Goal: Task Accomplishment & Management: Manage account settings

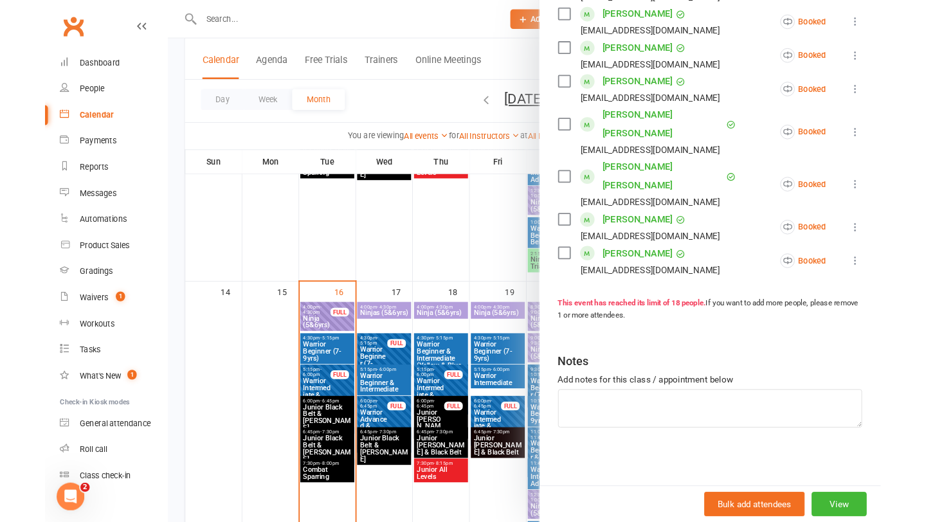
scroll to position [603, 0]
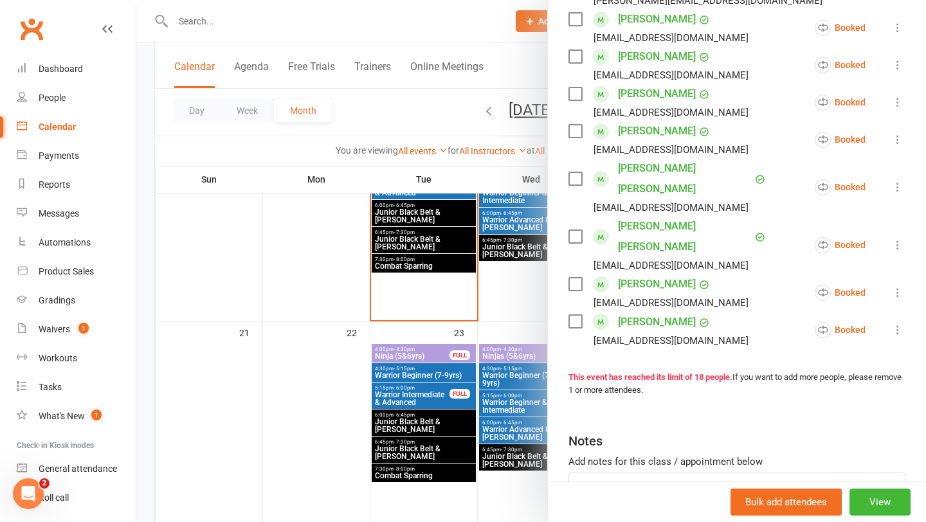
click at [433, 295] on div at bounding box center [531, 261] width 790 height 522
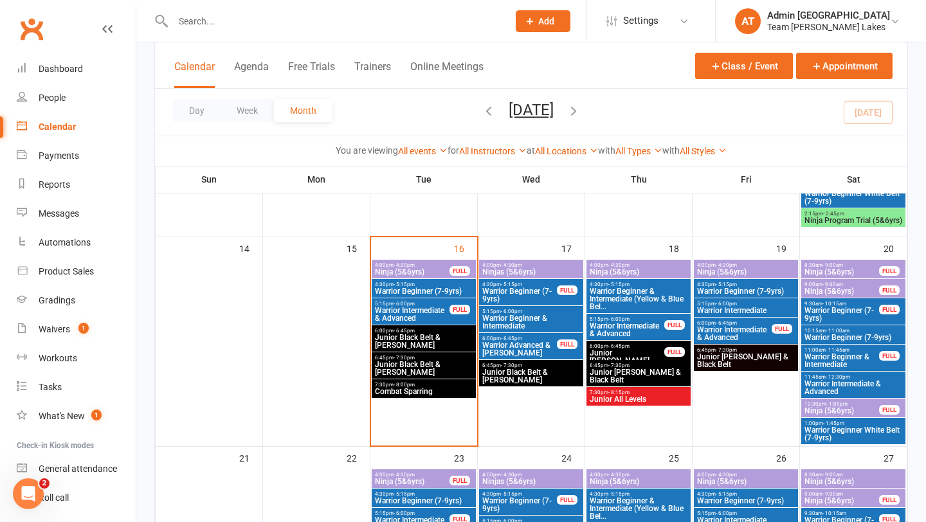
scroll to position [490, 0]
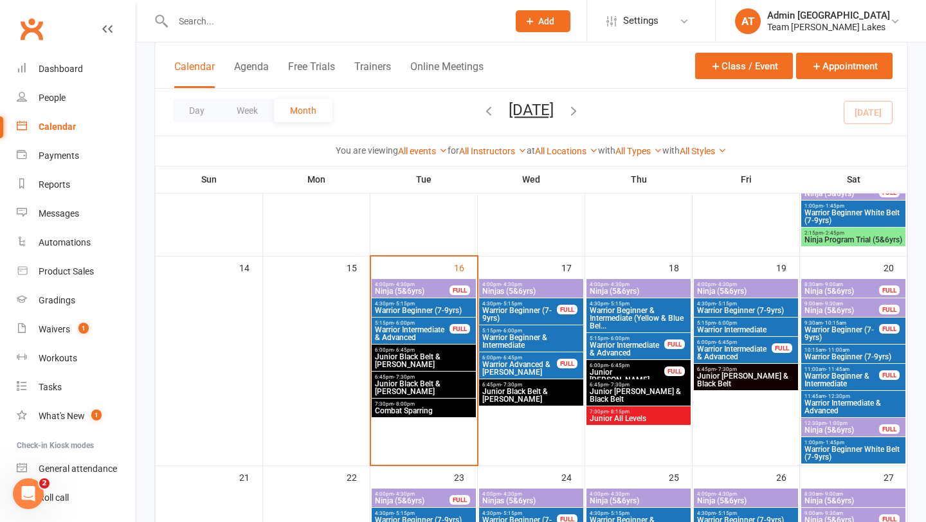
click at [401, 284] on span "- 4:30pm" at bounding box center [404, 285] width 21 height 6
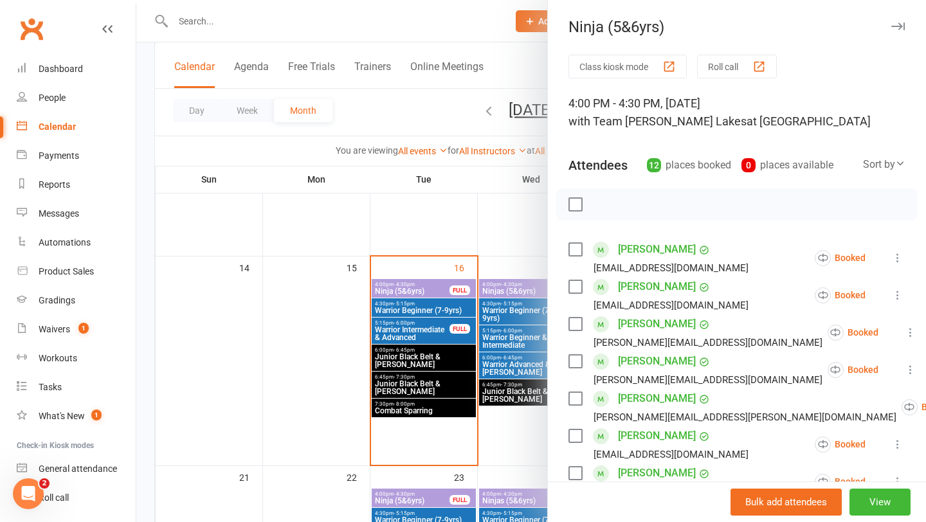
click at [455, 69] on button "Roll call" at bounding box center [737, 67] width 80 height 24
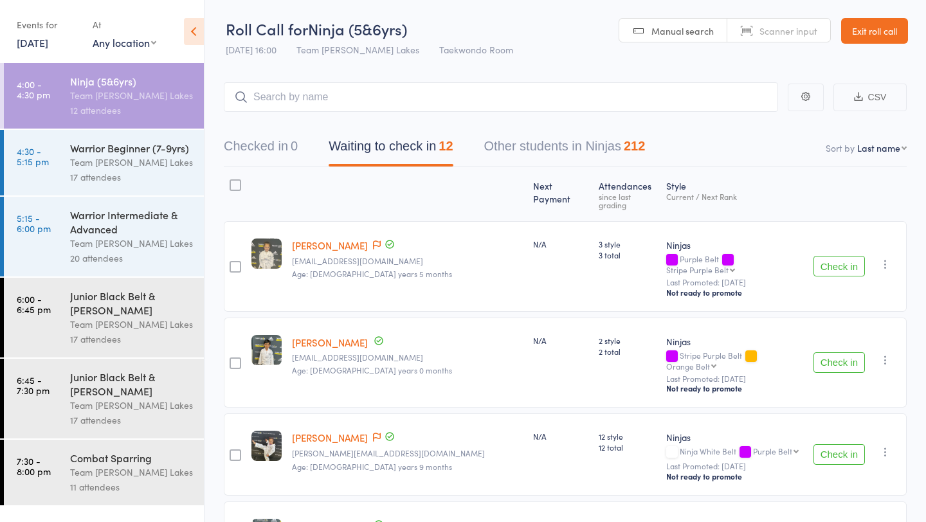
click at [892, 150] on select "First name Last name Birthday [DATE]? Behind on payments? Check in time Next pa…" at bounding box center [883, 148] width 50 height 13
select select "10"
click at [858, 142] on select "First name Last name Birthday [DATE]? Behind on payments? Check in time Next pa…" at bounding box center [883, 148] width 50 height 13
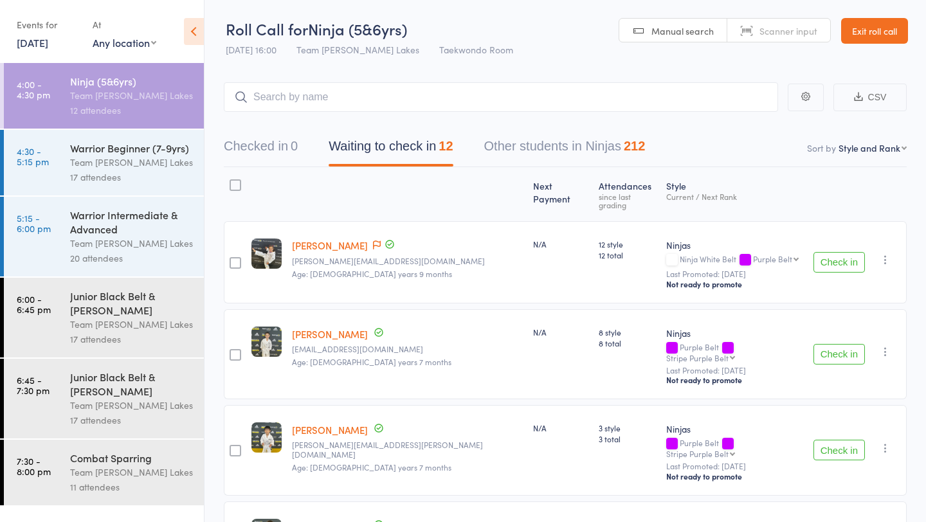
click at [89, 142] on div "Warrior Beginner (7-9yrs)" at bounding box center [131, 148] width 123 height 14
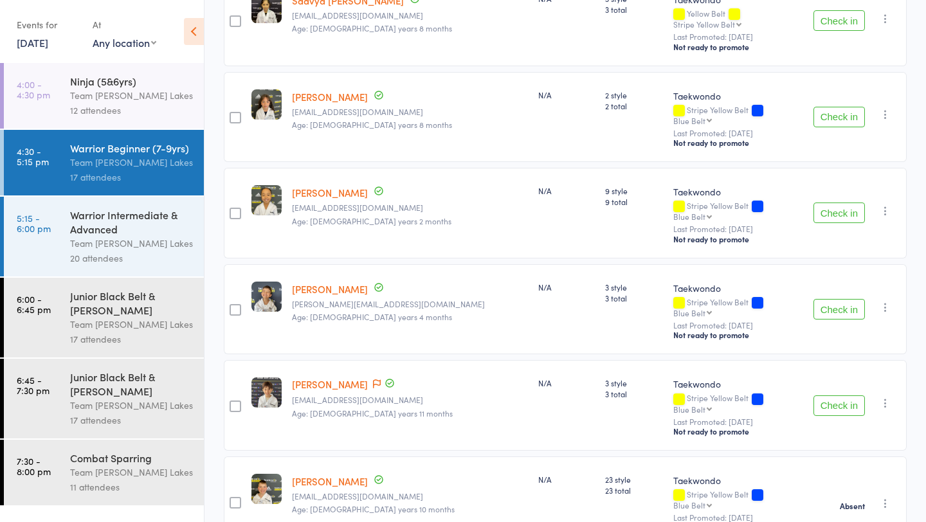
scroll to position [1236, 0]
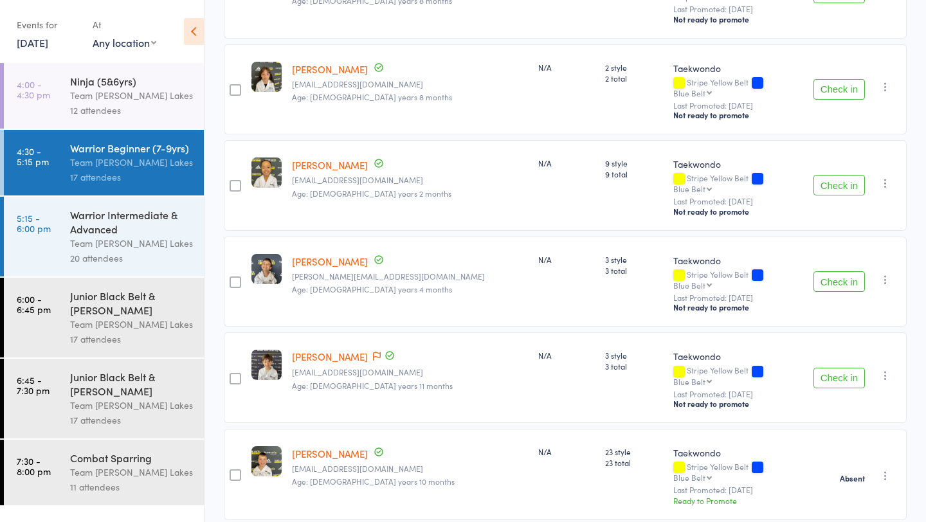
click at [72, 219] on div "Warrior Intermediate & Advanced" at bounding box center [131, 222] width 123 height 28
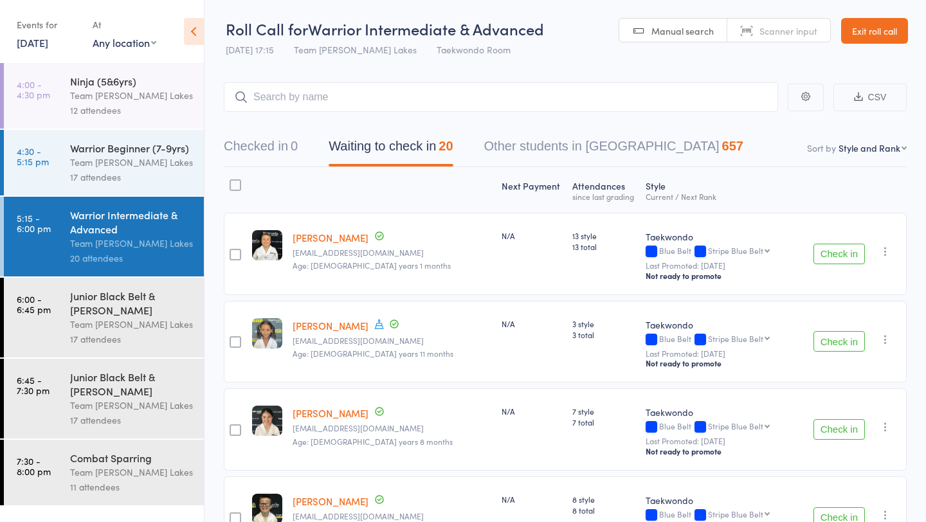
click at [66, 329] on link "6:00 - 6:45 pm Junior Black Belt & Cho Dan Bo Team Carlo Taylors Lakes 17 atten…" at bounding box center [104, 318] width 200 height 80
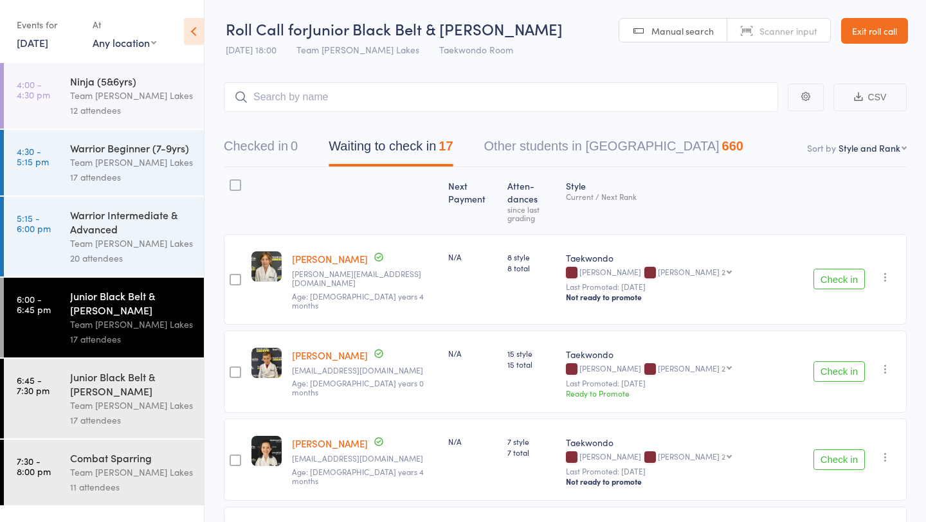
click at [887, 363] on icon "button" at bounding box center [885, 369] width 13 height 13
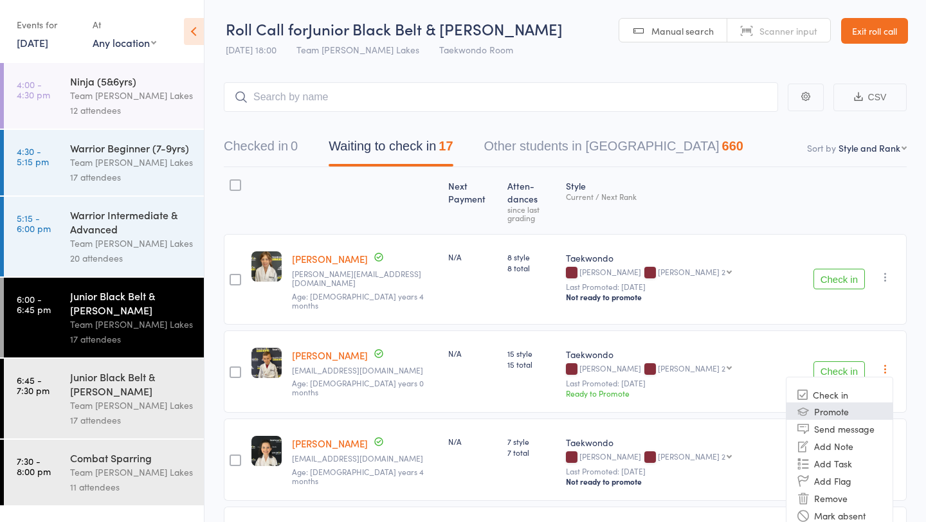
click at [840, 403] on li "Promote" at bounding box center [840, 411] width 106 height 17
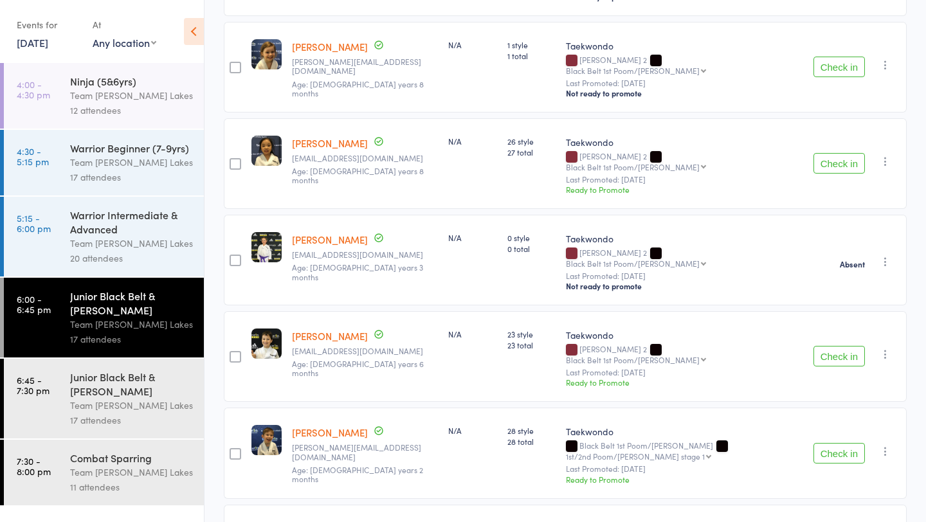
scroll to position [1236, 0]
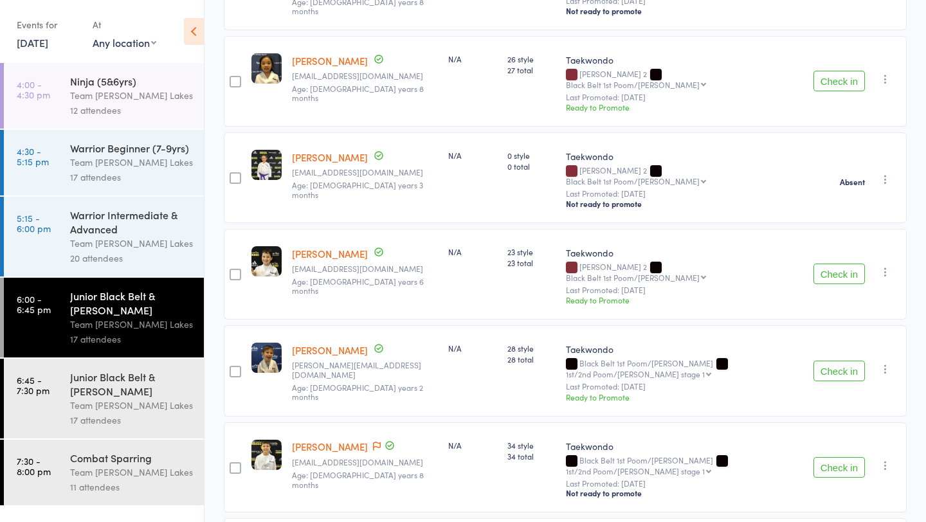
click at [53, 414] on link "6:45 - 7:30 pm Junior Black Belt & Cho Dan Bo Team Carlo Taylors Lakes 17 atten…" at bounding box center [104, 399] width 200 height 80
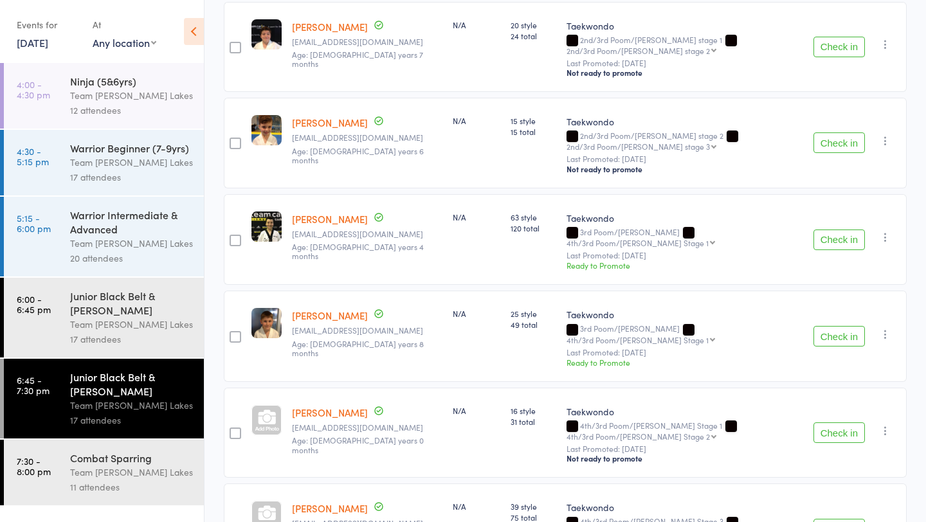
scroll to position [1240, 0]
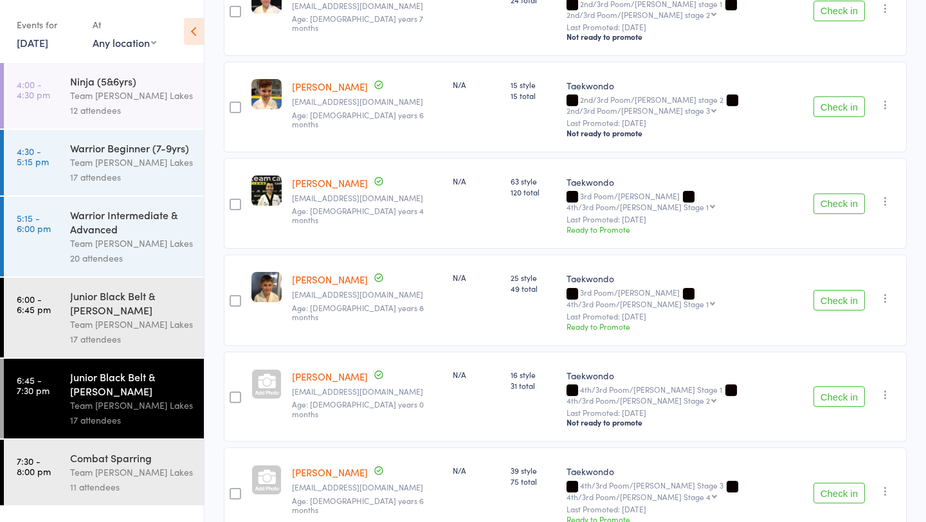
click at [95, 470] on div "Team [PERSON_NAME] Lakes" at bounding box center [131, 472] width 123 height 15
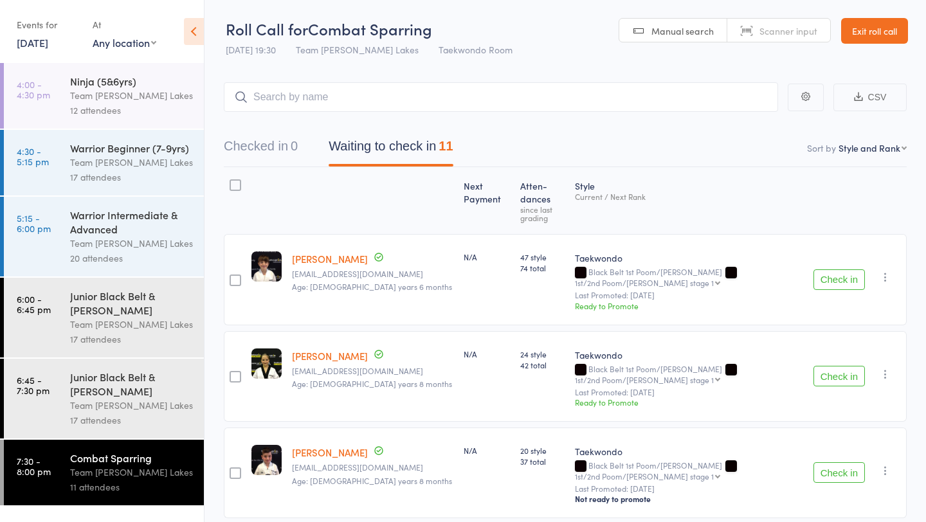
click at [854, 33] on link "Exit roll call" at bounding box center [874, 31] width 67 height 26
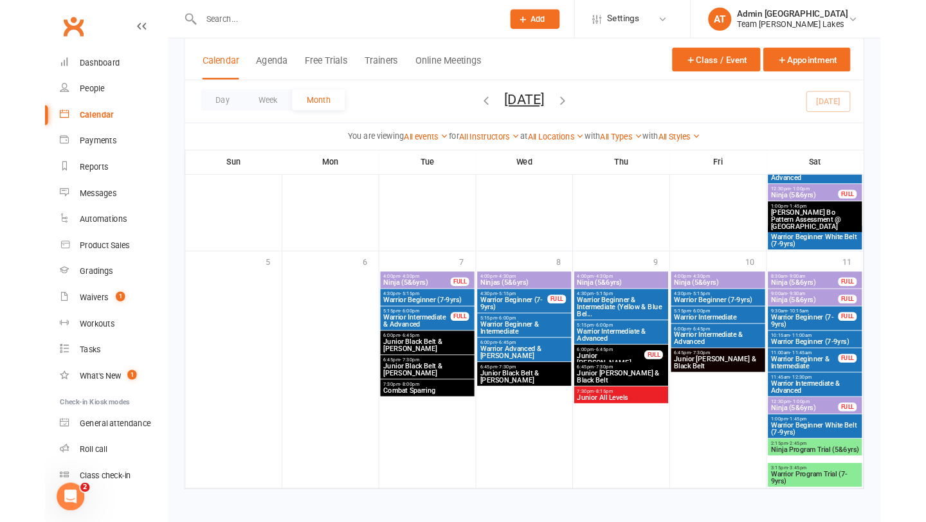
scroll to position [972, 0]
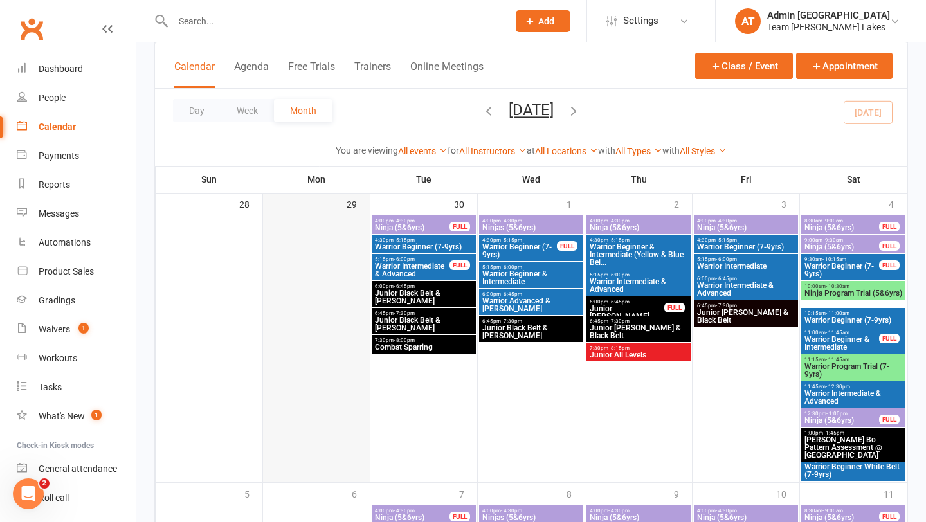
drag, startPoint x: 336, startPoint y: 176, endPoint x: 327, endPoint y: 213, distance: 37.8
click at [327, 213] on table "Sun Mon Tue Wed Thu Fri Sat 31 1 2 3 4 5 6 7 8 9 10 11 12 13 14 15 16 17 18 19 …" at bounding box center [531, 9] width 753 height 1473
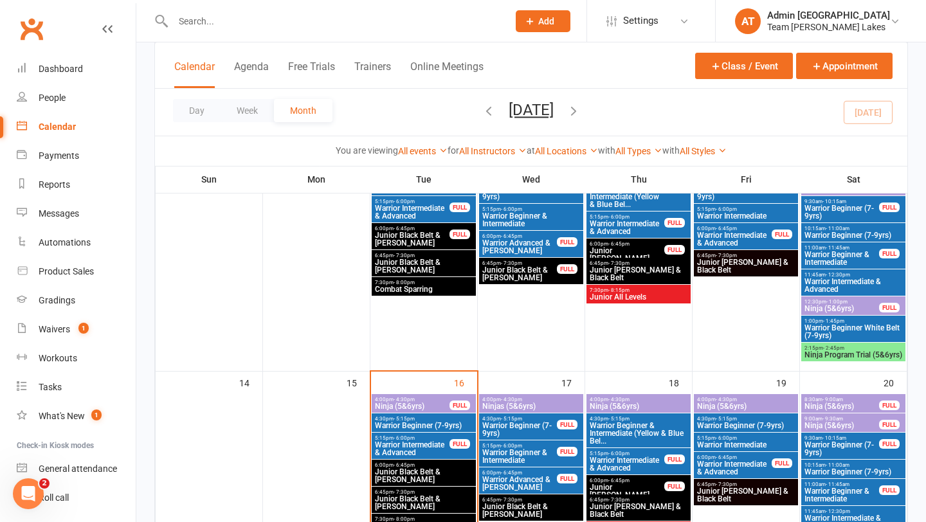
scroll to position [335, 0]
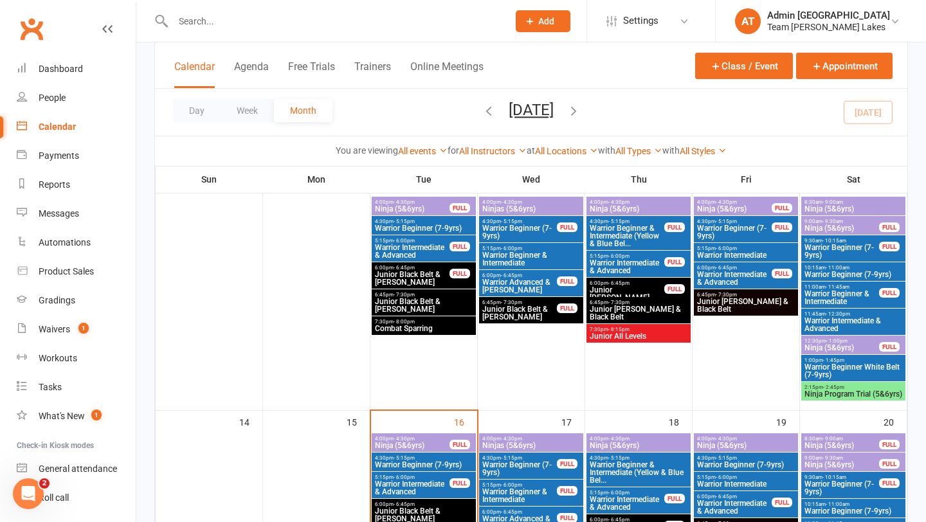
click at [422, 446] on span "Ninja (5&6yrs)" at bounding box center [412, 446] width 76 height 8
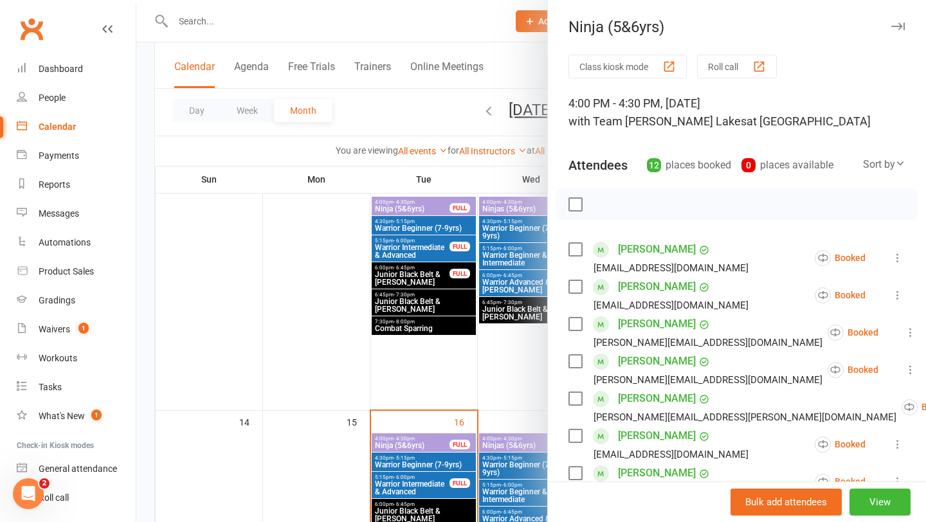
click at [407, 439] on div at bounding box center [531, 261] width 790 height 522
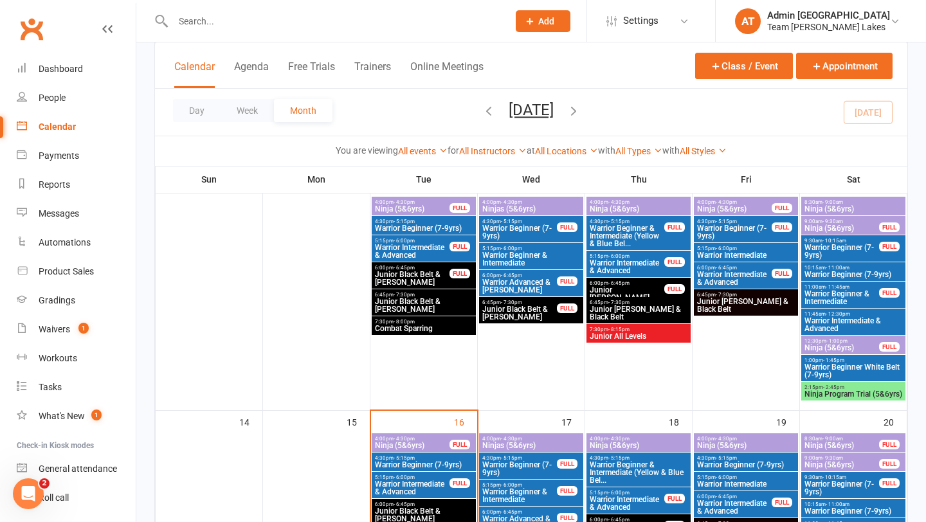
click at [407, 439] on span "- 4:30pm" at bounding box center [404, 439] width 21 height 6
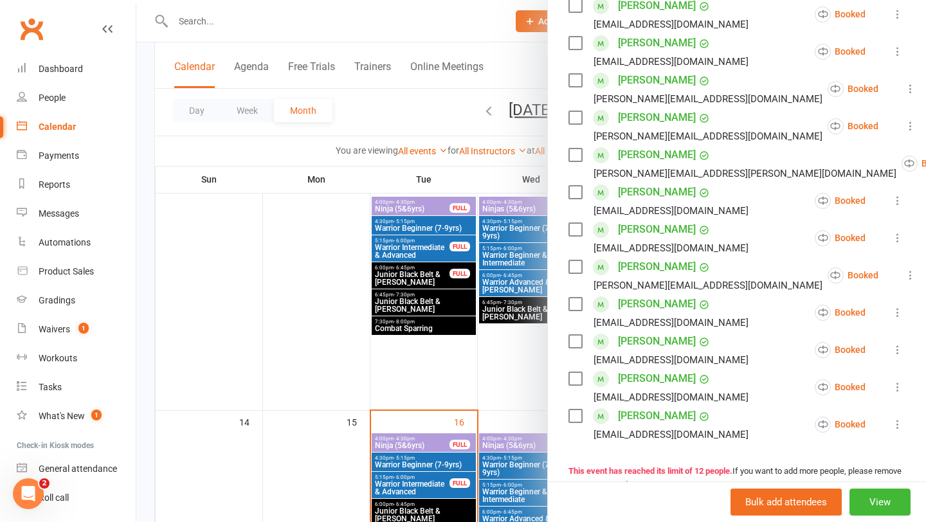
scroll to position [291, 0]
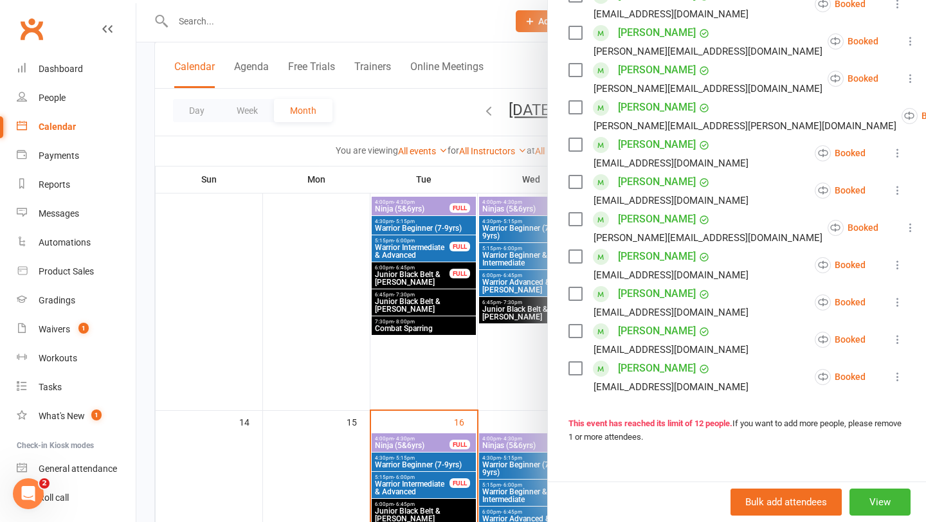
click at [664, 221] on link "[PERSON_NAME]" at bounding box center [657, 219] width 78 height 21
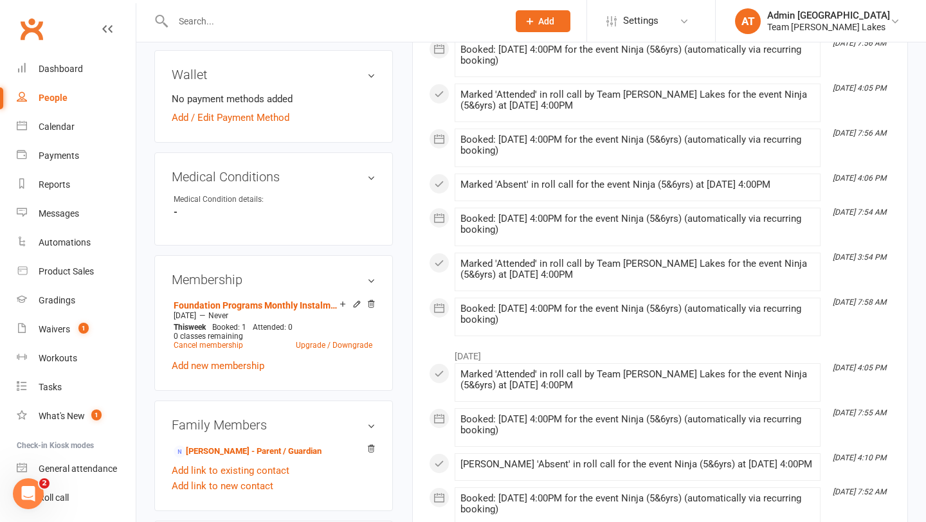
scroll to position [607, 0]
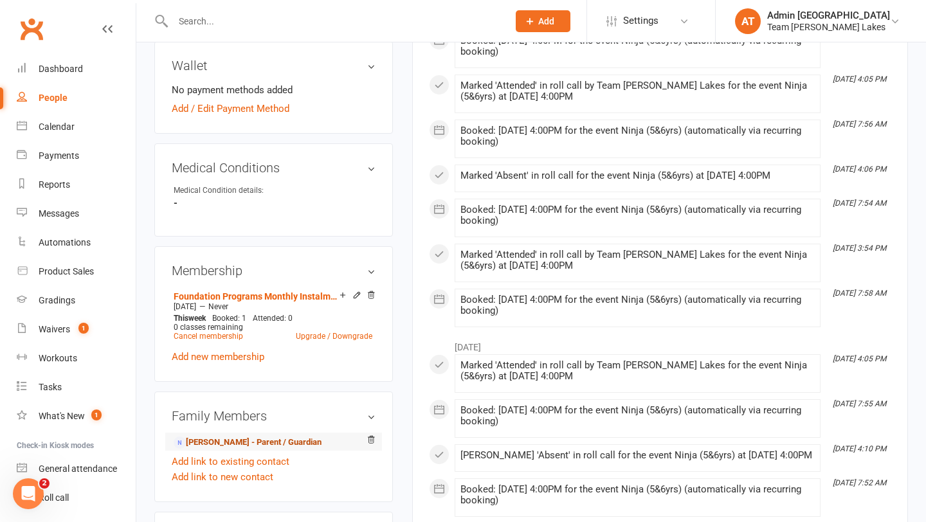
click at [240, 436] on link "[PERSON_NAME] - Parent / Guardian" at bounding box center [248, 443] width 148 height 14
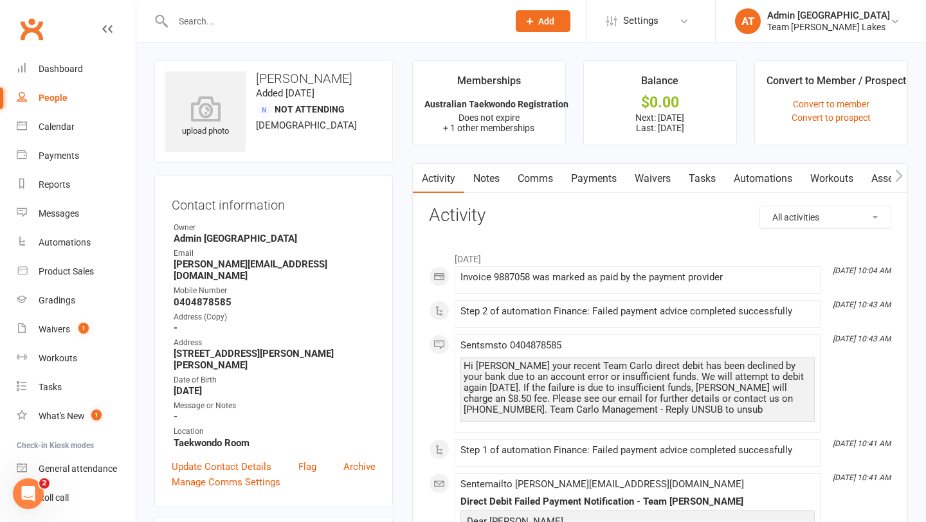
click at [598, 174] on link "Payments" at bounding box center [594, 179] width 64 height 30
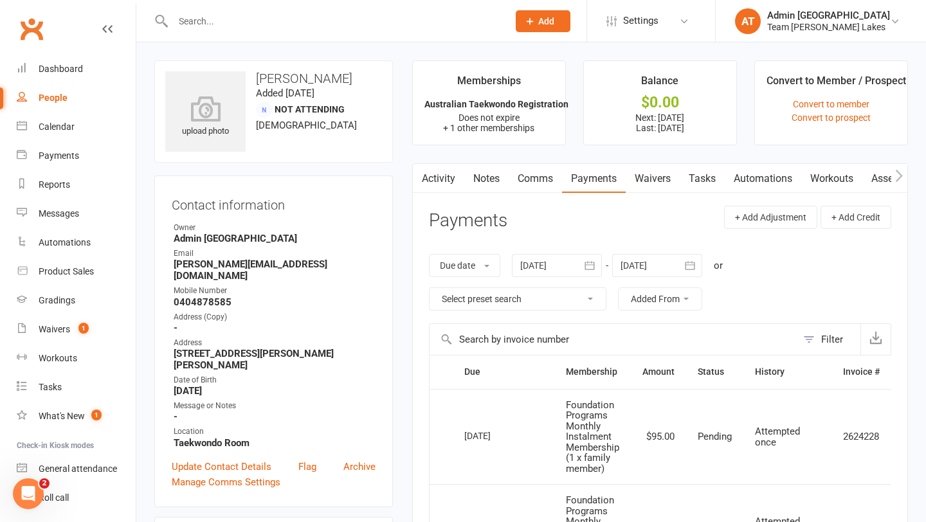
click at [440, 175] on link "Activity" at bounding box center [438, 179] width 51 height 30
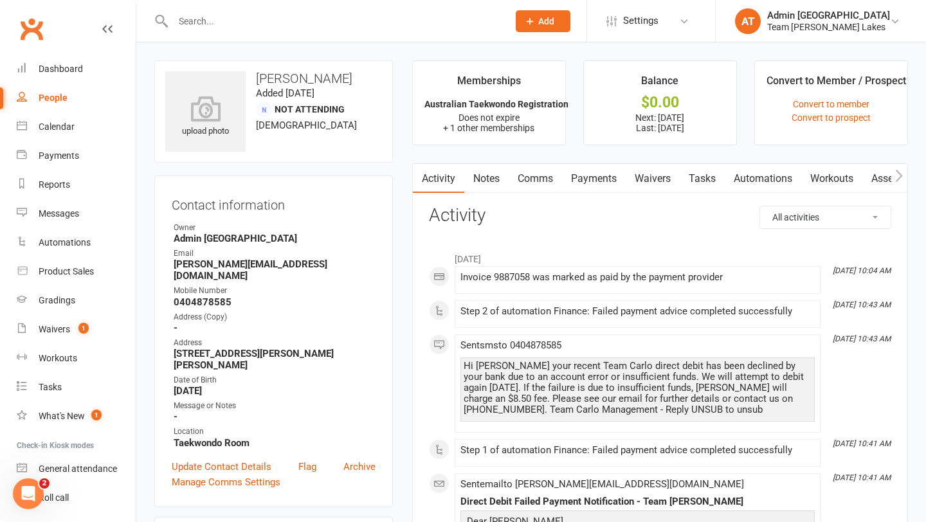
click at [856, 214] on select "All activities Bookings / Attendances Communications Notes Failed SMSes Grading…" at bounding box center [825, 217] width 131 height 22
select select "ConversationLogEntry"
click at [760, 206] on select "All activities Bookings / Attendances Communications Notes Failed SMSes Grading…" at bounding box center [825, 217] width 131 height 22
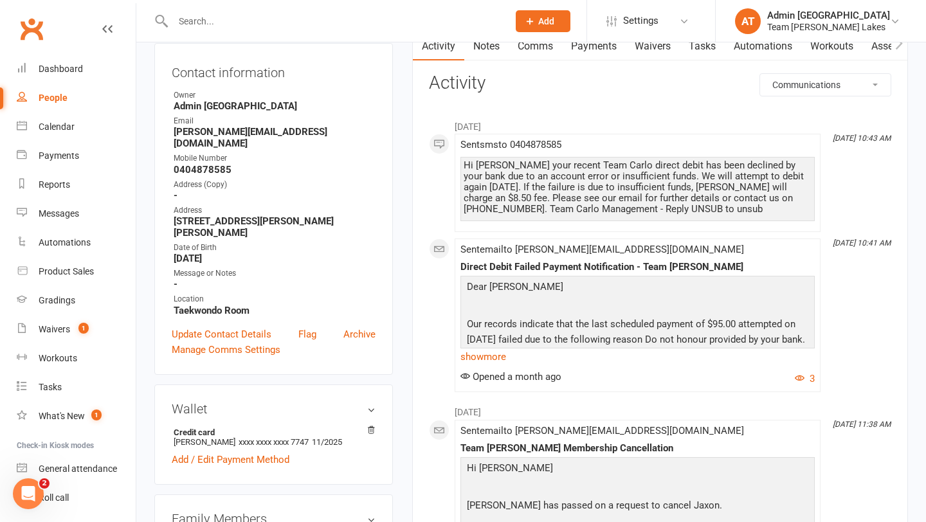
scroll to position [136, 0]
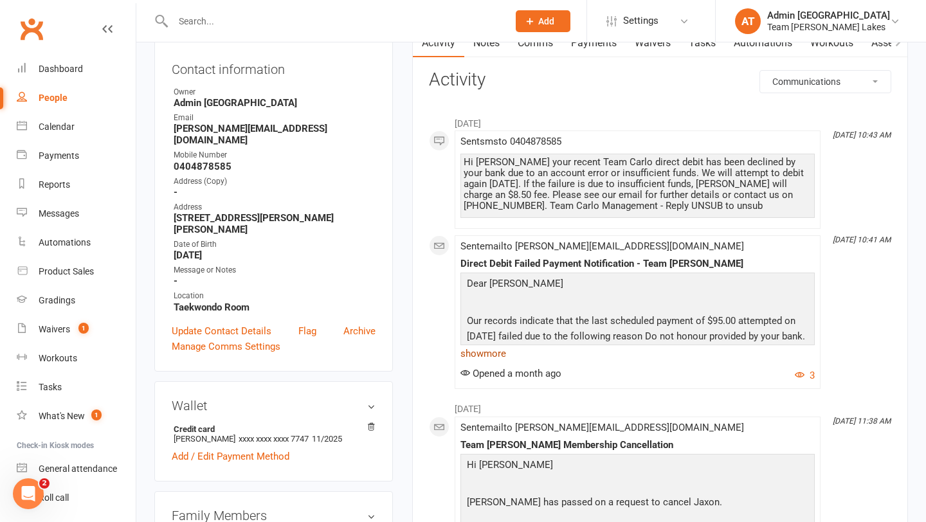
click at [495, 352] on link "show more" at bounding box center [638, 354] width 354 height 18
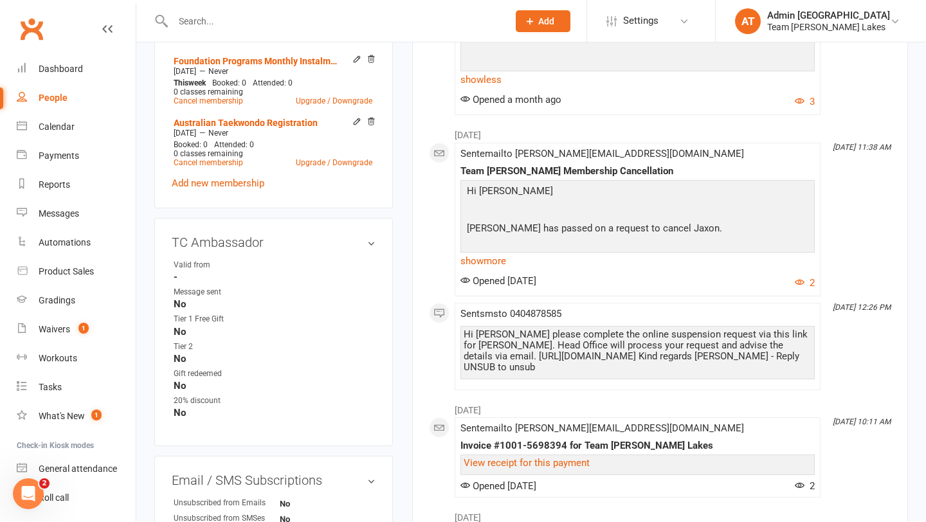
scroll to position [729, 0]
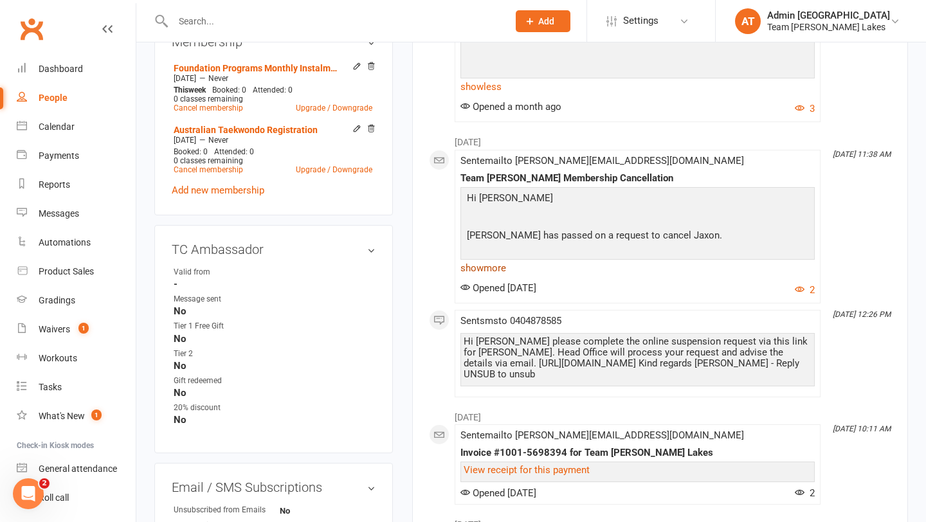
click at [500, 277] on link "show more" at bounding box center [638, 268] width 354 height 18
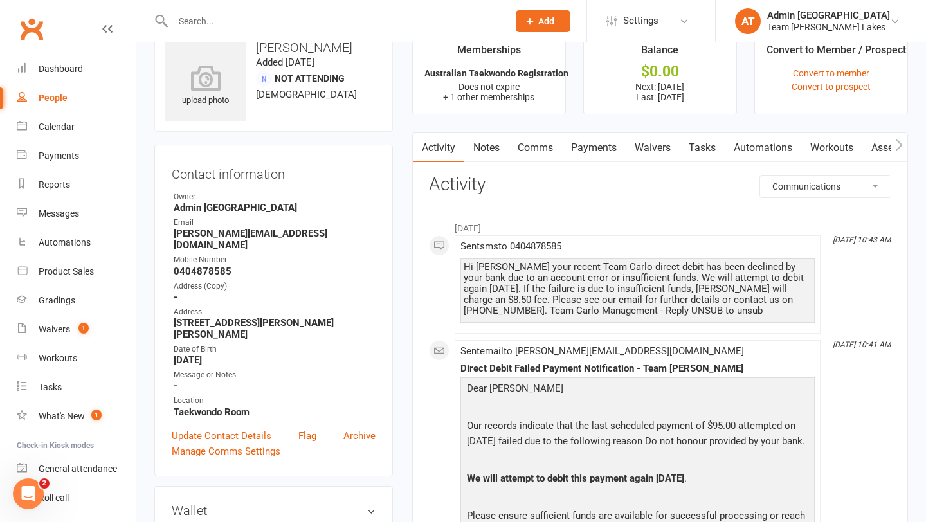
scroll to position [0, 0]
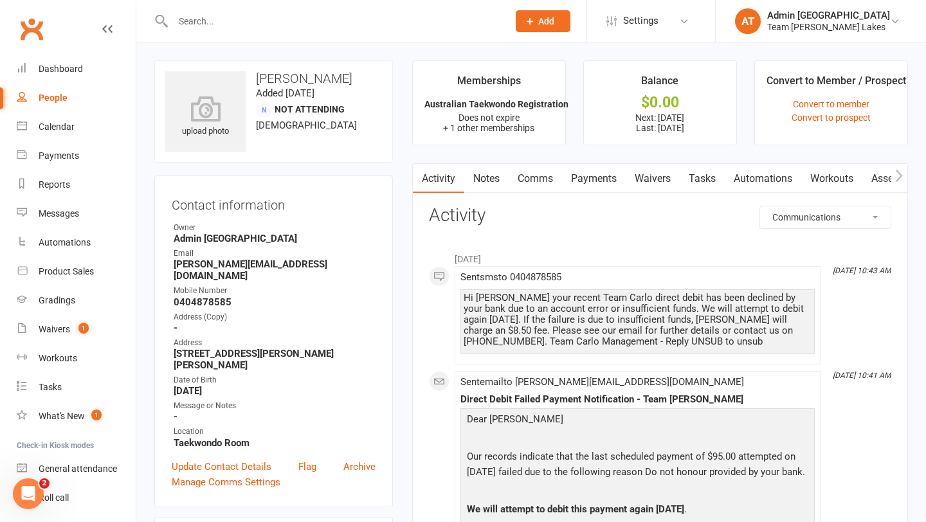
click at [601, 178] on link "Payments" at bounding box center [594, 179] width 64 height 30
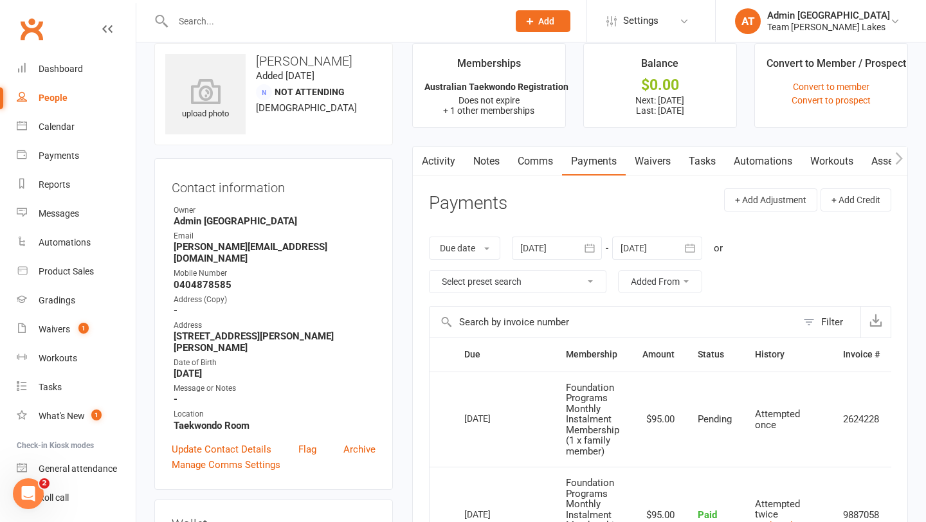
scroll to position [18, 0]
click at [596, 249] on icon "button" at bounding box center [589, 247] width 13 height 13
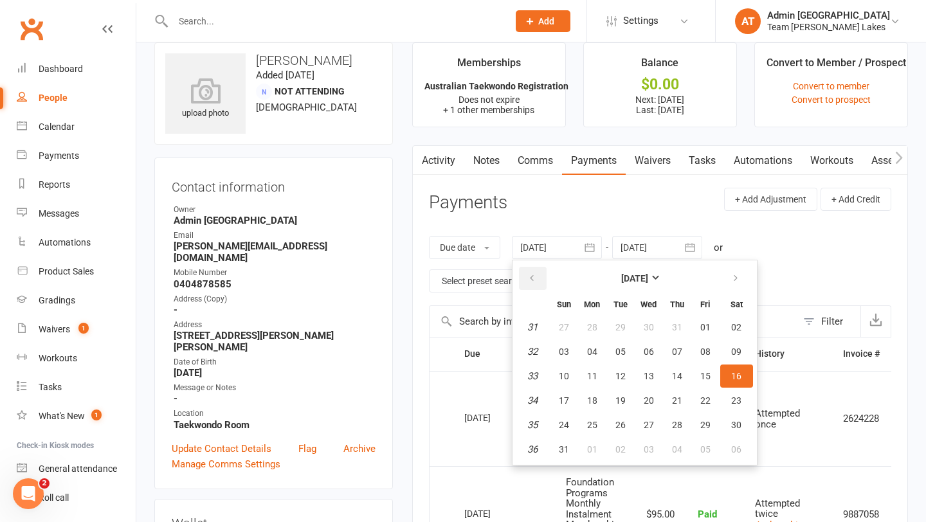
click at [531, 277] on icon "button" at bounding box center [531, 278] width 9 height 10
click at [585, 348] on button "07" at bounding box center [592, 351] width 27 height 23
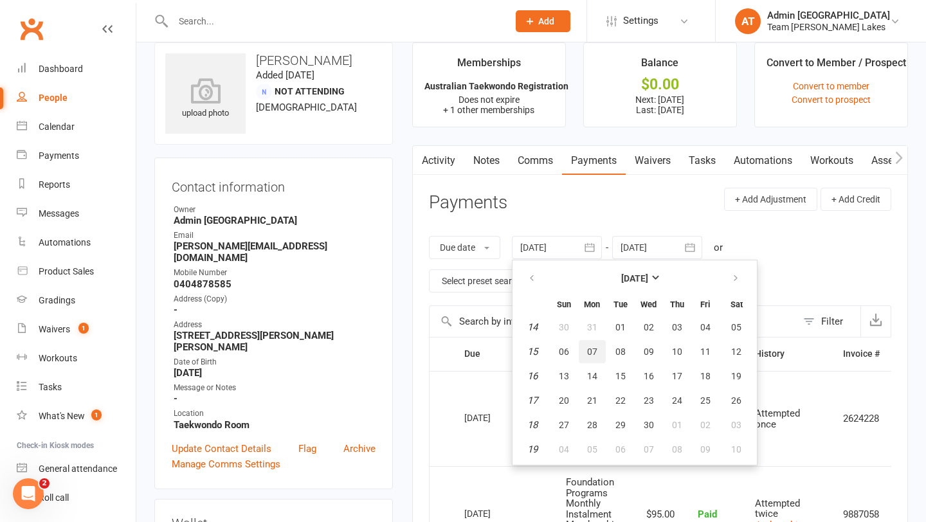
type input "[DATE]"
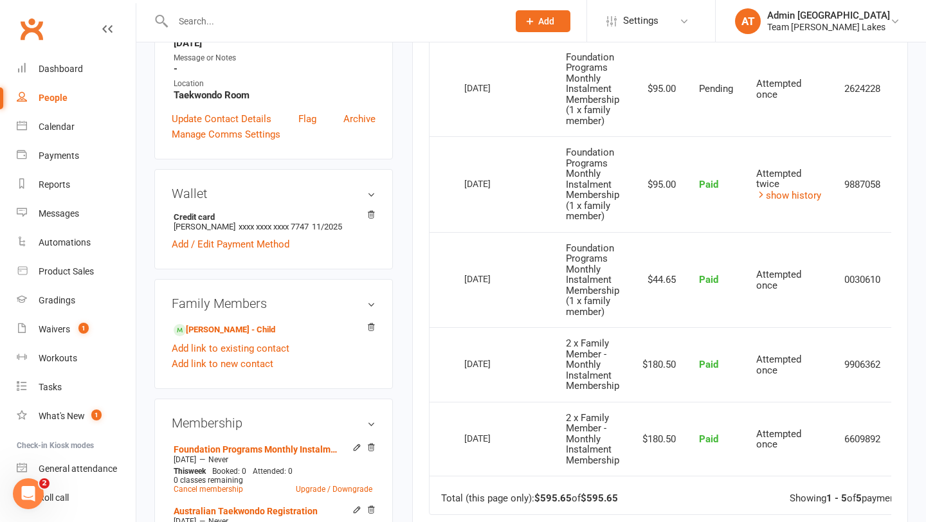
scroll to position [363, 0]
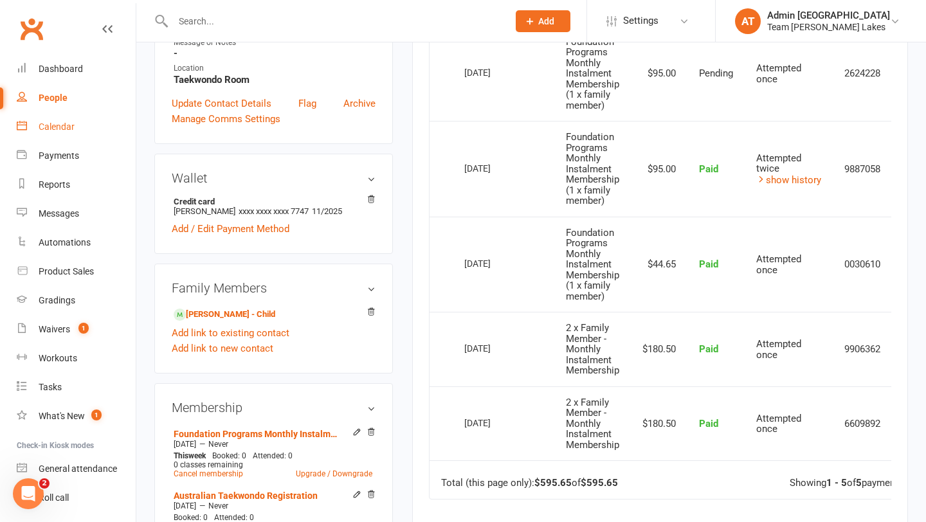
click at [51, 119] on link "Calendar" at bounding box center [76, 127] width 119 height 29
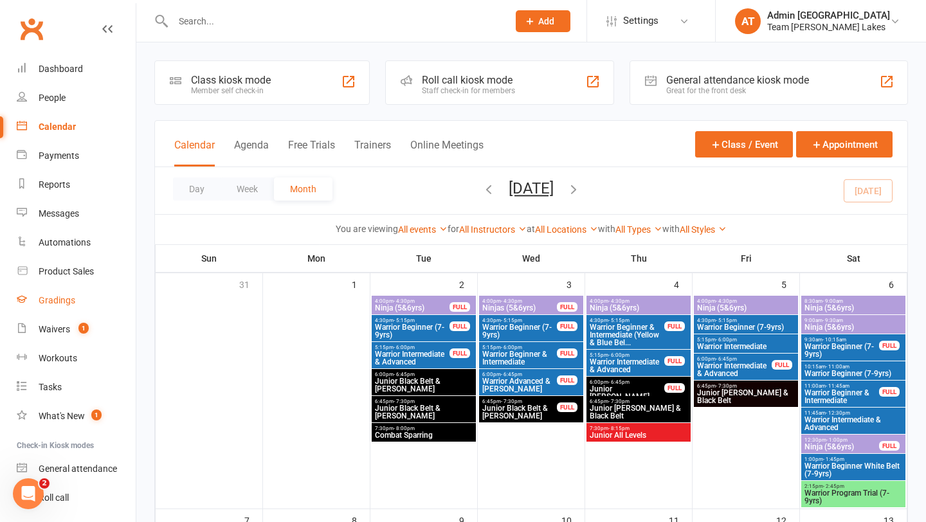
click at [60, 301] on div "Gradings" at bounding box center [57, 300] width 37 height 10
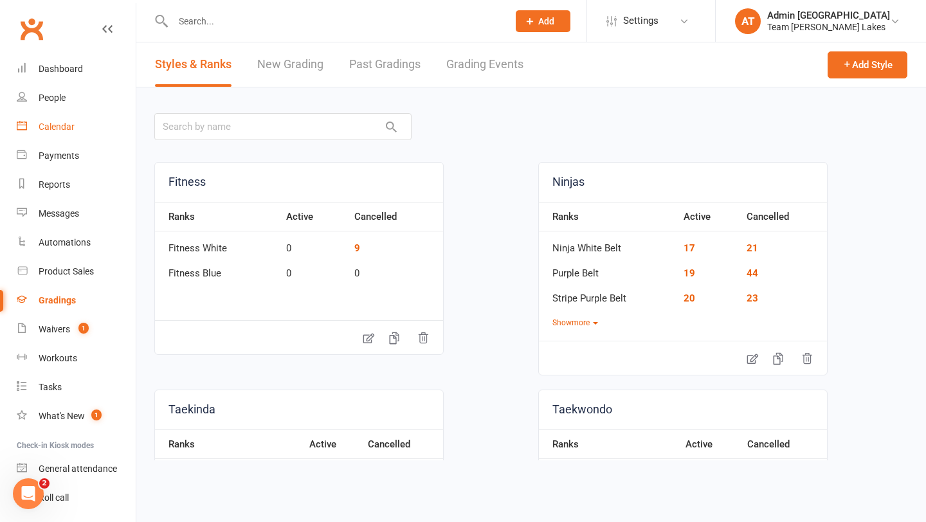
click at [63, 128] on div "Calendar" at bounding box center [57, 127] width 36 height 10
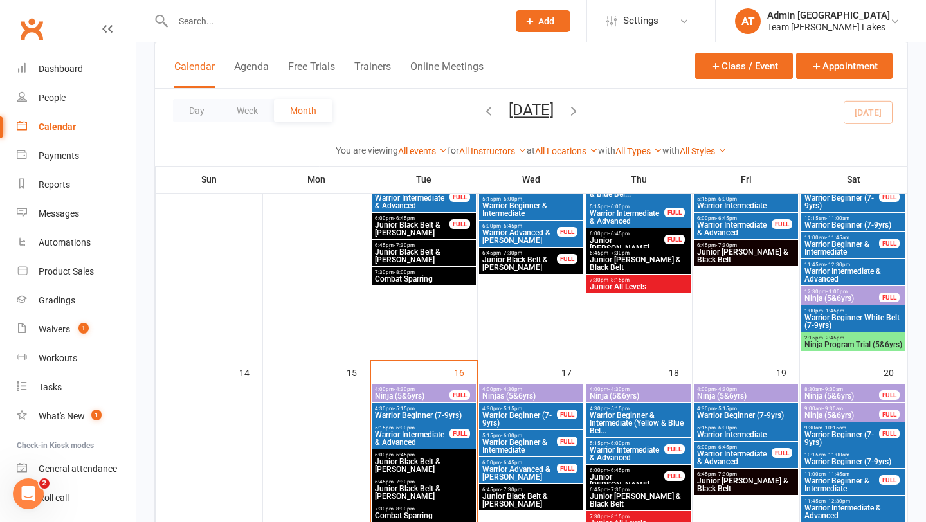
scroll to position [432, 0]
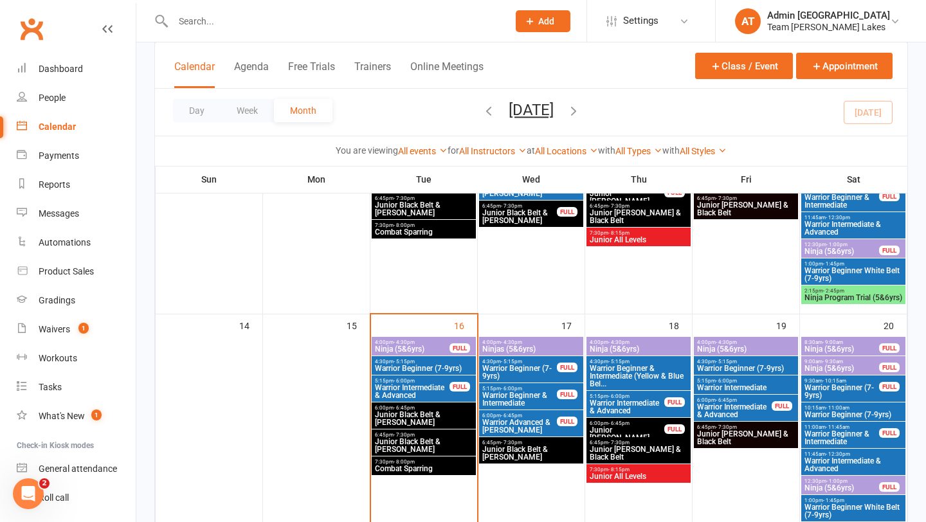
click at [431, 349] on span "Ninja (5&6yrs)" at bounding box center [412, 349] width 76 height 8
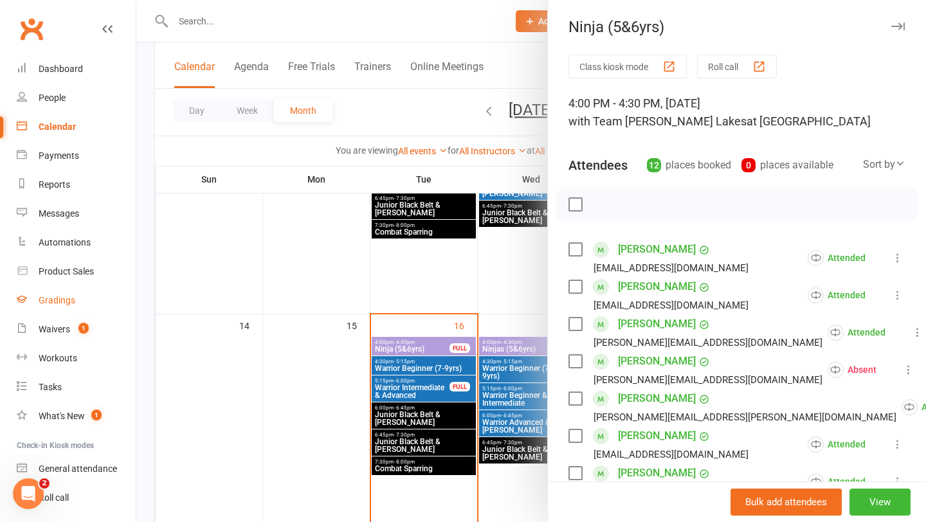
click at [66, 302] on div "Gradings" at bounding box center [57, 300] width 37 height 10
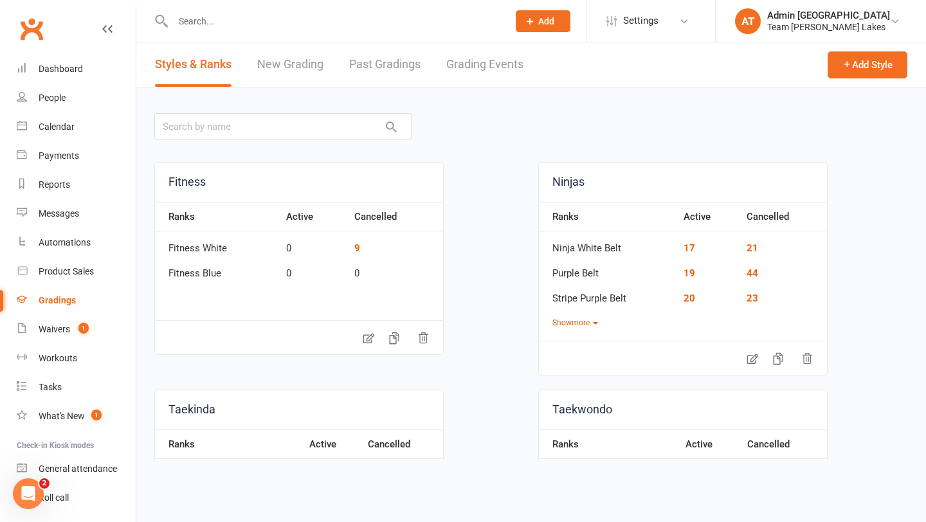
click at [474, 66] on link "Grading Events" at bounding box center [484, 64] width 77 height 44
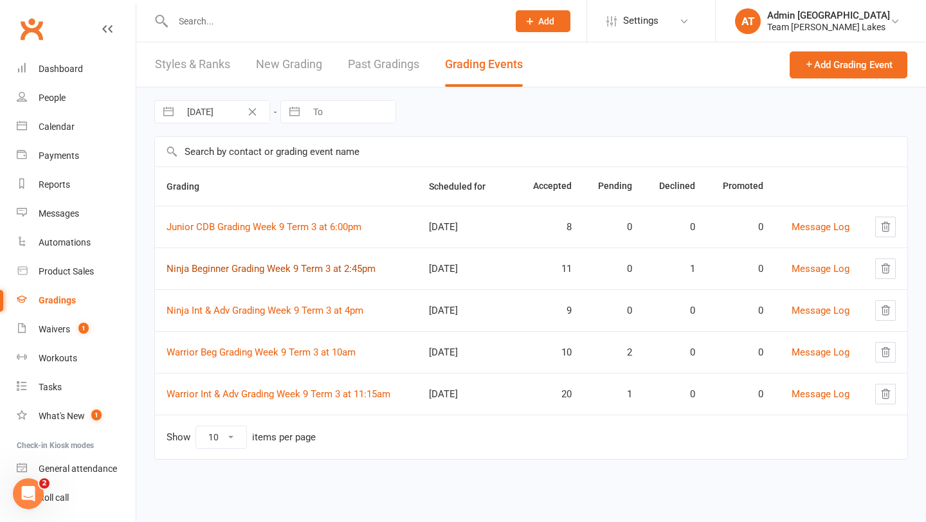
click at [265, 266] on link "Ninja Beginner Grading Week 9 Term 3 at 2:45pm" at bounding box center [271, 269] width 209 height 12
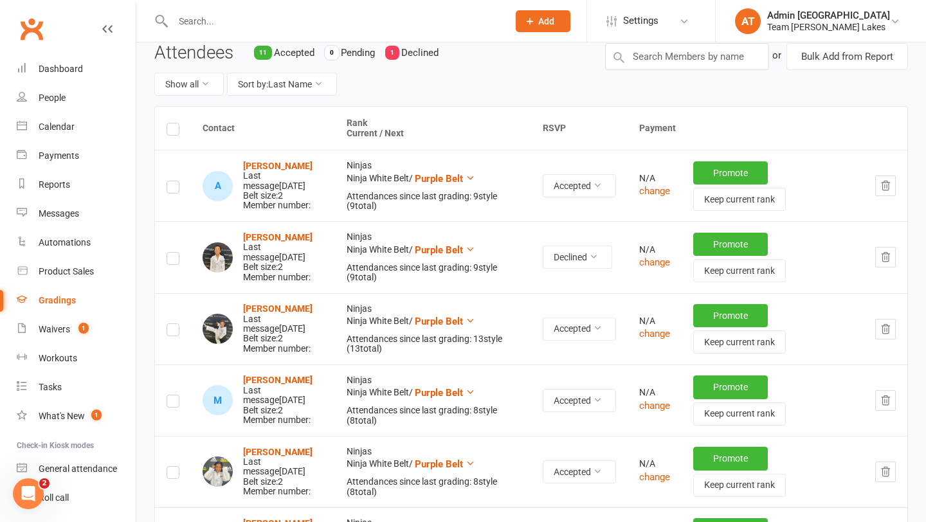
scroll to position [145, 0]
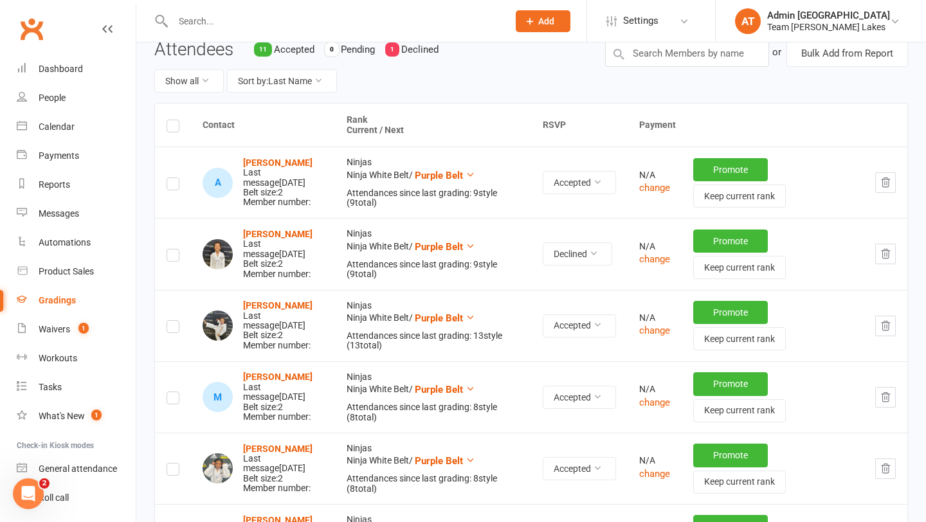
click at [885, 252] on icon "button" at bounding box center [886, 254] width 12 height 12
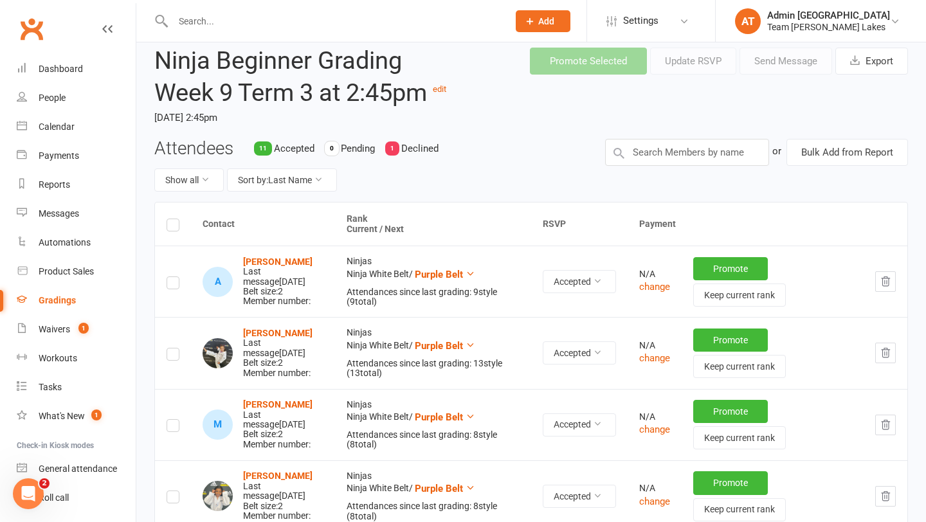
scroll to position [0, 0]
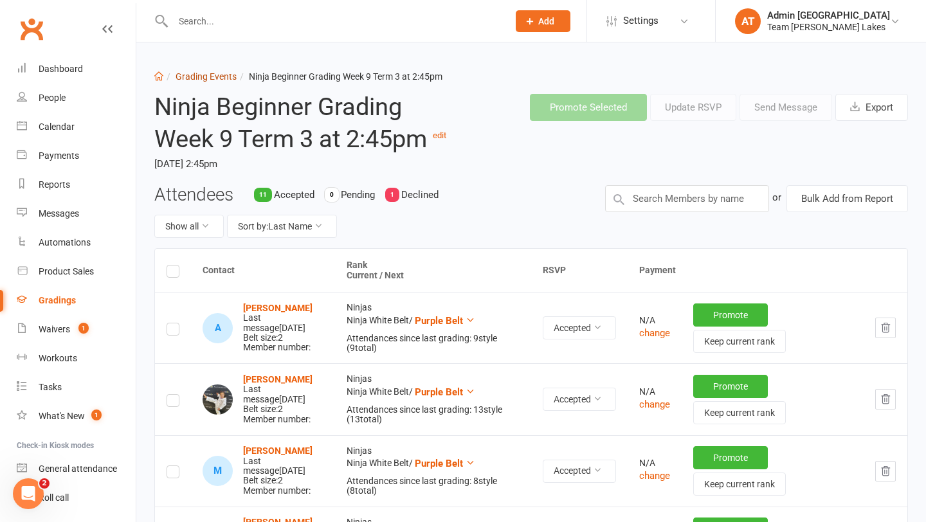
click at [205, 75] on link "Grading Events" at bounding box center [206, 76] width 61 height 10
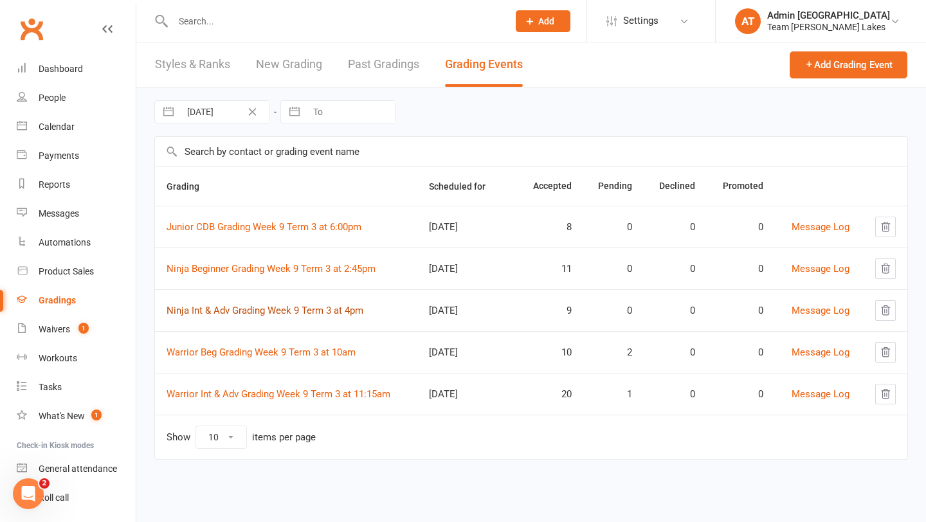
click at [271, 309] on link "Ninja Int & Adv Grading Week 9 Term 3 at 4pm" at bounding box center [265, 311] width 197 height 12
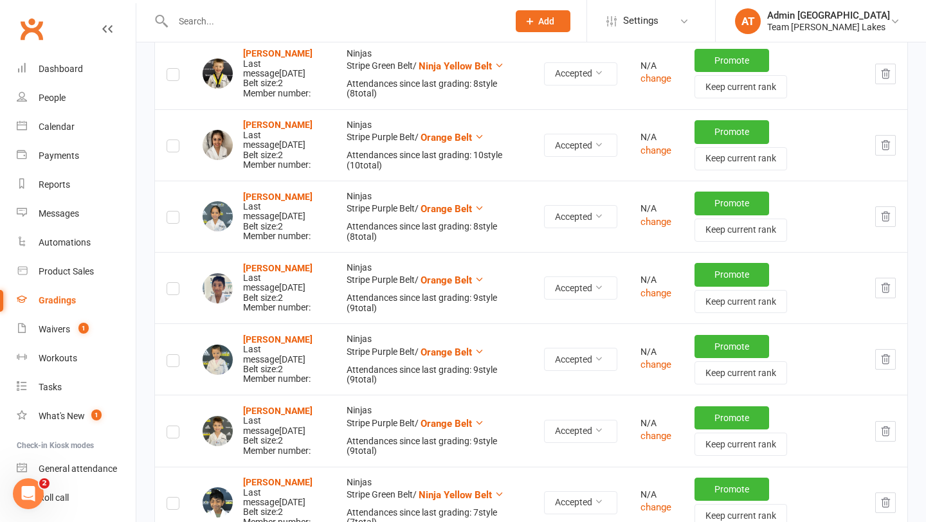
scroll to position [533, 0]
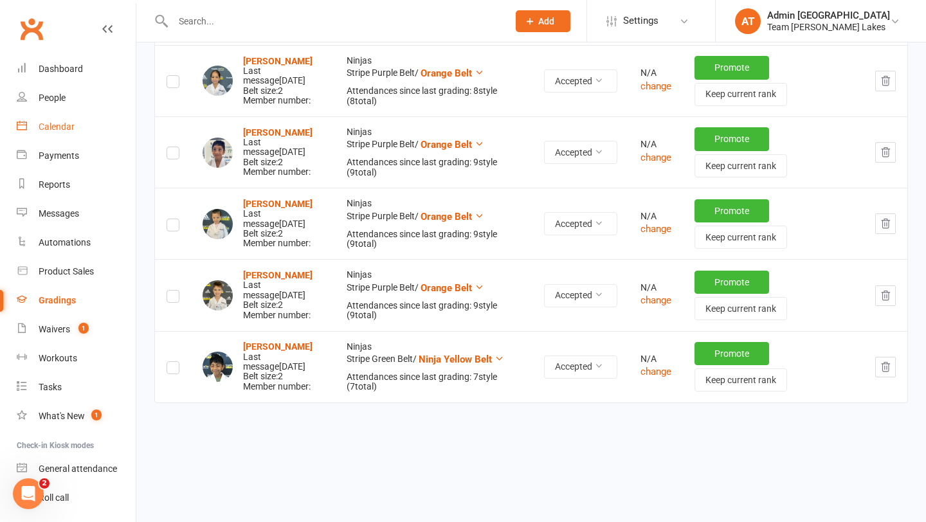
click at [61, 127] on div "Calendar" at bounding box center [57, 127] width 36 height 10
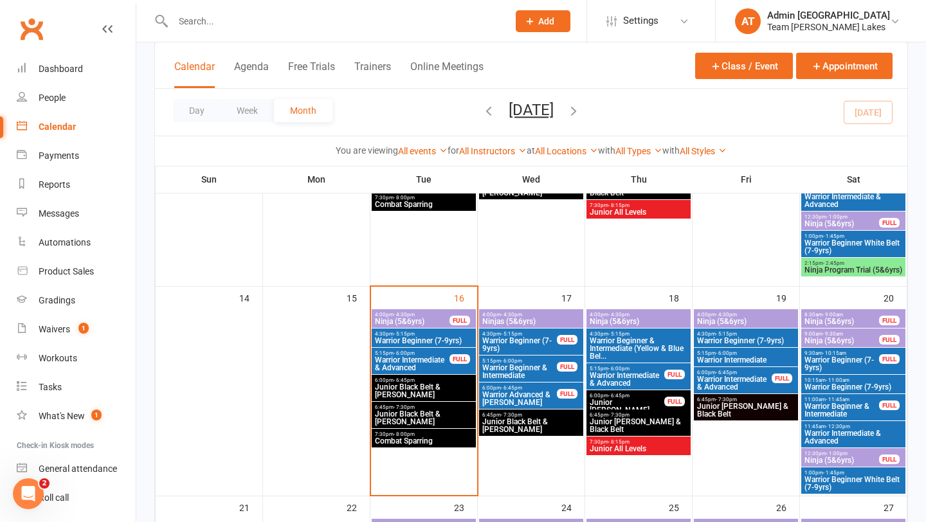
scroll to position [463, 0]
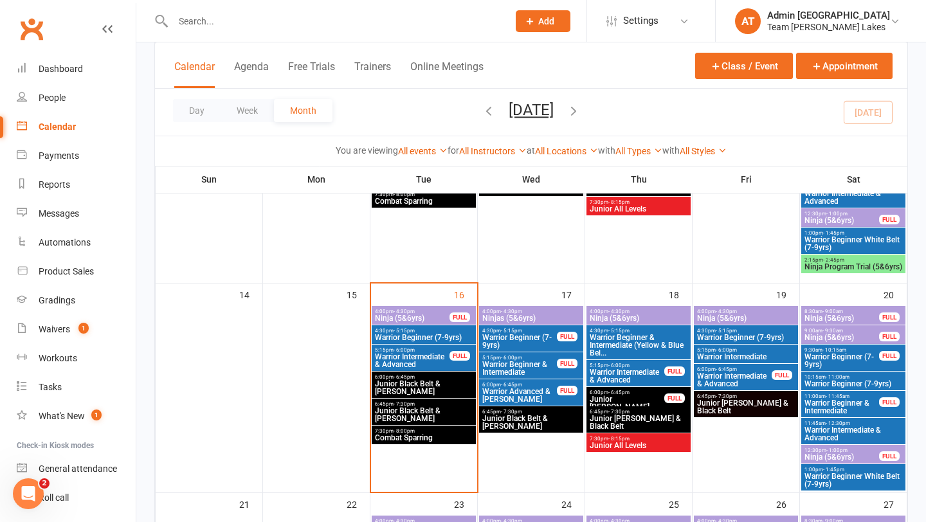
click at [428, 313] on span "4:00pm - 4:30pm" at bounding box center [412, 312] width 76 height 6
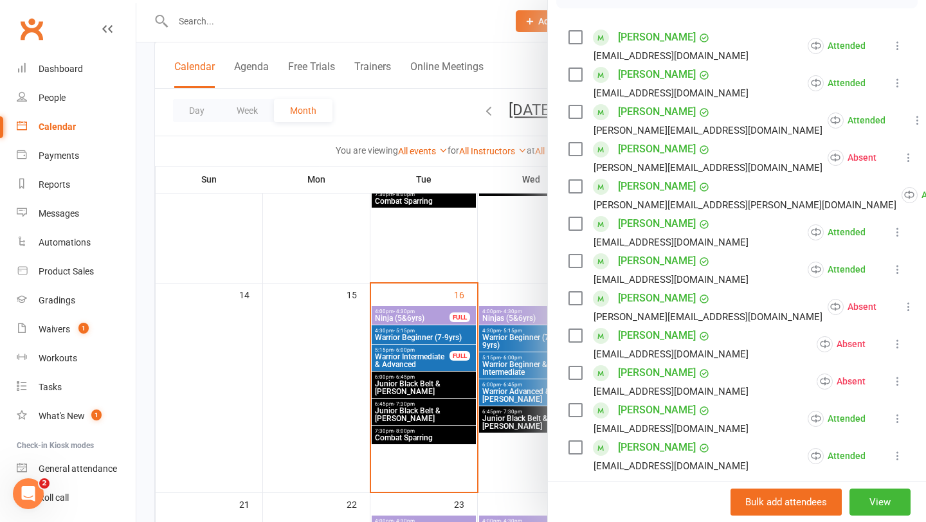
scroll to position [253, 0]
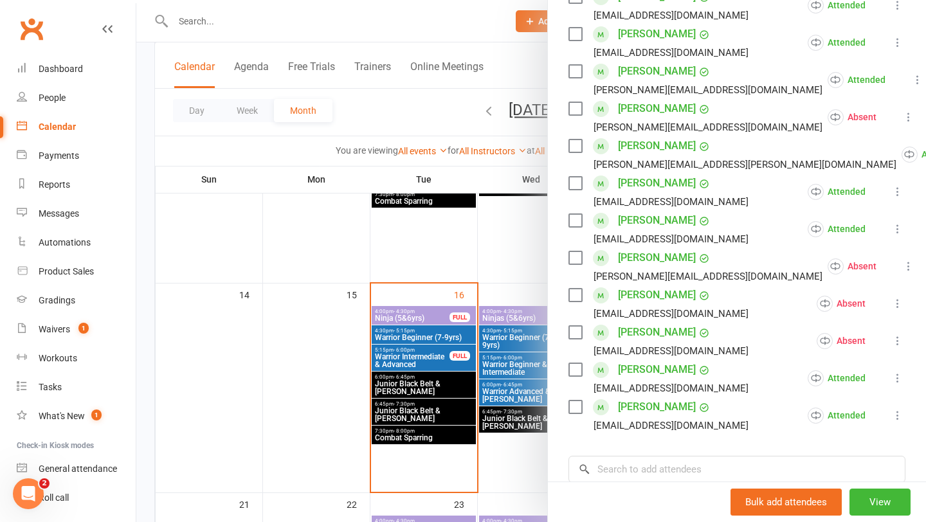
click at [347, 281] on div at bounding box center [531, 261] width 790 height 522
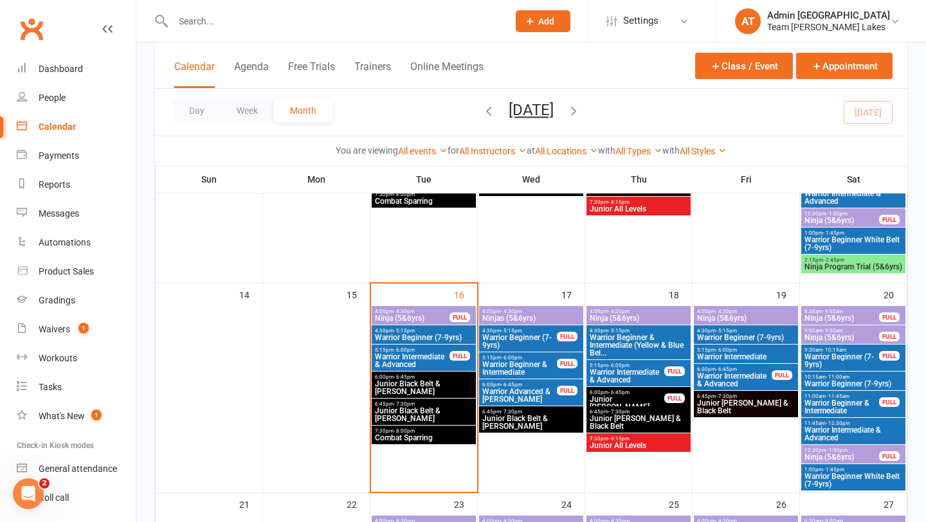
click at [556, 315] on span "Ninjas (5&6yrs)" at bounding box center [531, 319] width 99 height 8
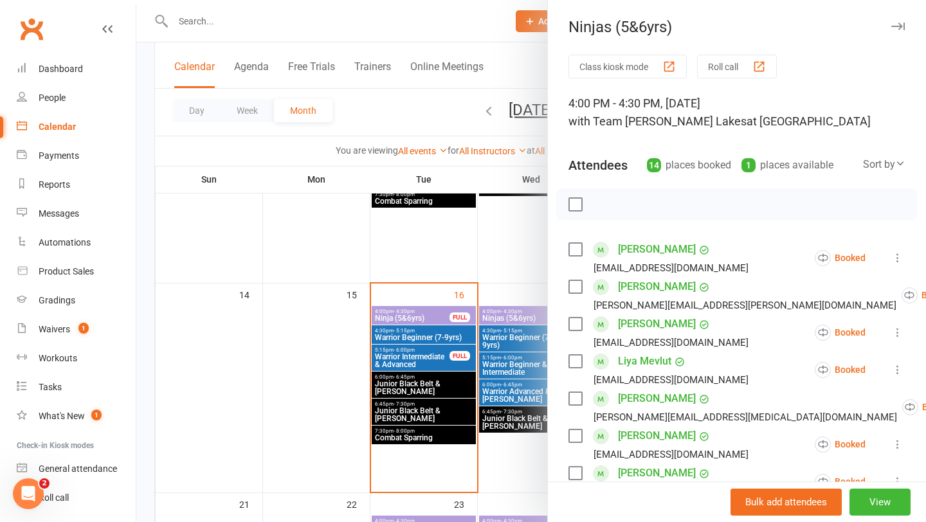
click at [497, 324] on div at bounding box center [531, 261] width 790 height 522
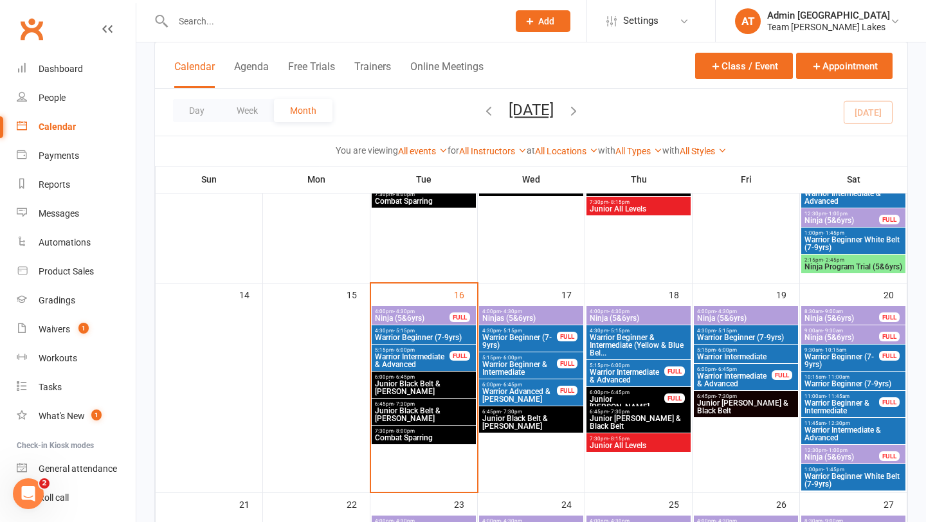
click at [619, 309] on span "- 4:30pm" at bounding box center [619, 312] width 21 height 6
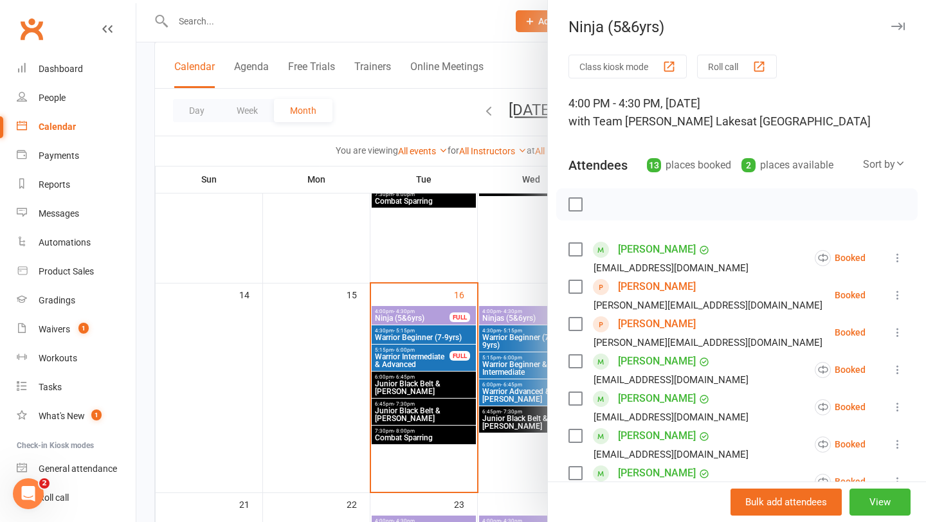
click at [468, 321] on div at bounding box center [531, 261] width 790 height 522
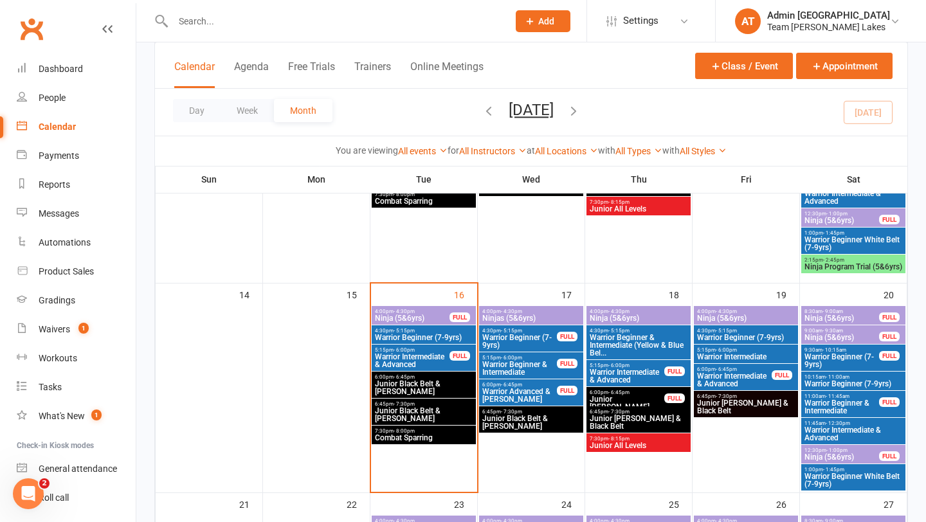
click at [729, 320] on span "Ninja (5&6yrs)" at bounding box center [746, 319] width 99 height 8
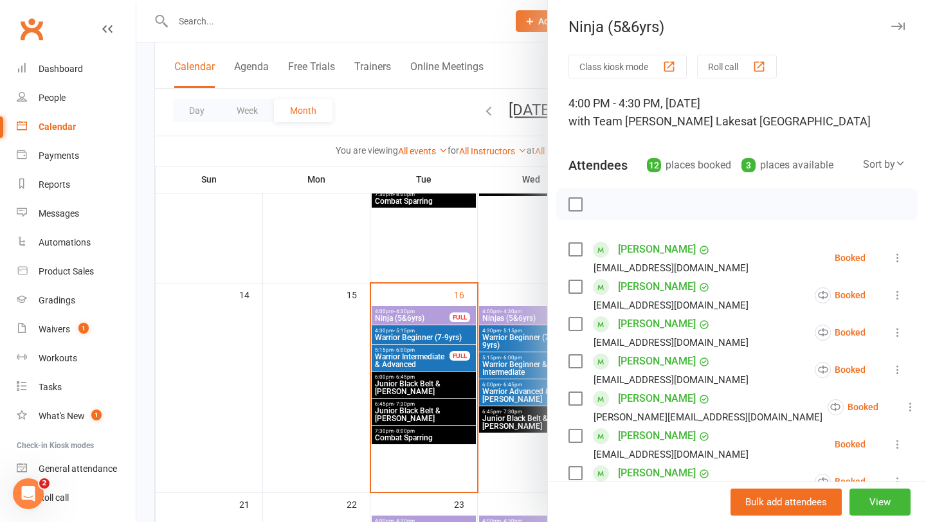
click at [475, 324] on div at bounding box center [531, 261] width 790 height 522
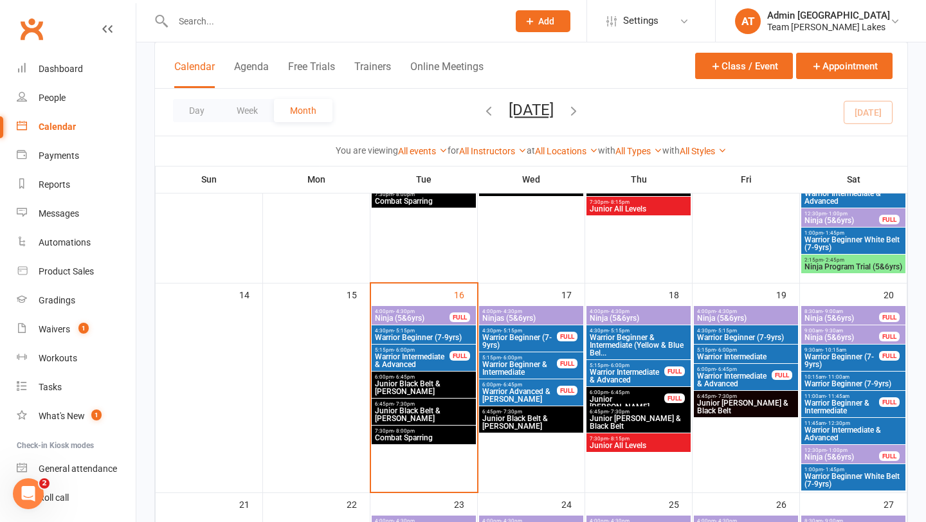
click at [881, 316] on div "FULL" at bounding box center [889, 318] width 21 height 10
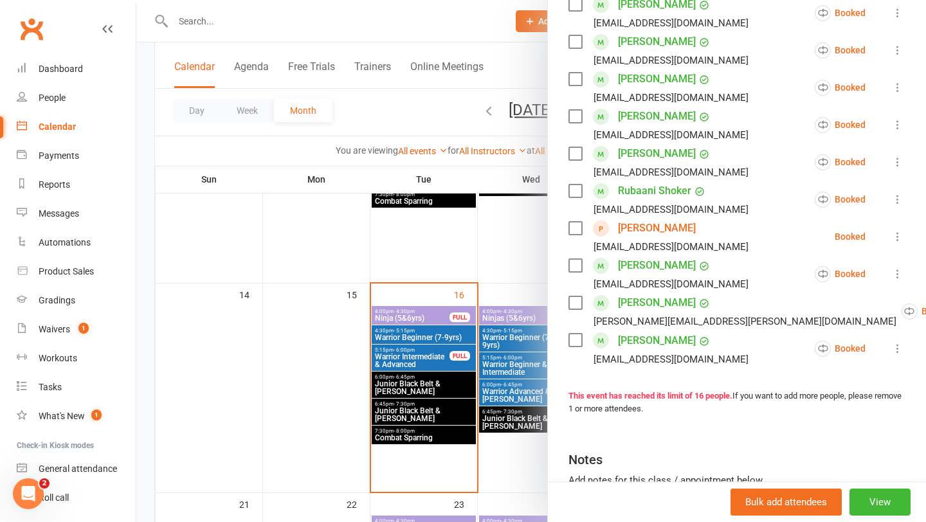
scroll to position [474, 0]
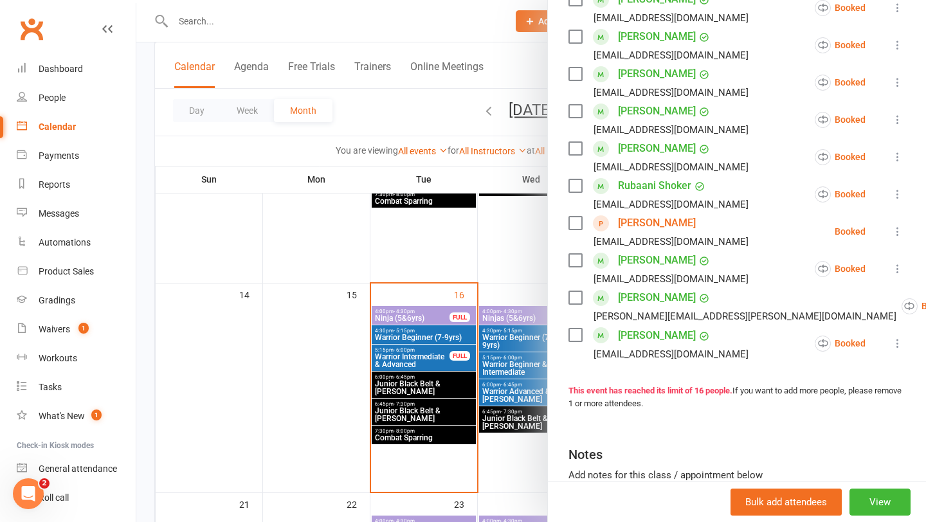
click at [490, 295] on div at bounding box center [531, 261] width 790 height 522
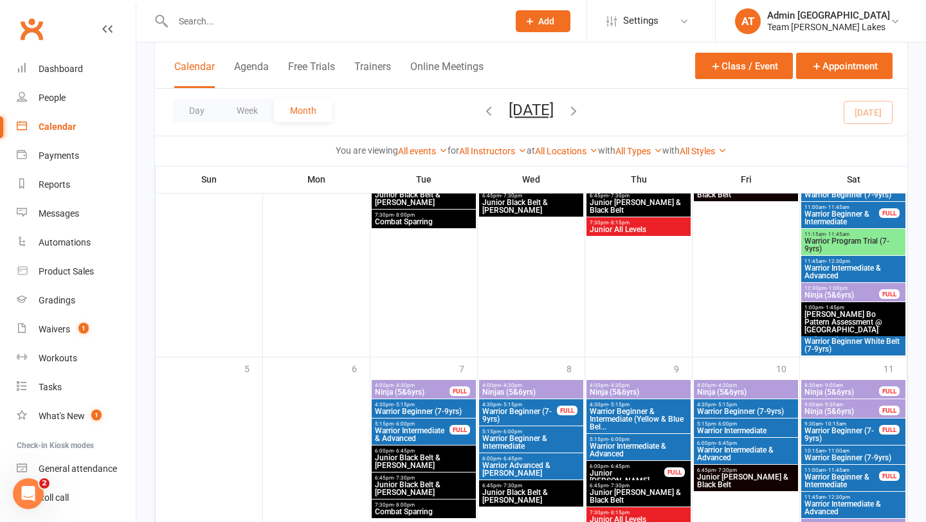
scroll to position [1109, 0]
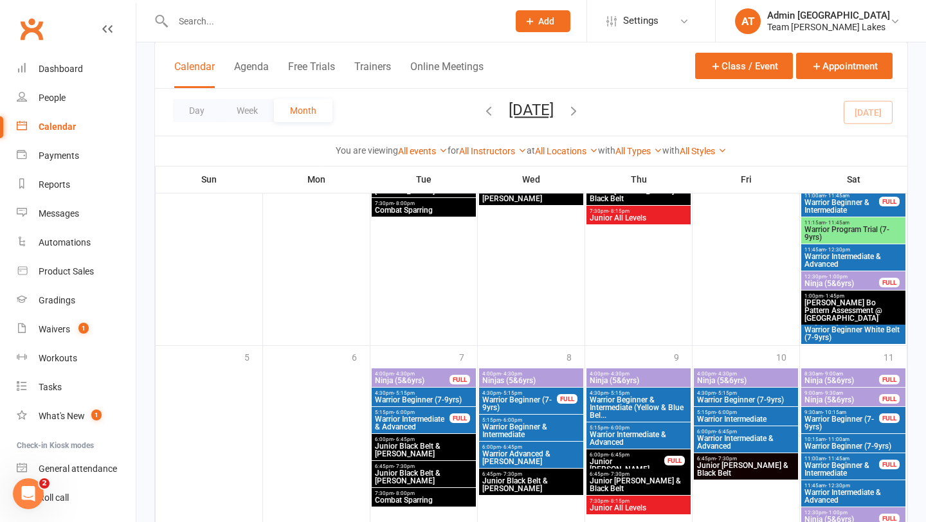
click at [581, 114] on icon "button" at bounding box center [574, 111] width 14 height 14
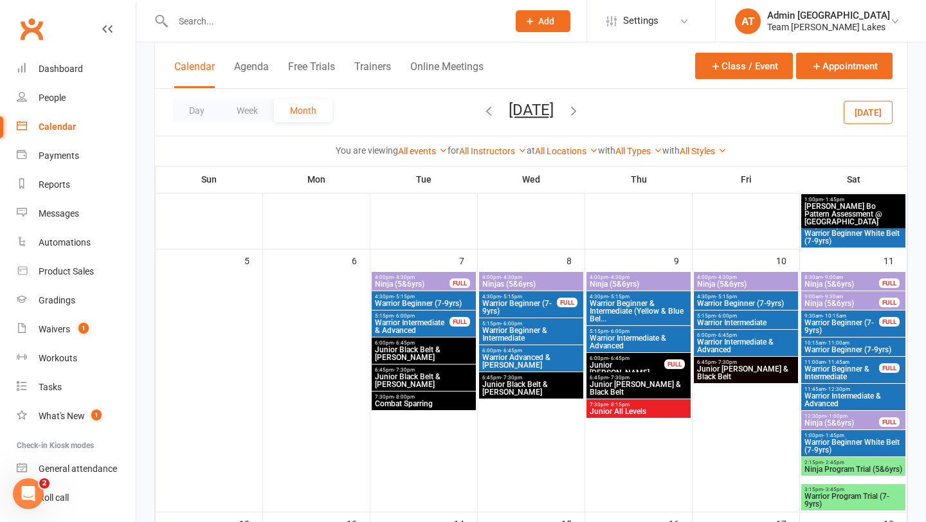
click at [581, 109] on icon "button" at bounding box center [574, 111] width 14 height 14
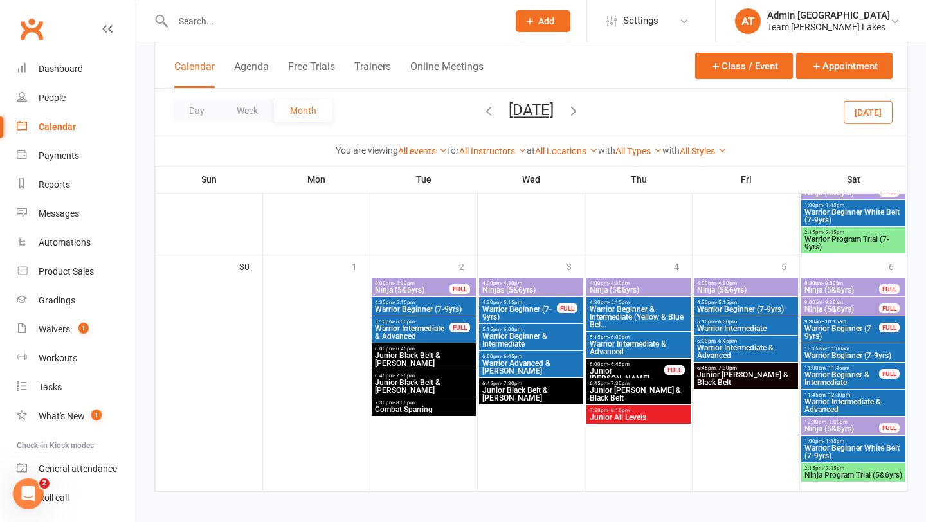
scroll to position [1178, 0]
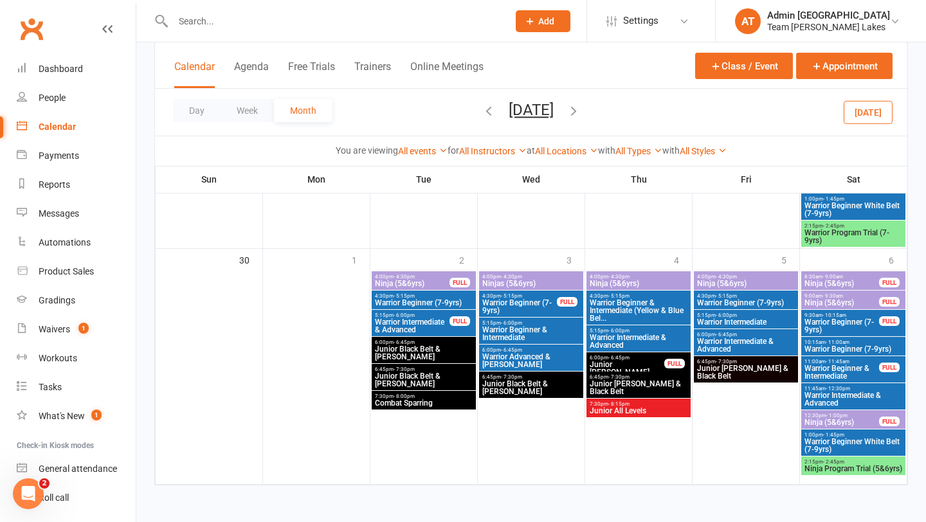
click at [581, 110] on icon "button" at bounding box center [574, 111] width 14 height 14
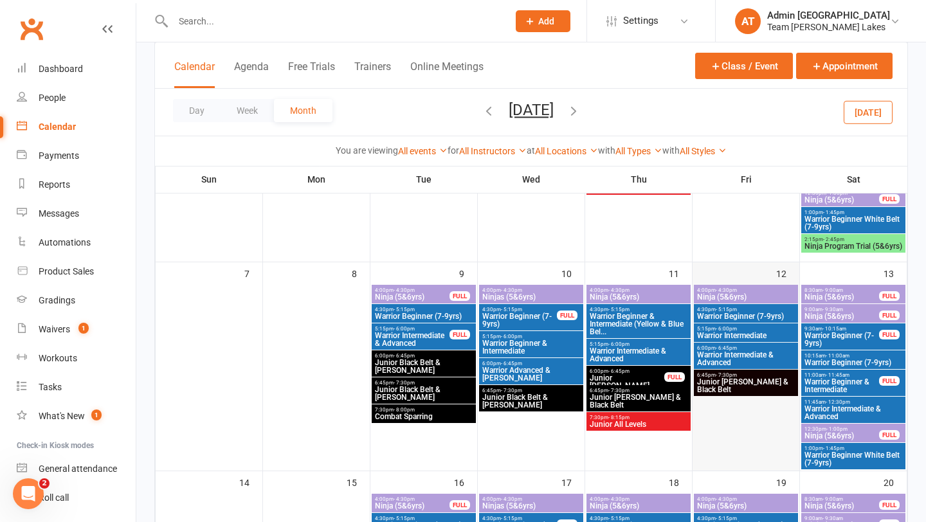
scroll to position [237, 0]
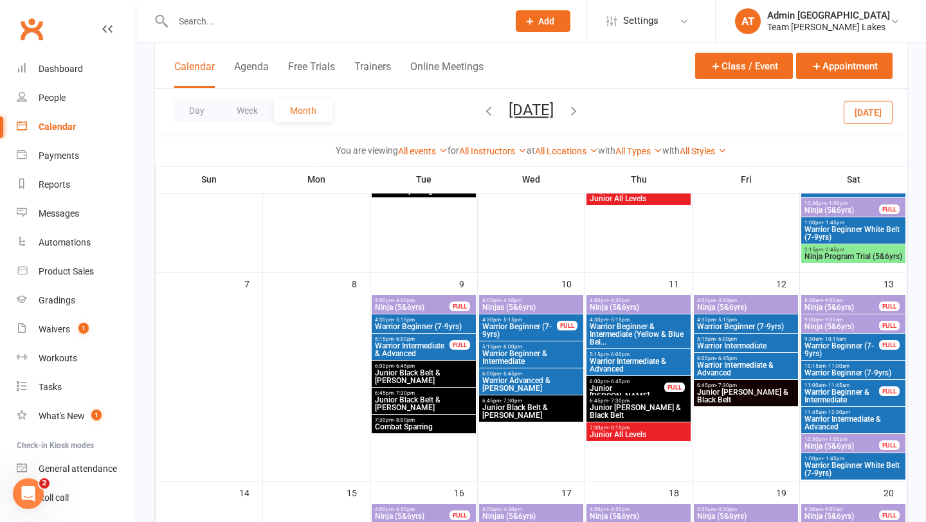
click at [482, 113] on icon "button" at bounding box center [489, 111] width 14 height 14
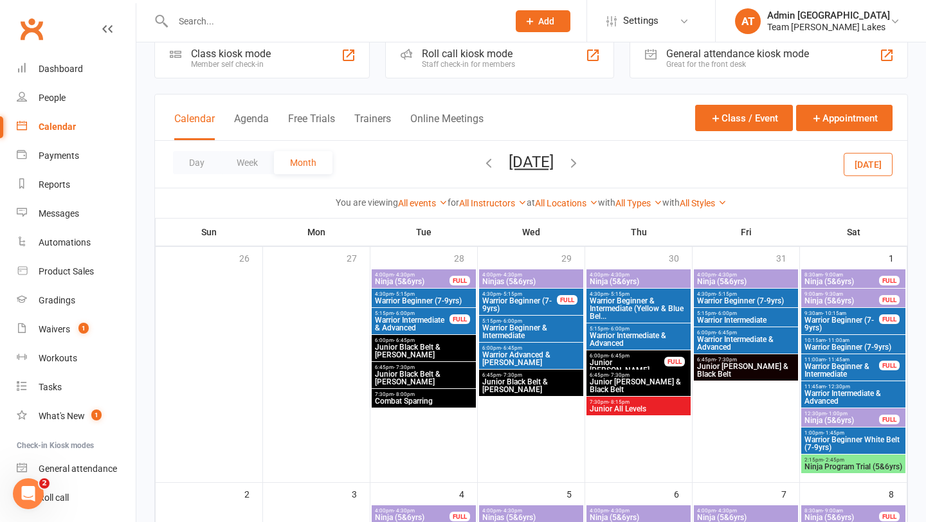
scroll to position [0, 0]
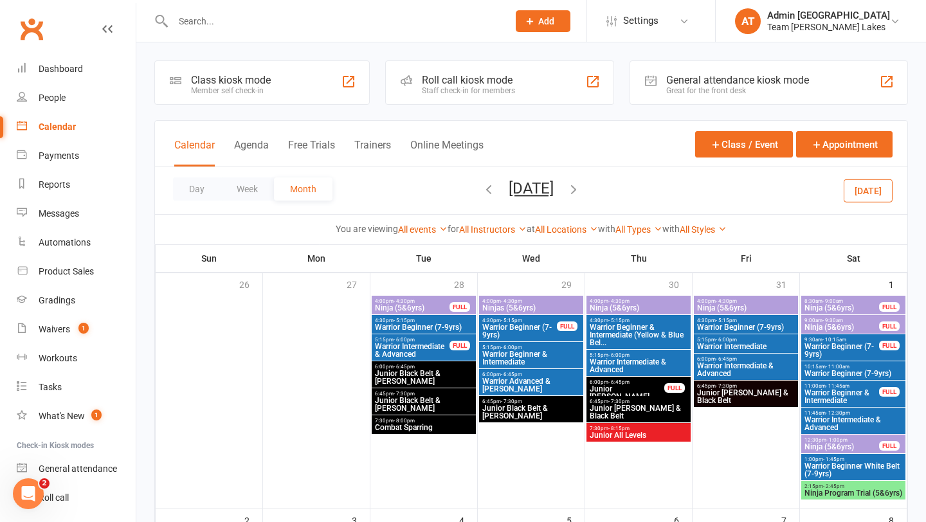
click at [623, 309] on span "Ninja (5&6yrs)" at bounding box center [638, 308] width 99 height 8
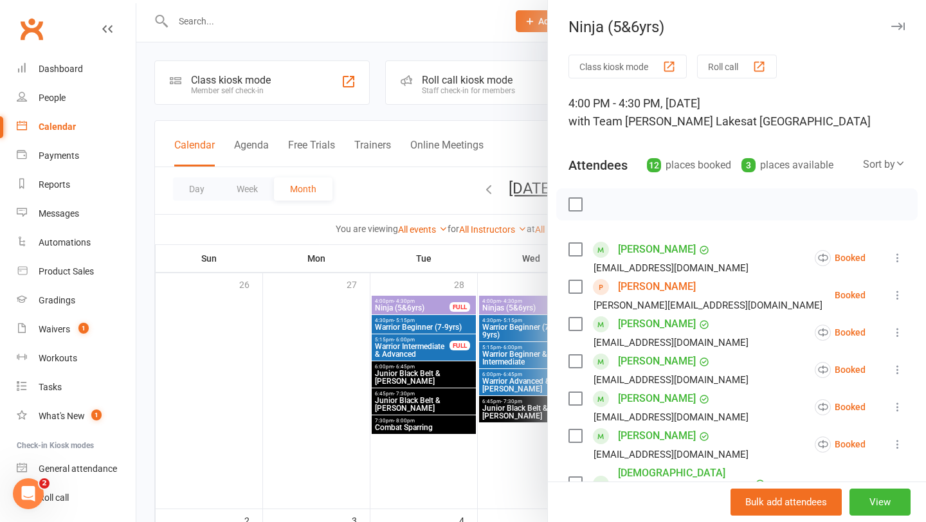
click at [484, 302] on div at bounding box center [531, 261] width 790 height 522
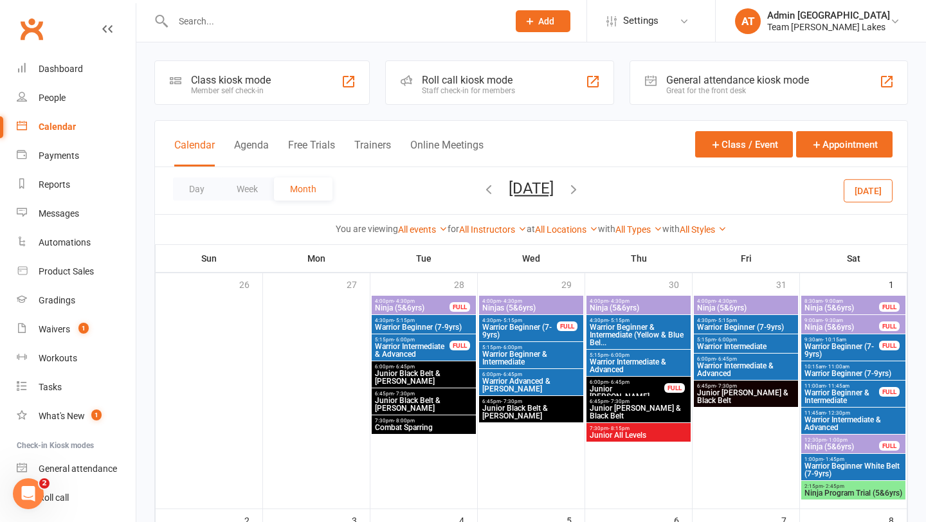
click at [542, 300] on span "4:00pm - 4:30pm" at bounding box center [531, 301] width 99 height 6
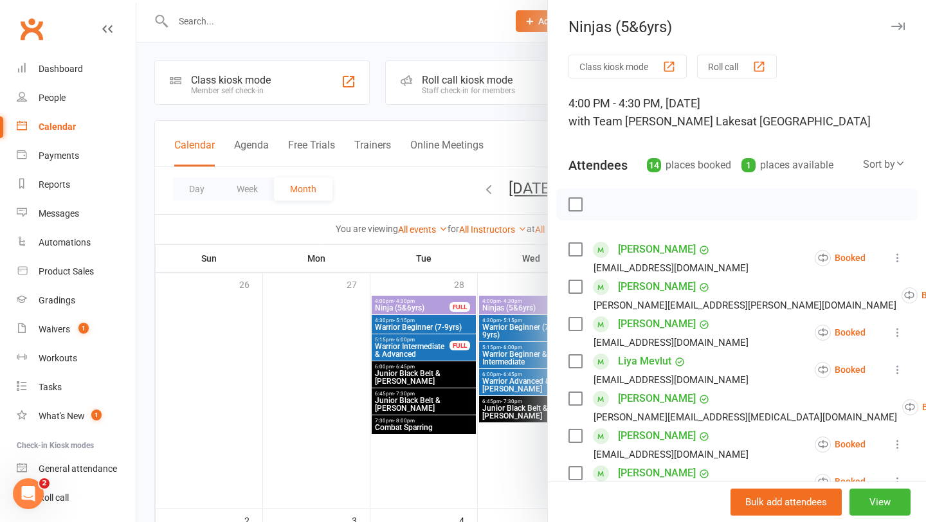
click at [519, 305] on div at bounding box center [531, 261] width 790 height 522
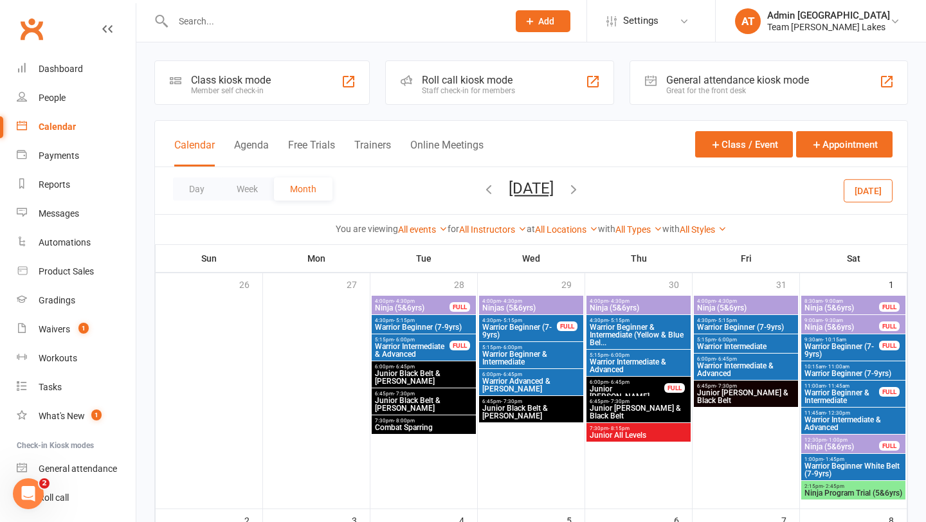
click at [519, 305] on span "Ninjas (5&6yrs)" at bounding box center [531, 308] width 99 height 8
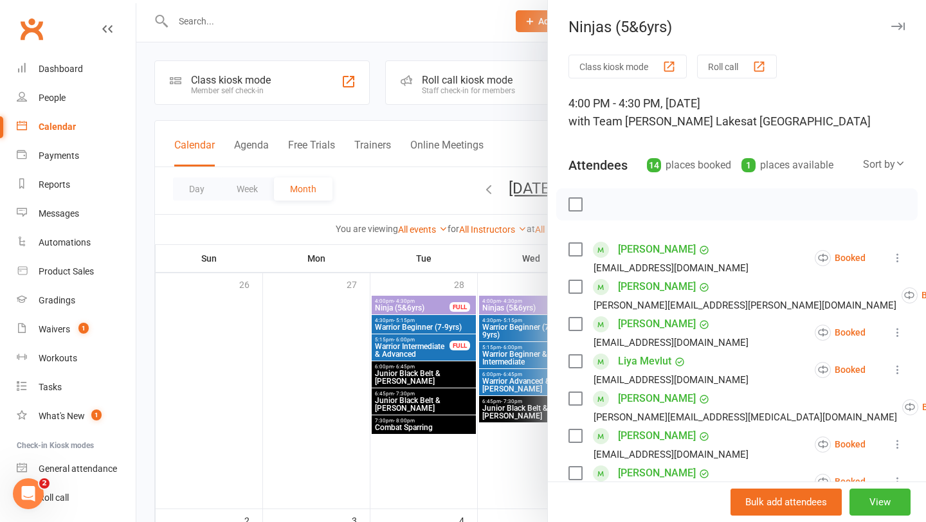
click at [524, 304] on div at bounding box center [531, 261] width 790 height 522
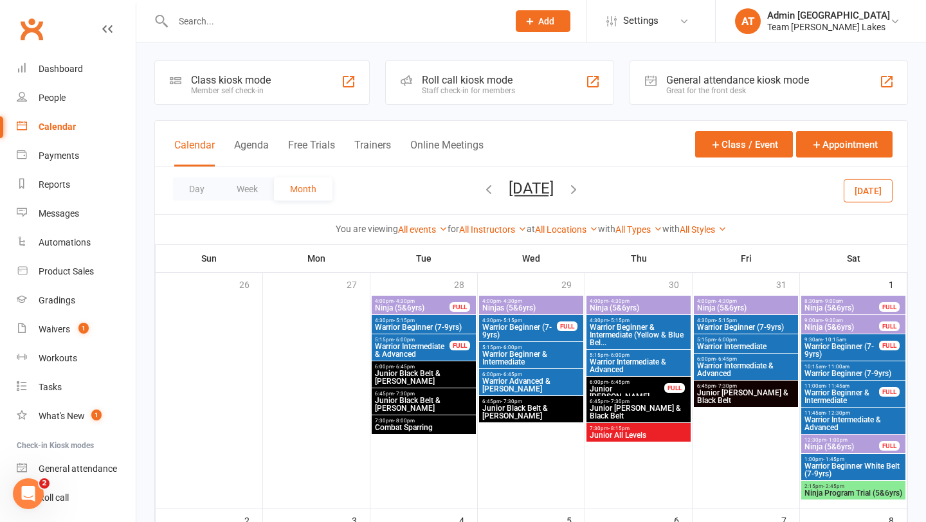
click at [482, 192] on icon "button" at bounding box center [489, 189] width 14 height 14
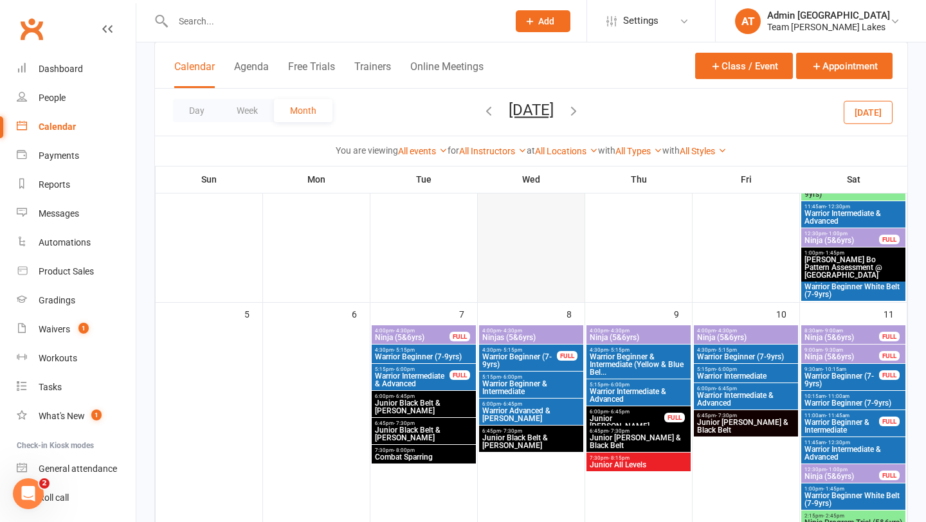
scroll to position [263, 0]
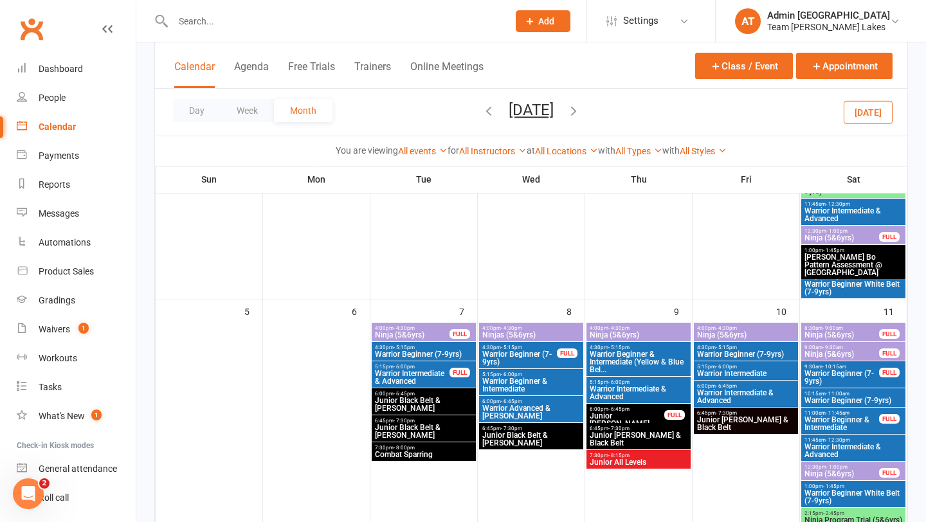
click at [521, 335] on span "Ninjas (5&6yrs)" at bounding box center [531, 335] width 99 height 8
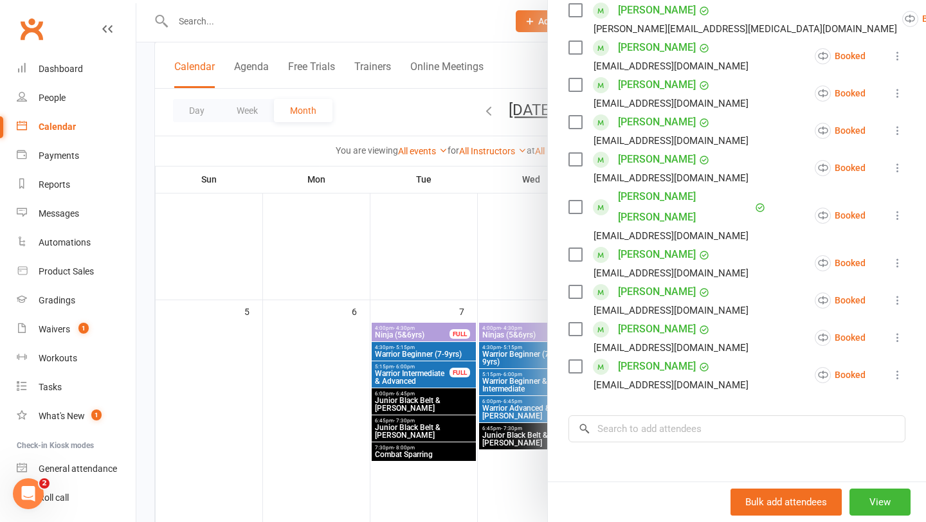
scroll to position [511, 0]
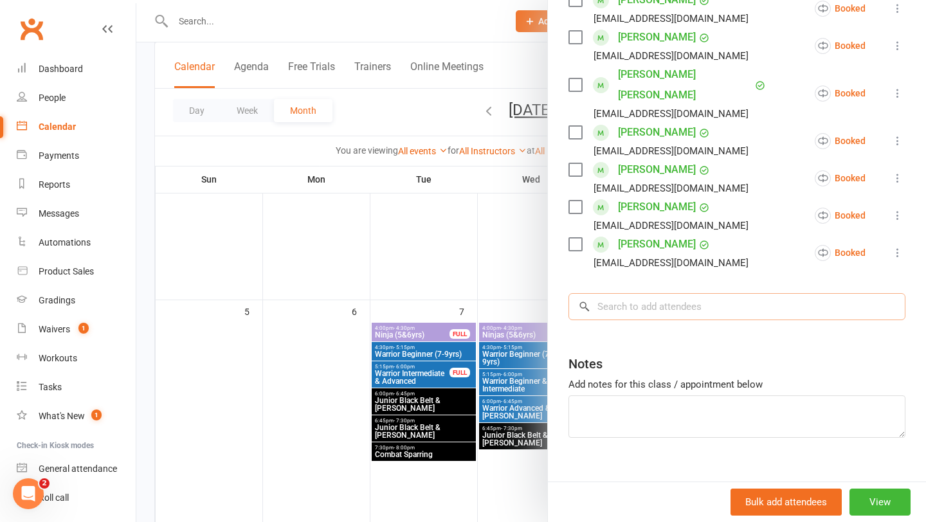
click at [627, 293] on input "search" at bounding box center [737, 306] width 337 height 27
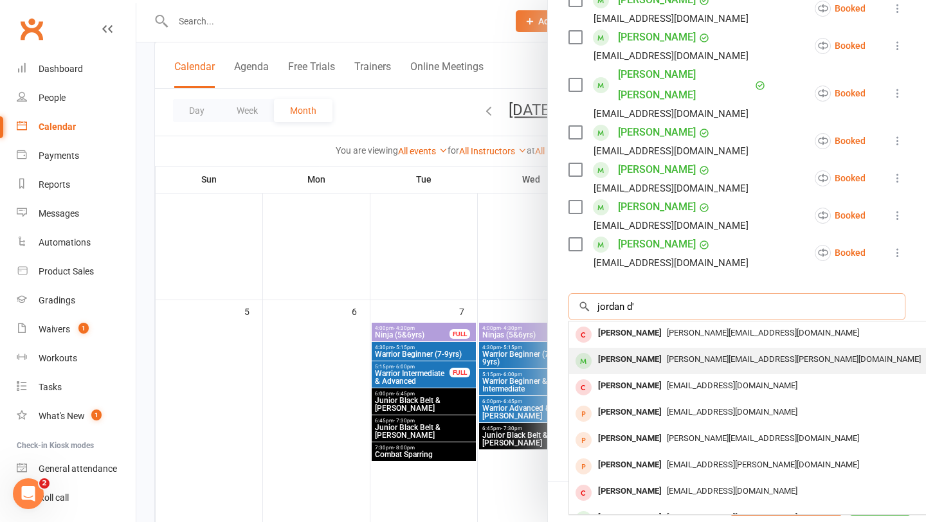
type input "jordan d'"
click at [623, 351] on div "[PERSON_NAME]" at bounding box center [630, 360] width 74 height 19
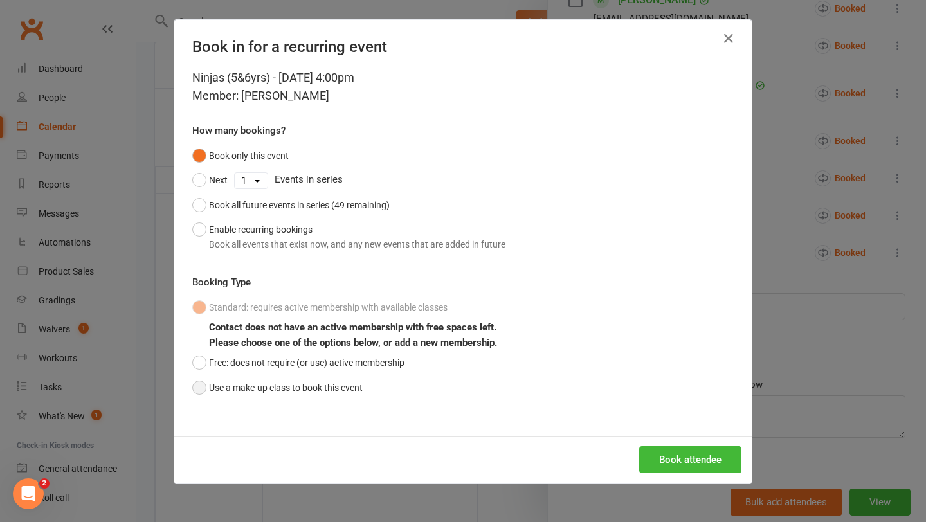
click at [277, 383] on button "Use a make-up class to book this event" at bounding box center [277, 388] width 170 height 24
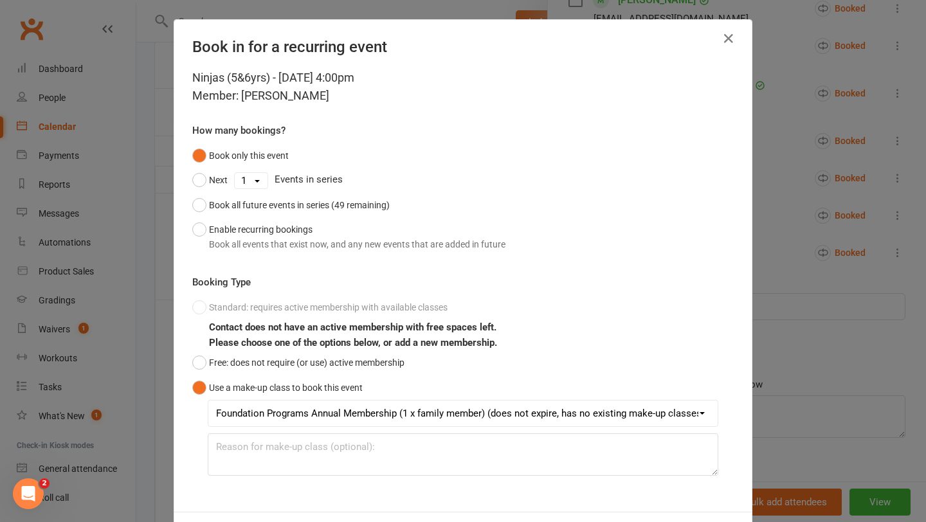
scroll to position [57, 0]
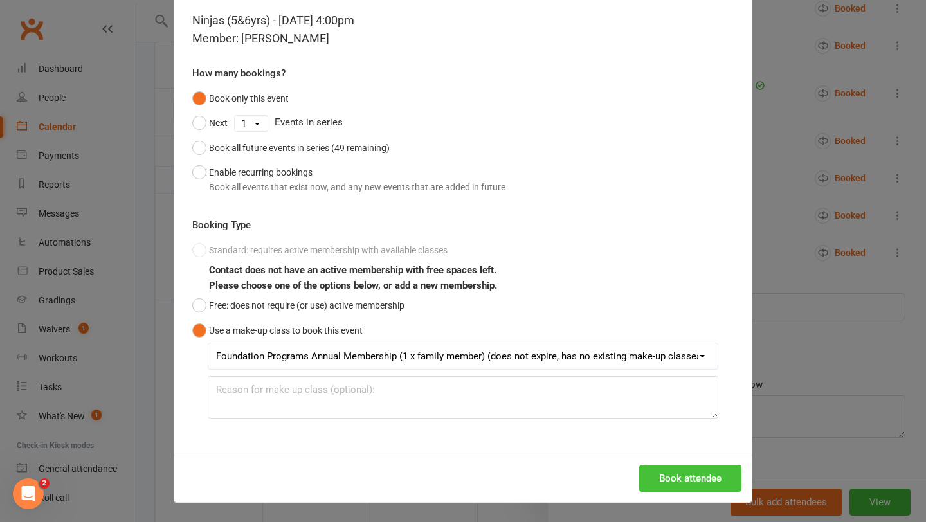
click at [714, 485] on button "Book attendee" at bounding box center [690, 478] width 102 height 27
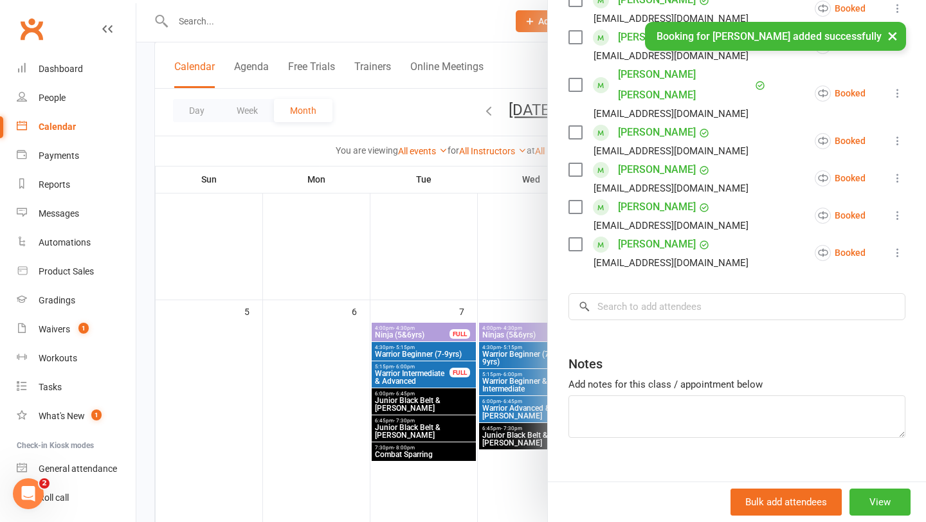
scroll to position [548, 0]
click at [474, 376] on div at bounding box center [531, 261] width 790 height 522
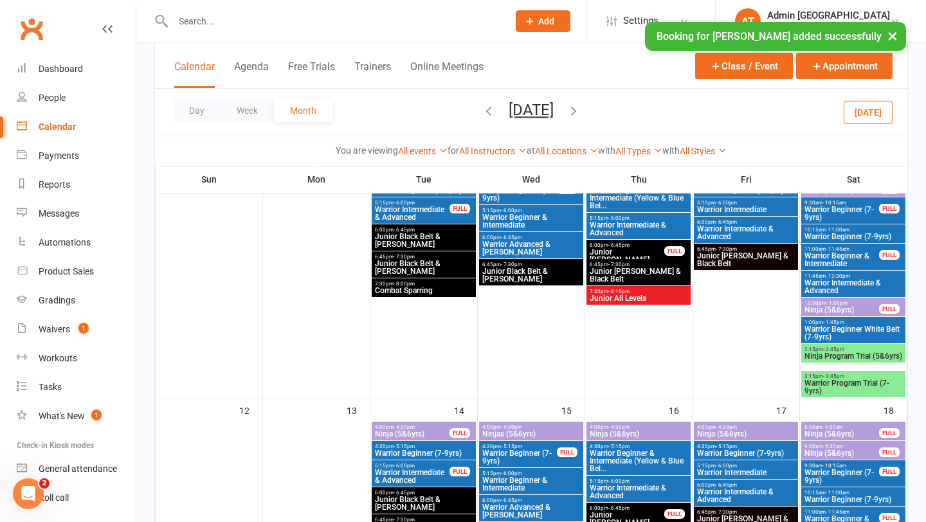
scroll to position [465, 0]
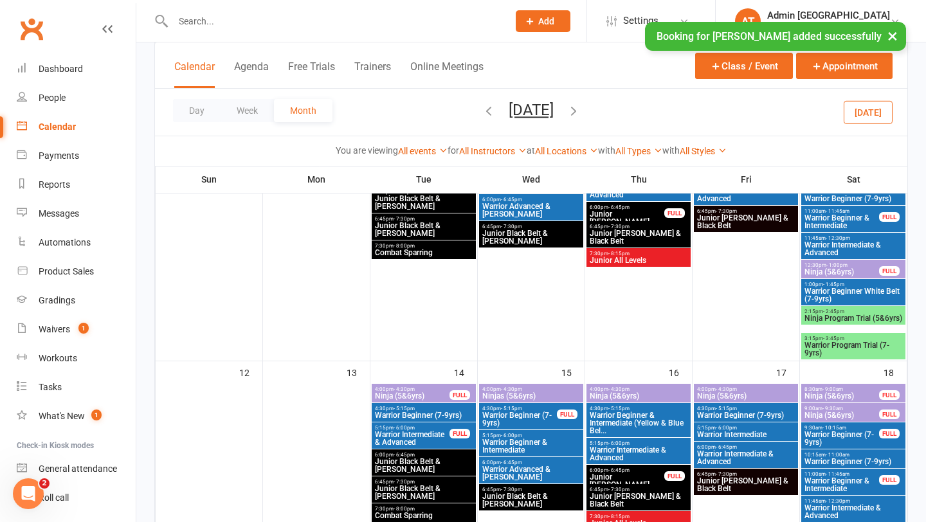
click at [546, 399] on span "Ninjas (5&6yrs)" at bounding box center [531, 396] width 99 height 8
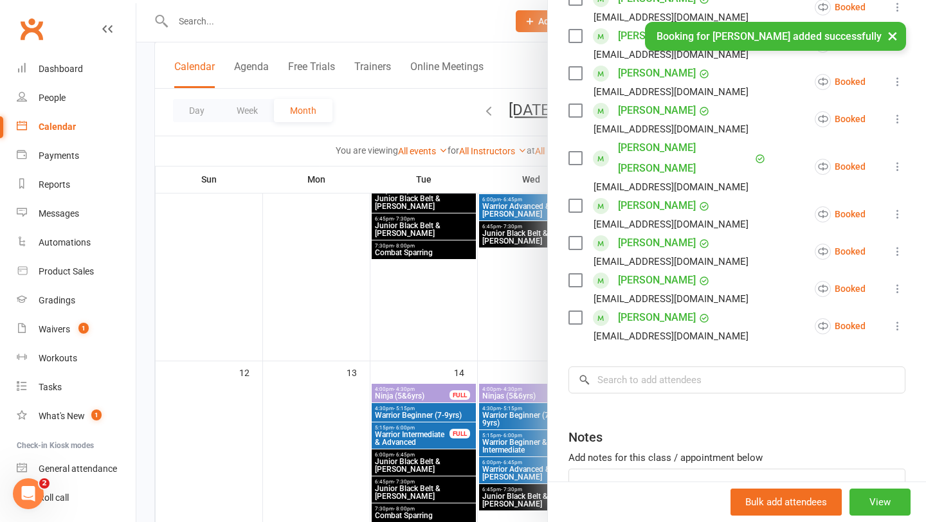
scroll to position [511, 0]
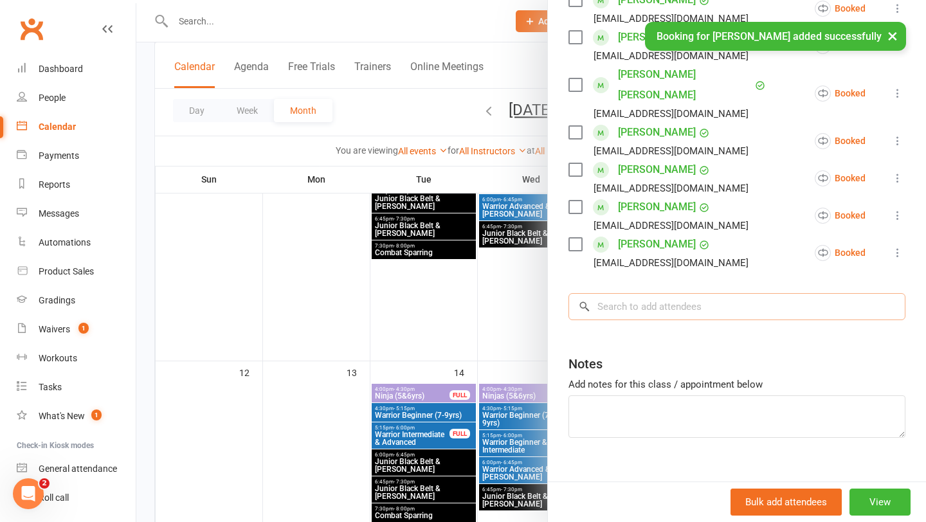
click at [630, 293] on input "search" at bounding box center [737, 306] width 337 height 27
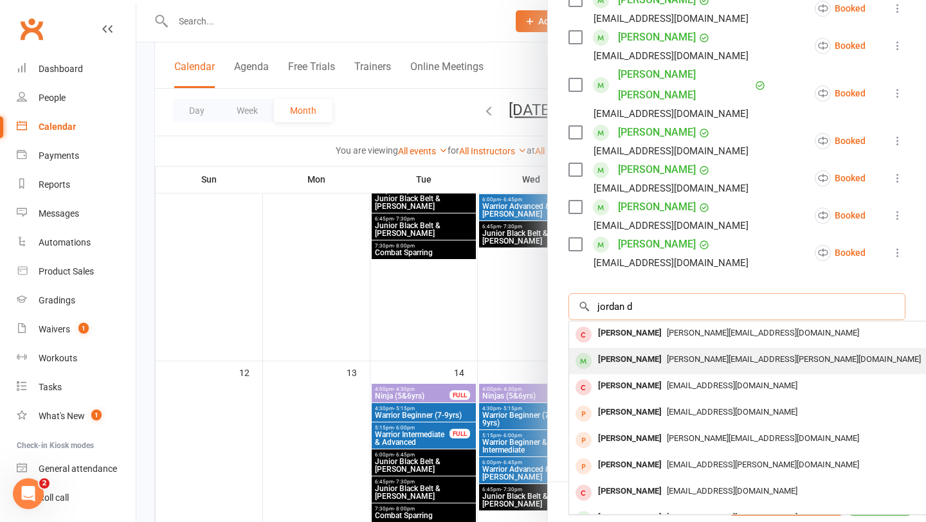
type input "jordan d"
click at [611, 351] on div "[PERSON_NAME]" at bounding box center [630, 360] width 74 height 19
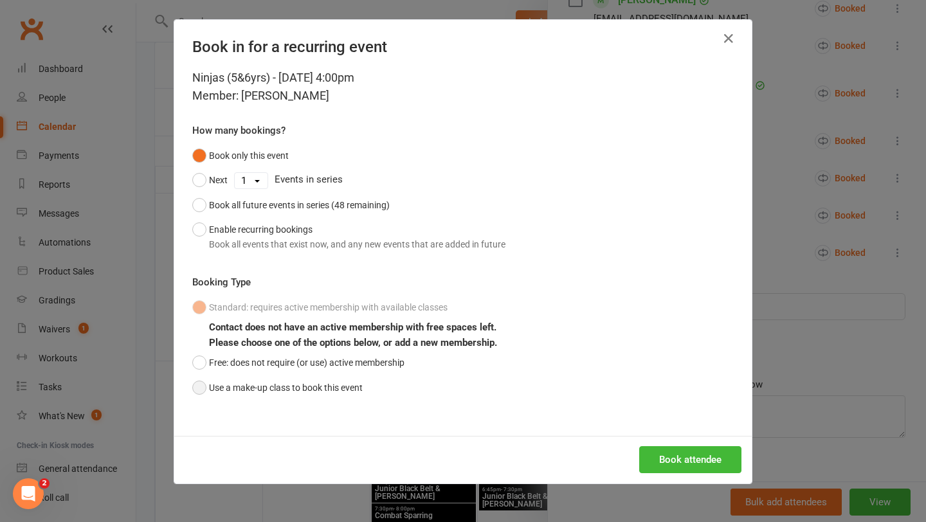
click at [338, 381] on button "Use a make-up class to book this event" at bounding box center [277, 388] width 170 height 24
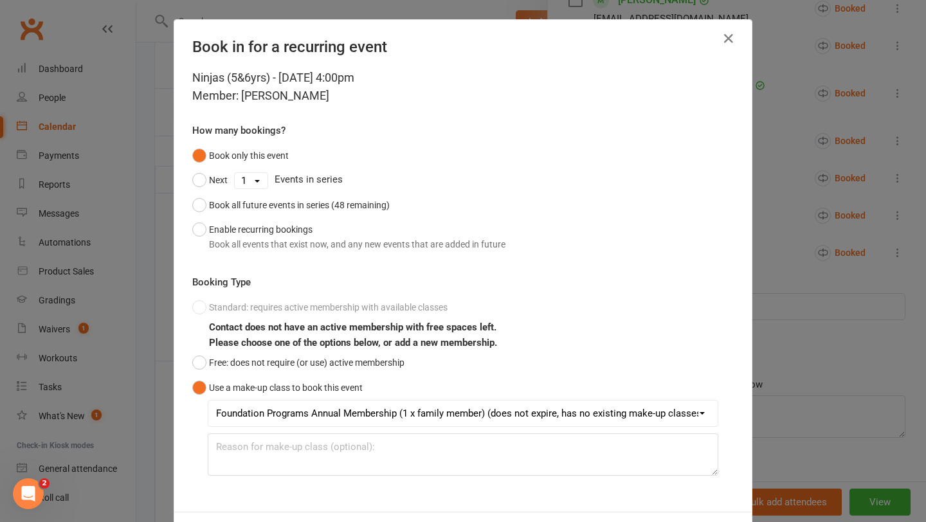
scroll to position [57, 0]
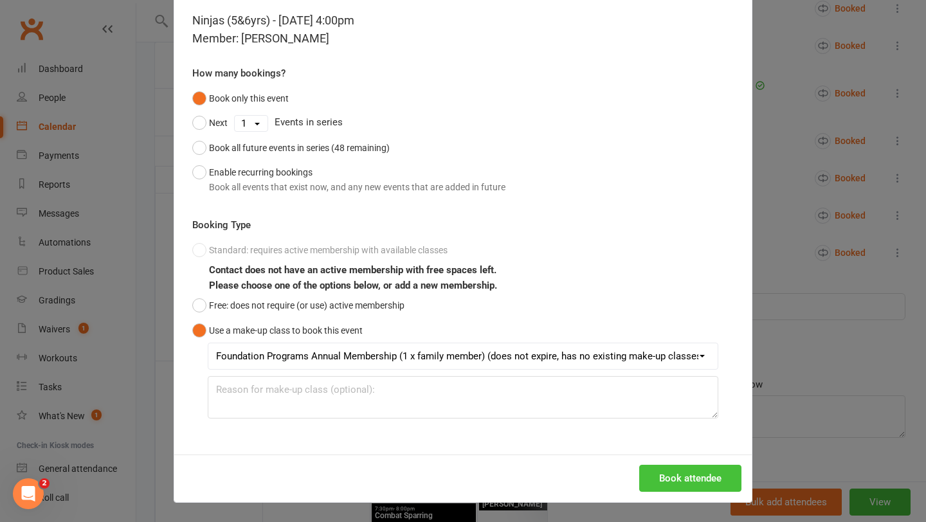
click at [678, 470] on button "Book attendee" at bounding box center [690, 478] width 102 height 27
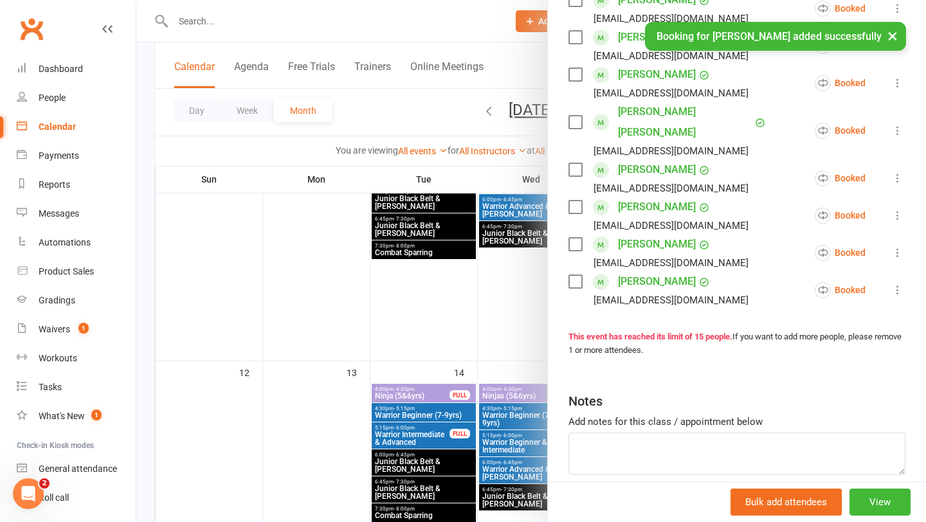
scroll to position [548, 0]
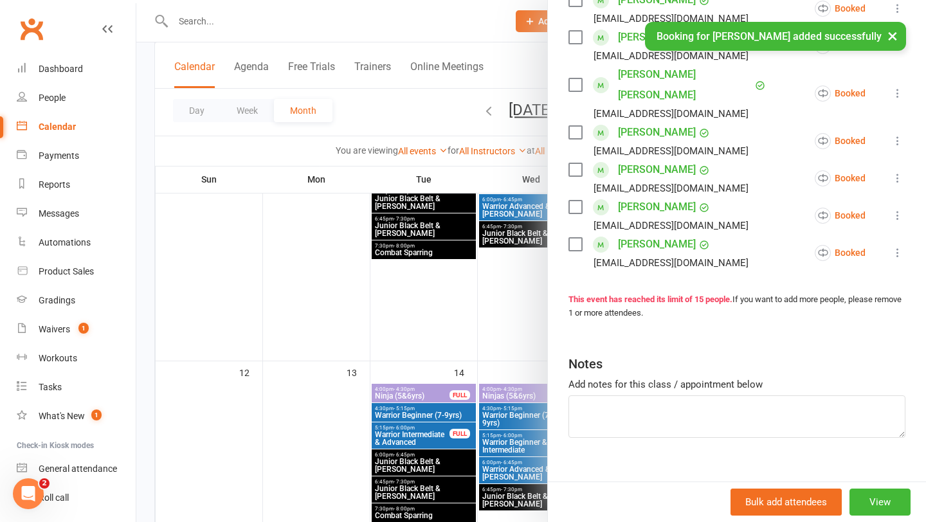
click at [447, 371] on div at bounding box center [531, 261] width 790 height 522
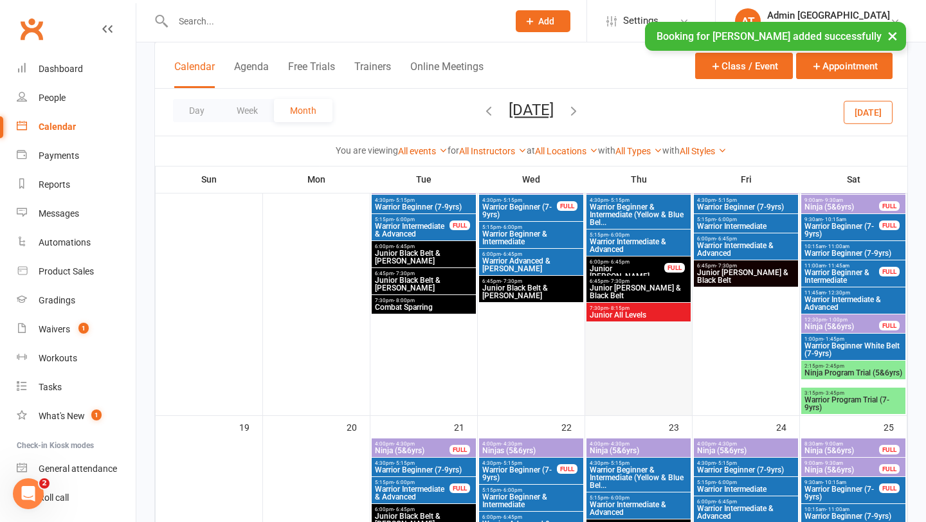
scroll to position [700, 0]
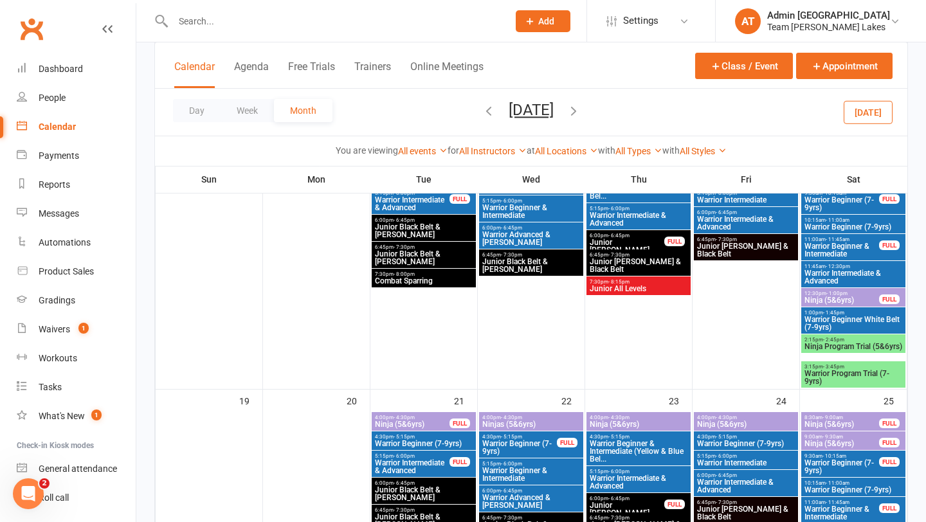
click at [542, 418] on span "4:00pm - 4:30pm" at bounding box center [531, 418] width 99 height 6
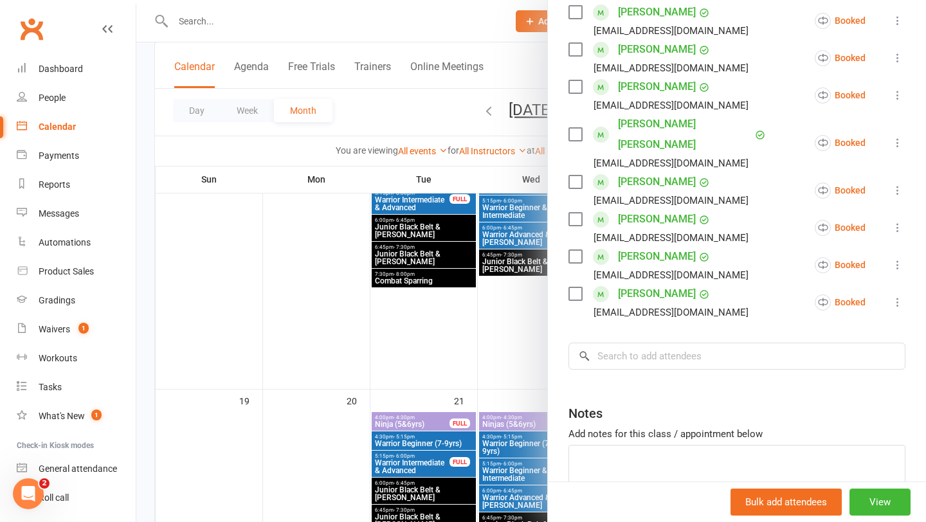
scroll to position [511, 0]
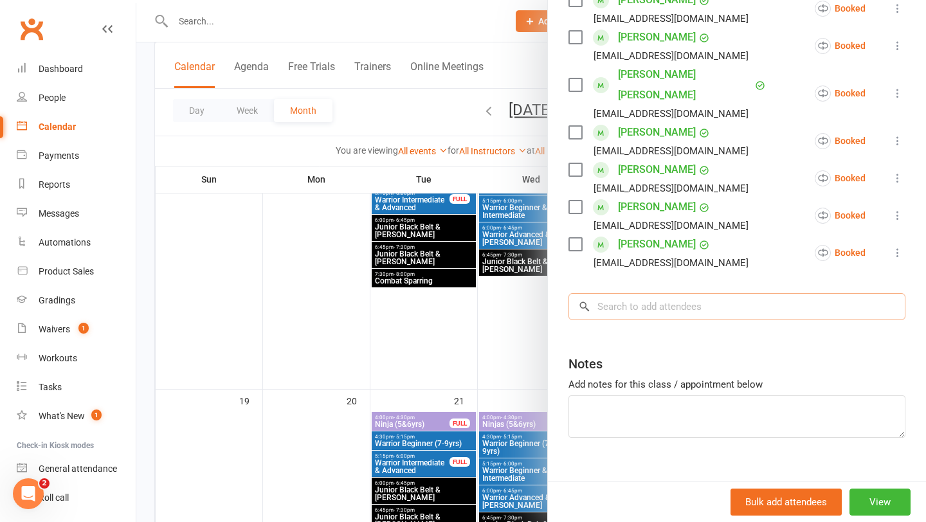
click at [652, 293] on input "search" at bounding box center [737, 306] width 337 height 27
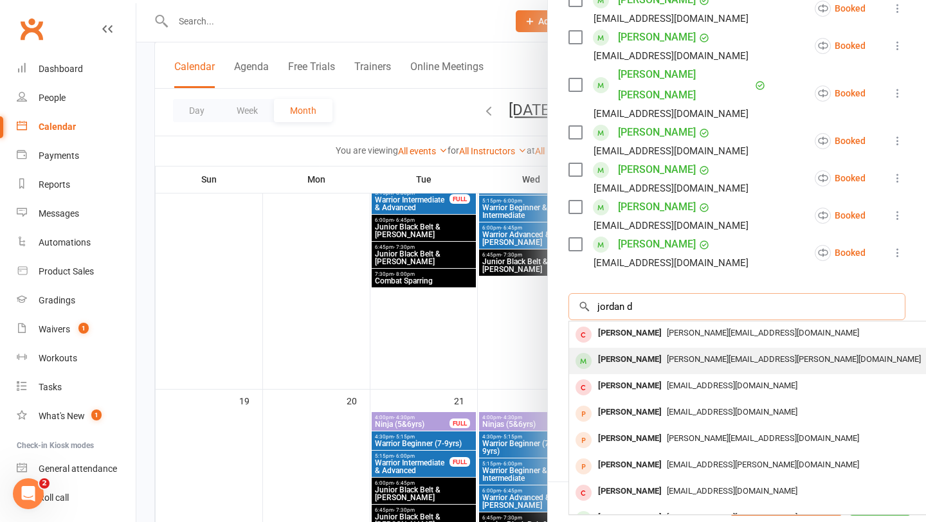
type input "jordan d"
click at [637, 351] on div "[PERSON_NAME]" at bounding box center [630, 360] width 74 height 19
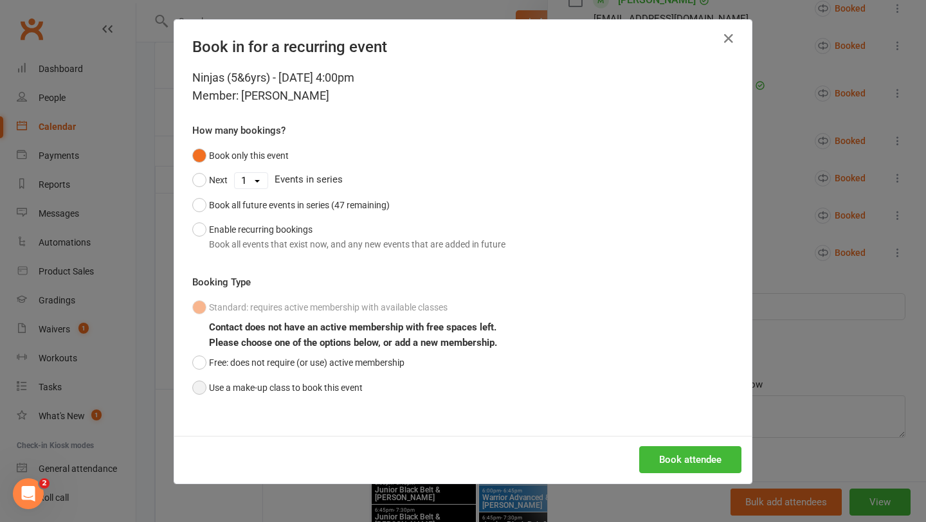
click at [291, 392] on button "Use a make-up class to book this event" at bounding box center [277, 388] width 170 height 24
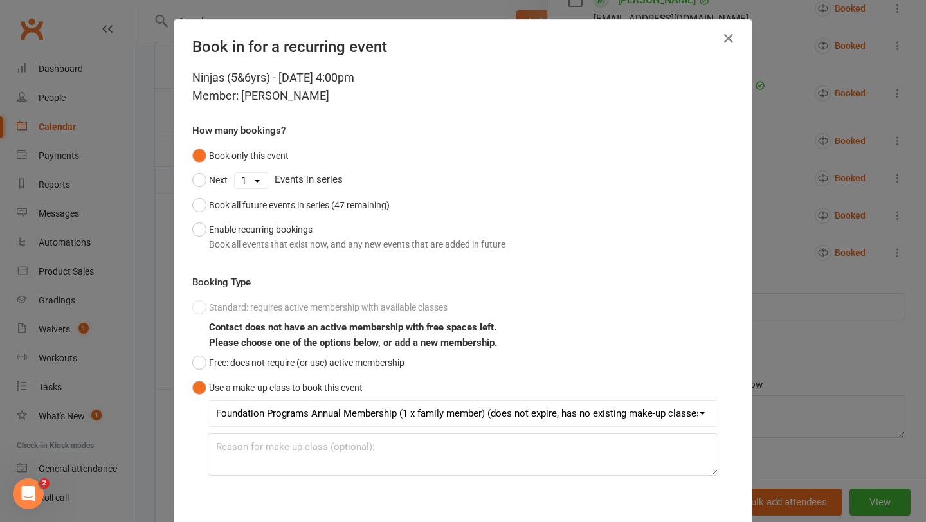
scroll to position [57, 0]
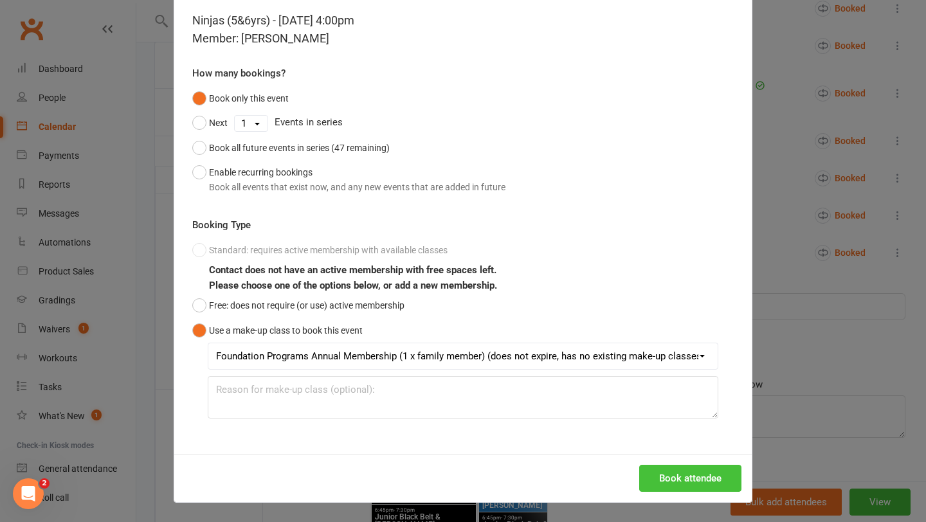
click at [694, 479] on button "Book attendee" at bounding box center [690, 478] width 102 height 27
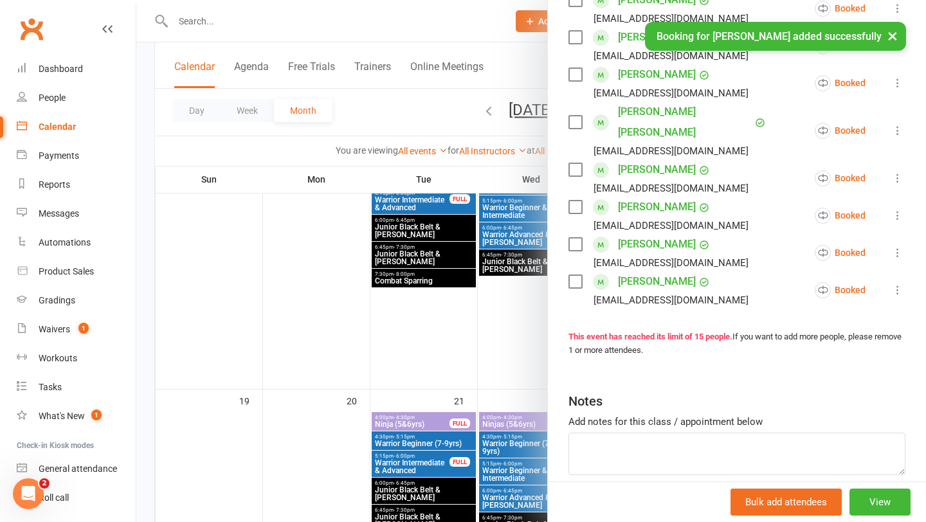
click at [523, 428] on div at bounding box center [531, 261] width 790 height 522
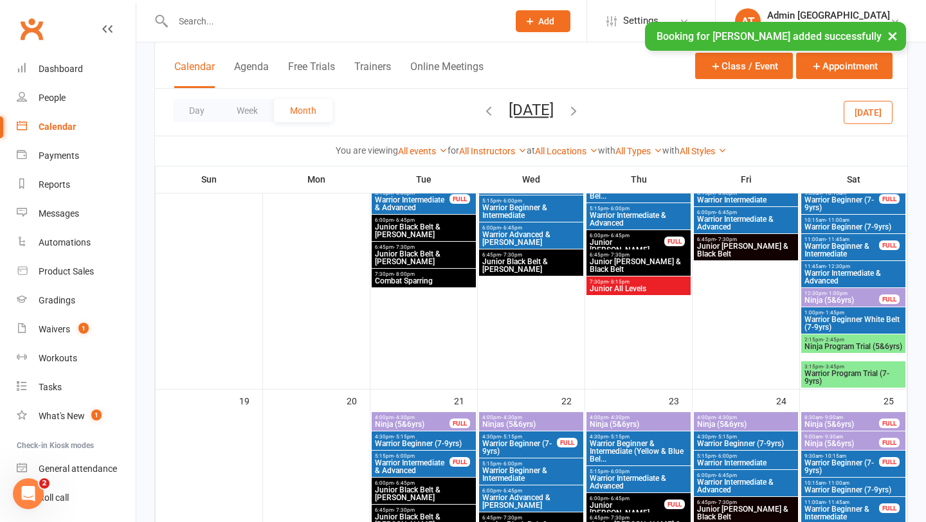
click at [753, 417] on span "4:00pm - 4:30pm" at bounding box center [746, 418] width 99 height 6
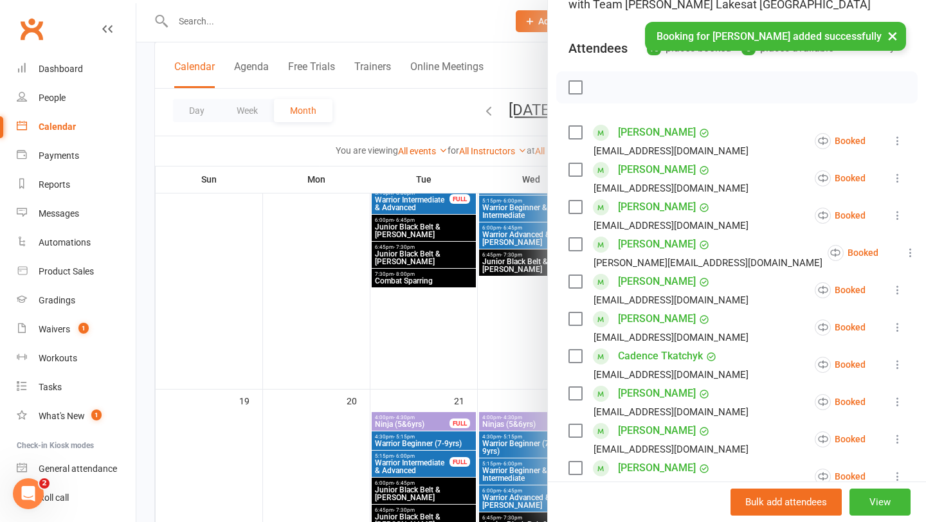
scroll to position [362, 0]
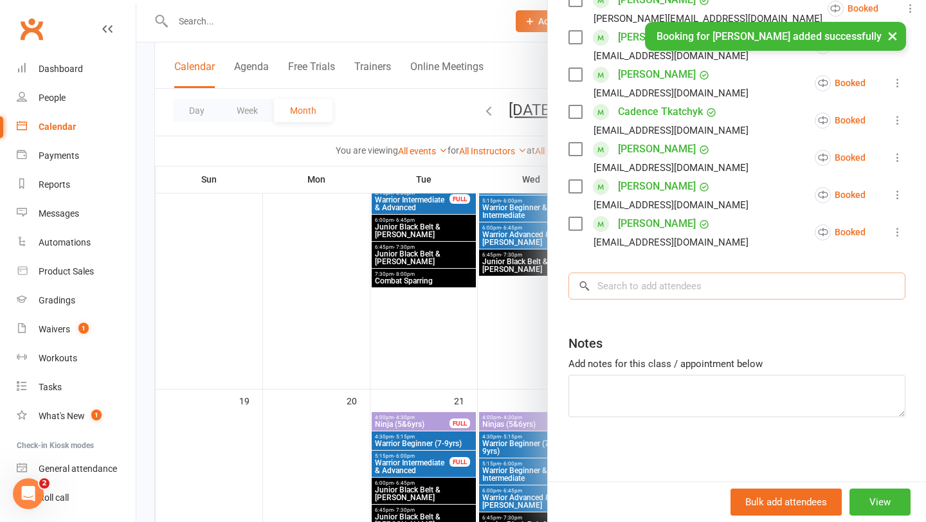
click at [675, 293] on input "search" at bounding box center [737, 286] width 337 height 27
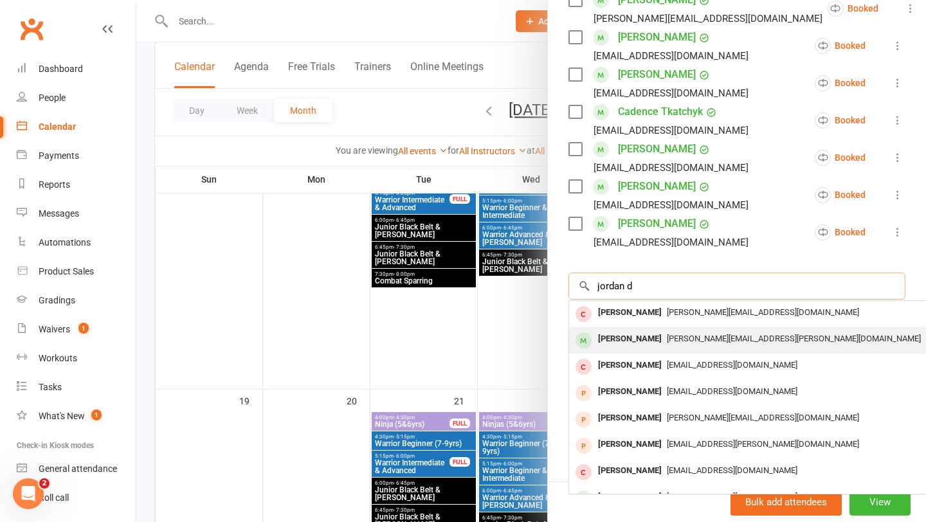
type input "jordan d"
click at [634, 337] on div "[PERSON_NAME]" at bounding box center [630, 339] width 74 height 19
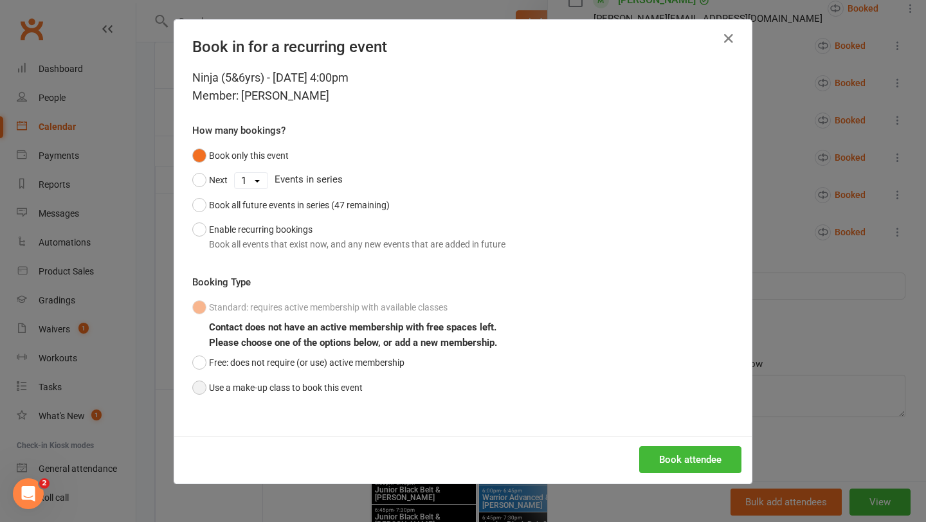
click at [283, 387] on button "Use a make-up class to book this event" at bounding box center [277, 388] width 170 height 24
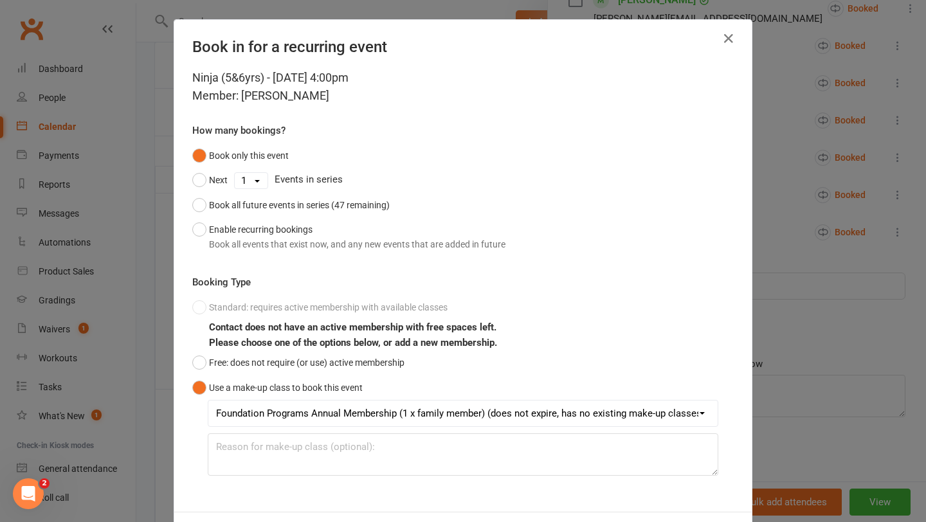
scroll to position [57, 0]
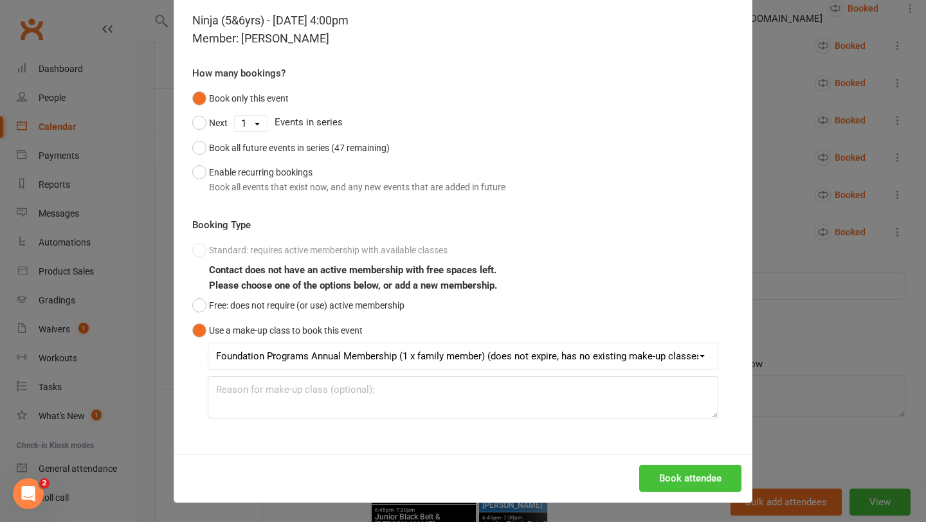
click at [689, 470] on button "Book attendee" at bounding box center [690, 478] width 102 height 27
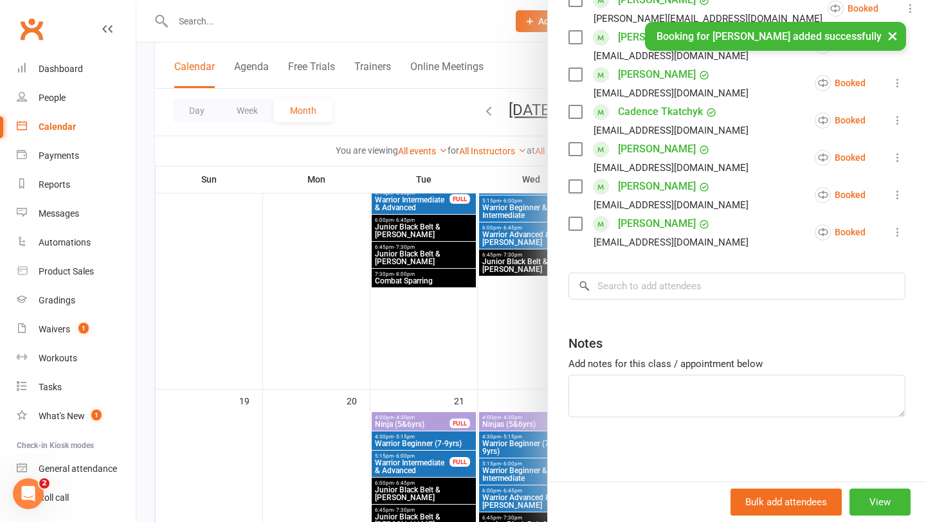
scroll to position [399, 0]
click at [486, 459] on div at bounding box center [531, 261] width 790 height 522
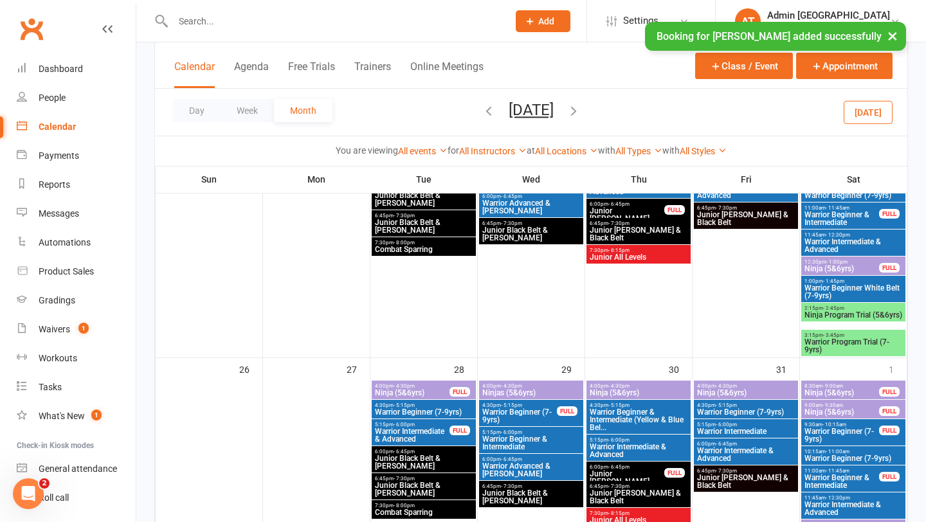
scroll to position [995, 0]
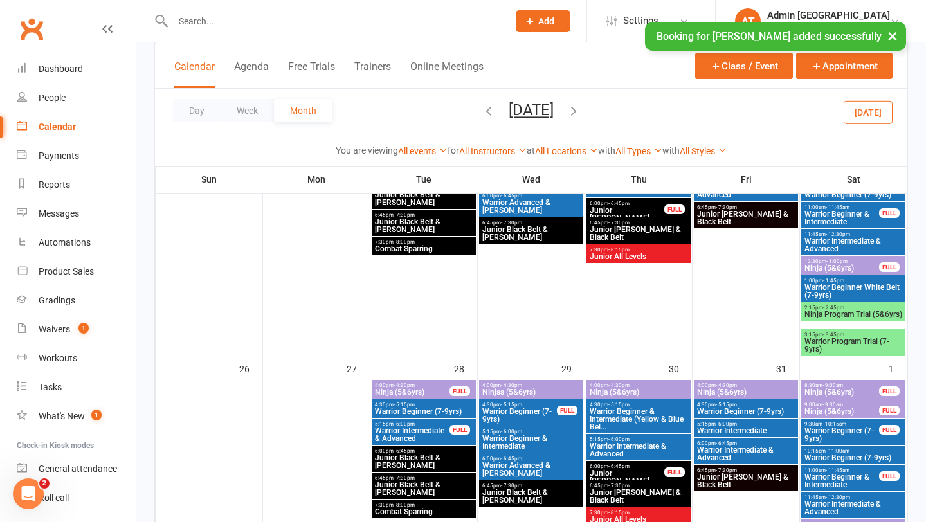
click at [521, 389] on span "Ninjas (5&6yrs)" at bounding box center [531, 393] width 99 height 8
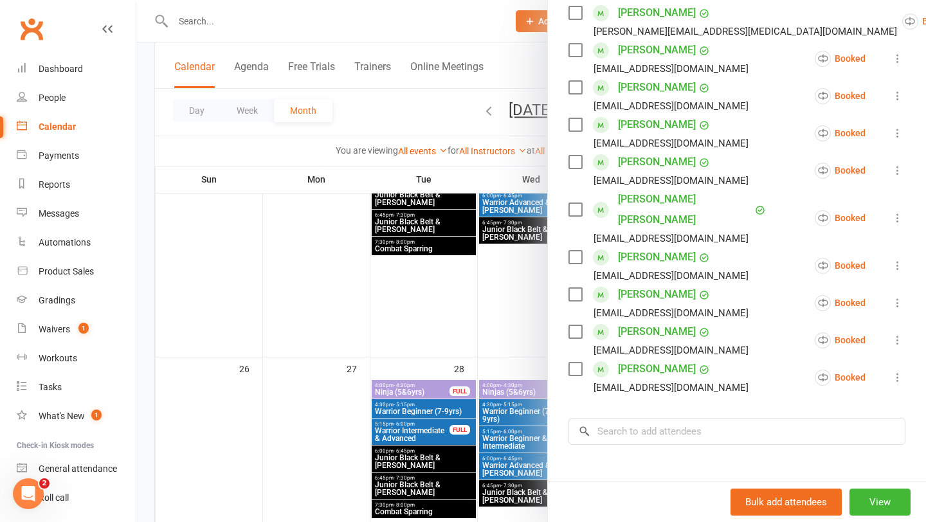
scroll to position [511, 0]
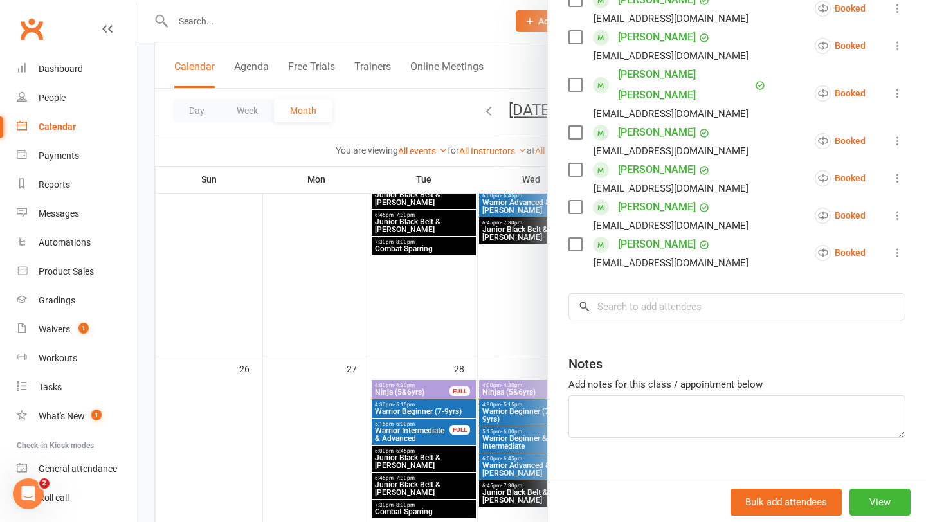
click at [484, 363] on div at bounding box center [531, 261] width 790 height 522
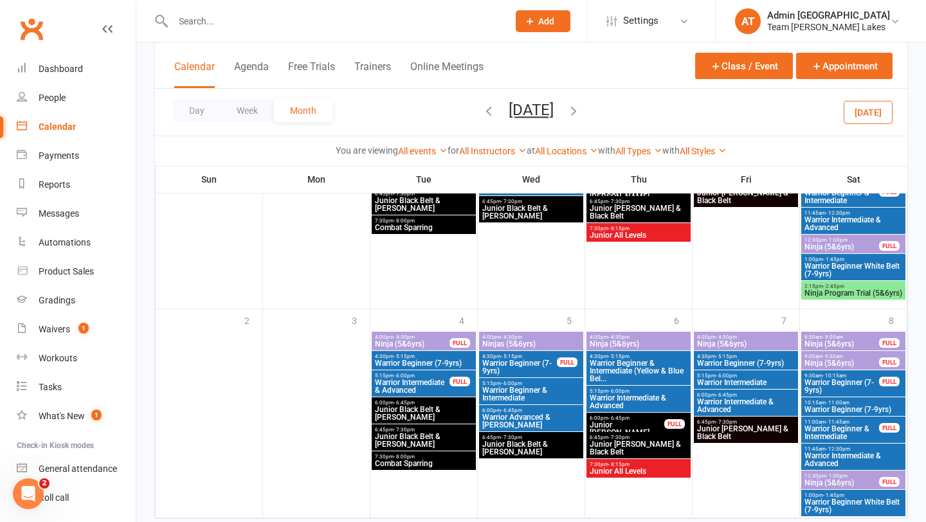
scroll to position [1313, 0]
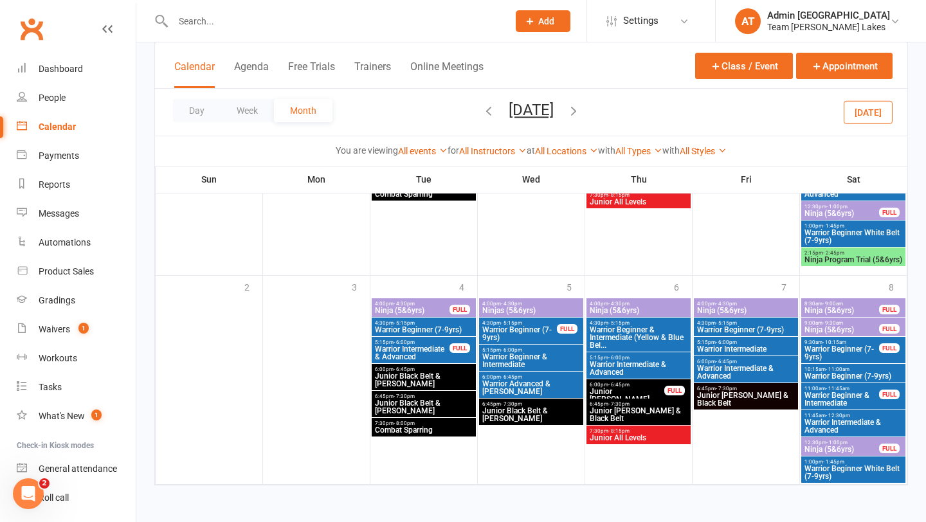
click at [581, 107] on icon "button" at bounding box center [574, 111] width 14 height 14
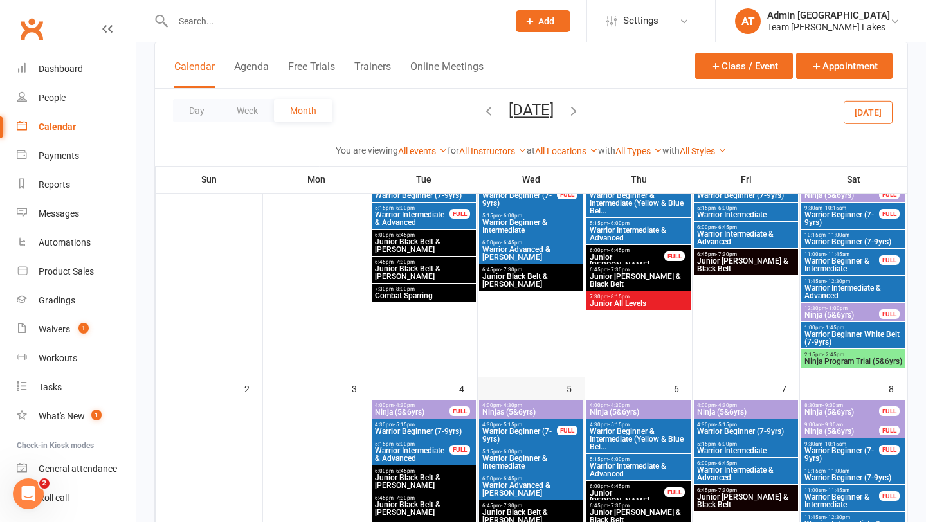
scroll to position [34, 0]
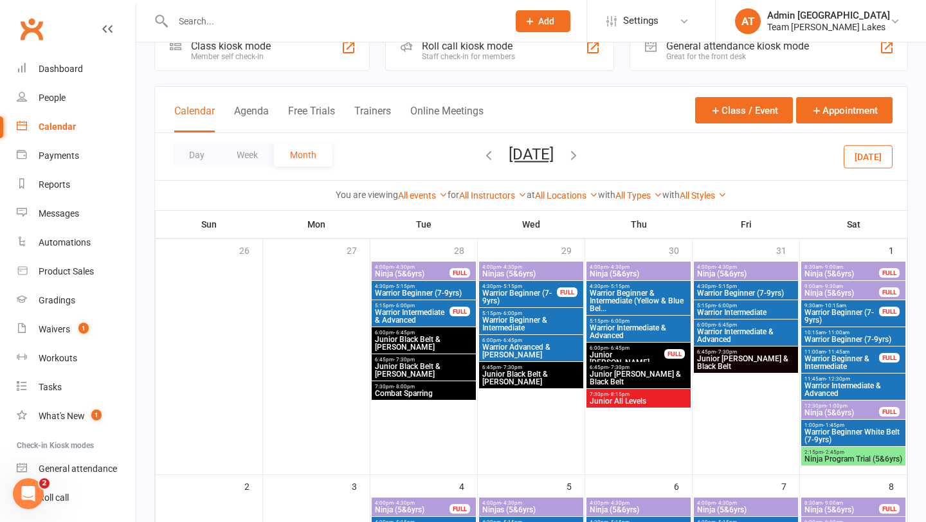
click at [522, 271] on span "Ninjas (5&6yrs)" at bounding box center [531, 274] width 99 height 8
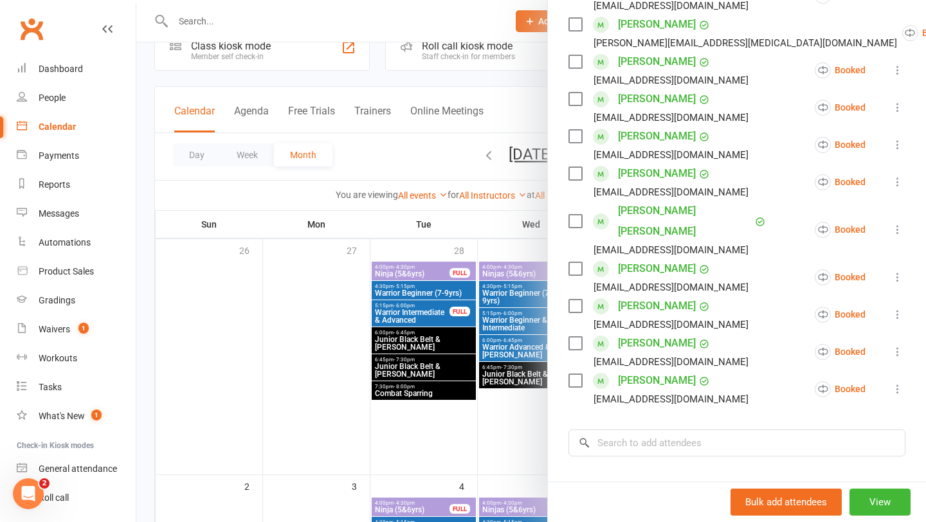
scroll to position [511, 0]
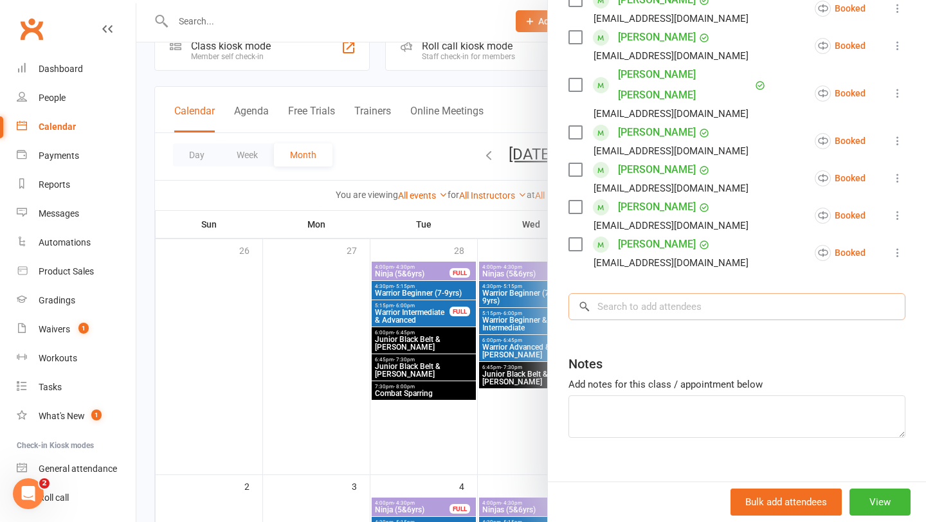
click at [653, 293] on input "search" at bounding box center [737, 306] width 337 height 27
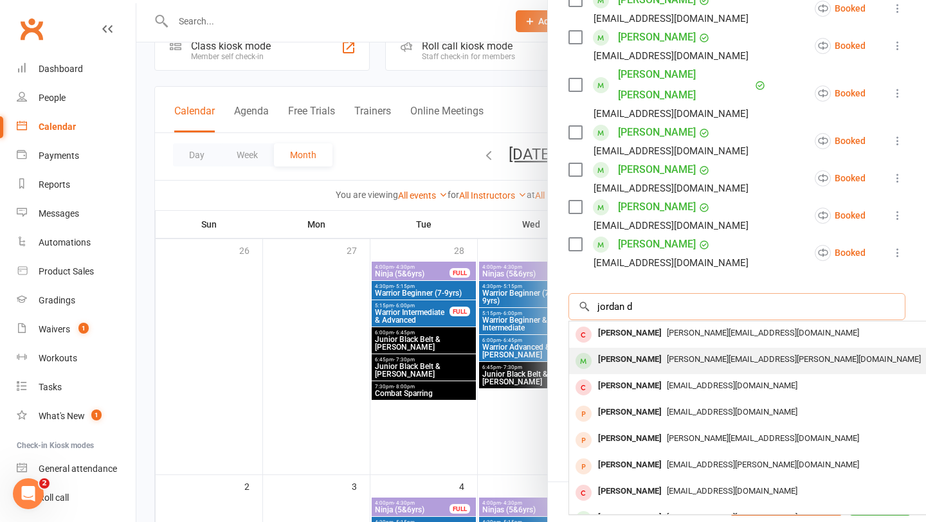
type input "jordan d"
click at [634, 351] on div "[PERSON_NAME]" at bounding box center [630, 360] width 74 height 19
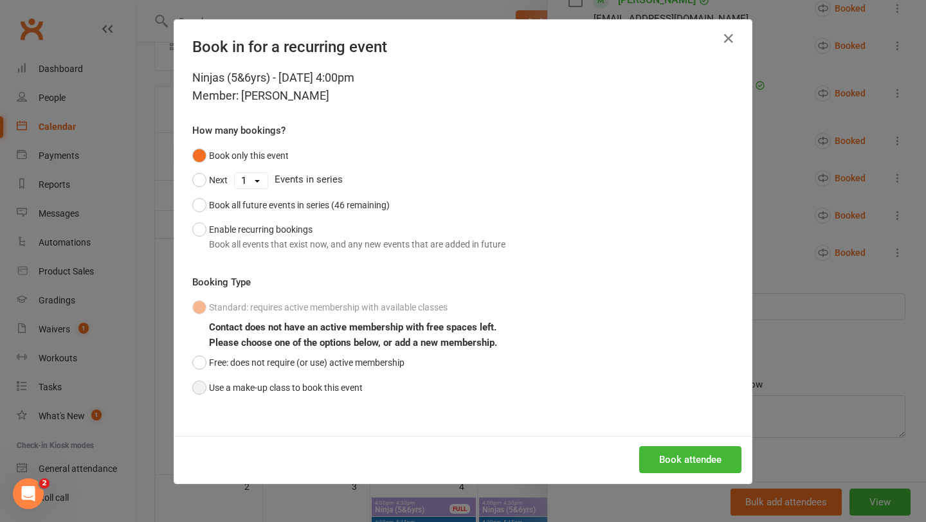
click at [320, 385] on button "Use a make-up class to book this event" at bounding box center [277, 388] width 170 height 24
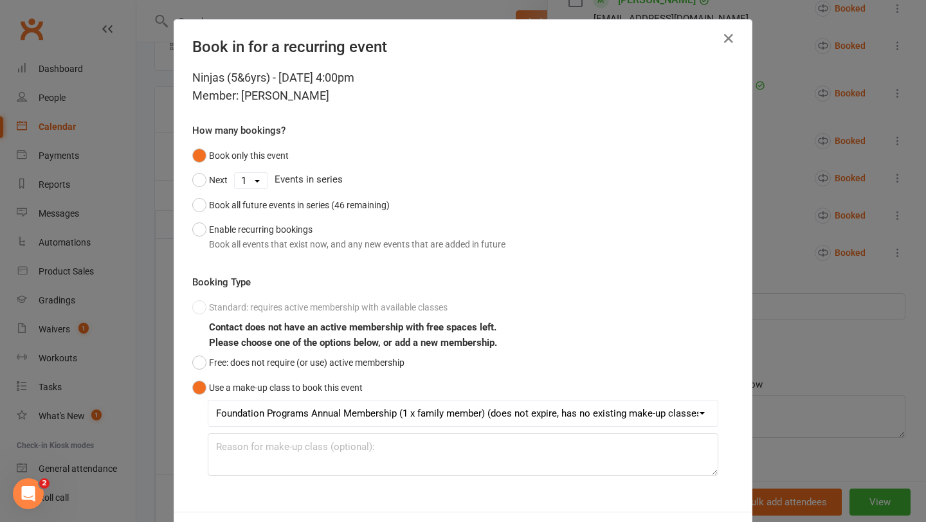
scroll to position [57, 0]
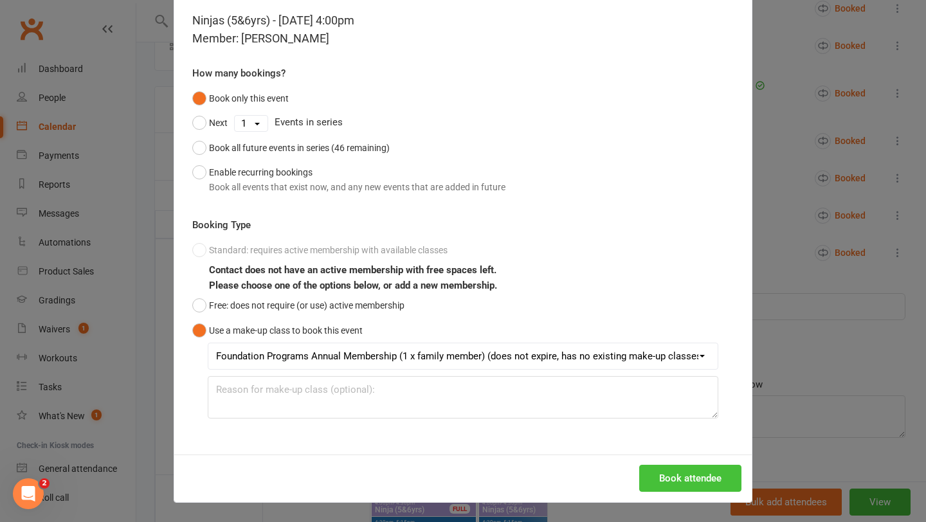
click at [664, 481] on button "Book attendee" at bounding box center [690, 478] width 102 height 27
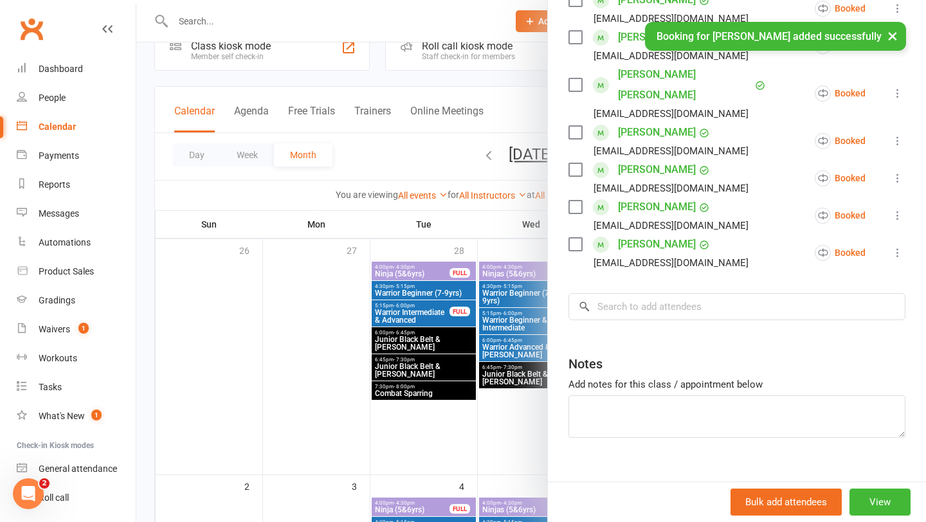
click at [469, 462] on div at bounding box center [531, 261] width 790 height 522
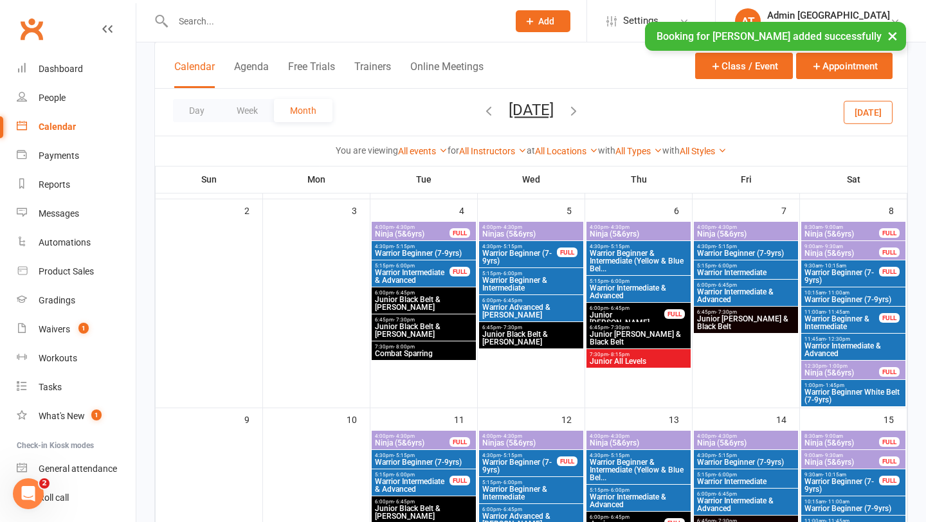
scroll to position [311, 0]
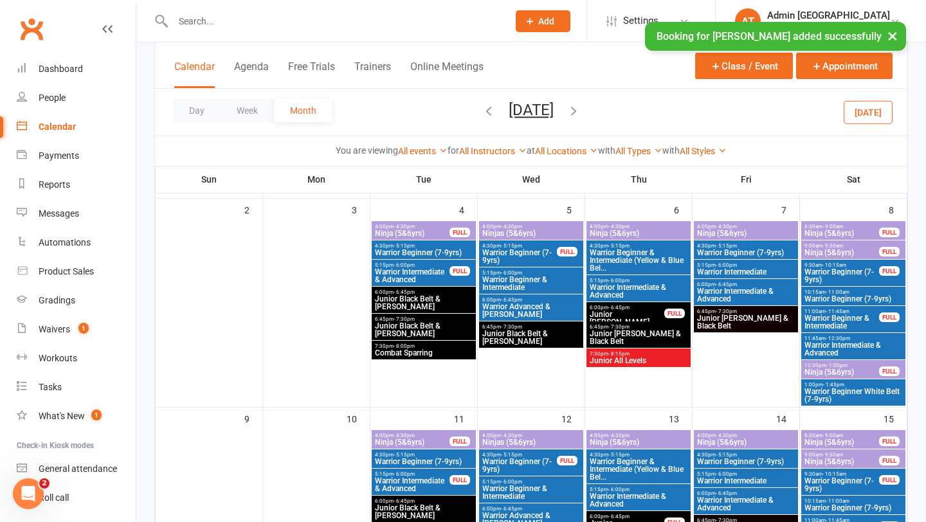
click at [527, 230] on span "Ninjas (5&6yrs)" at bounding box center [531, 234] width 99 height 8
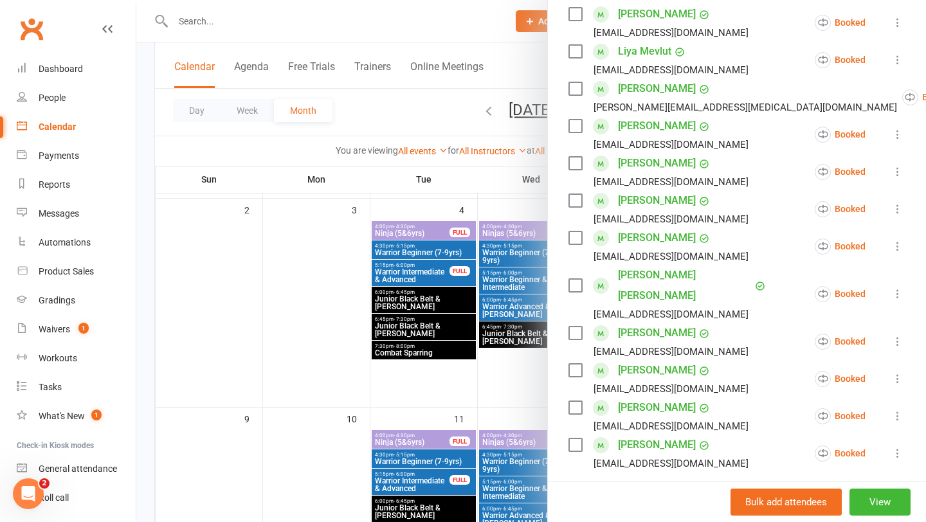
scroll to position [386, 0]
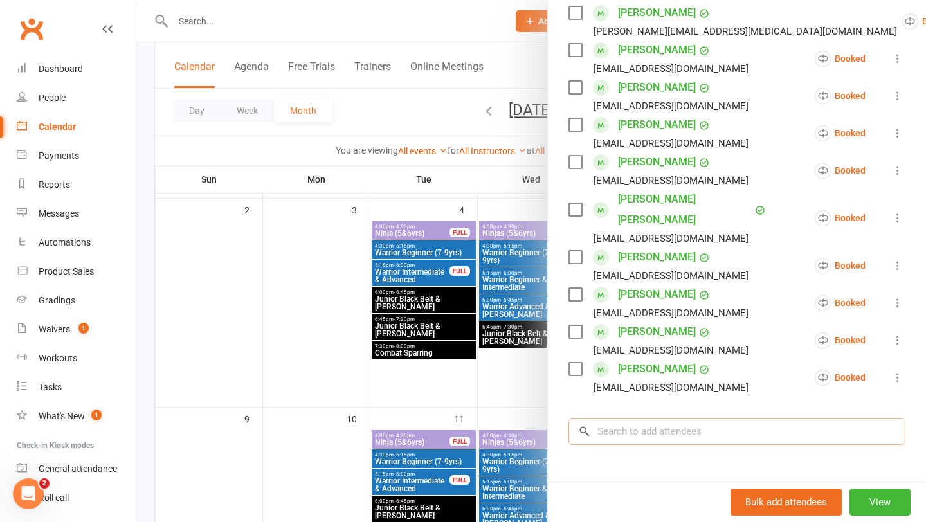
click at [675, 418] on input "search" at bounding box center [737, 431] width 337 height 27
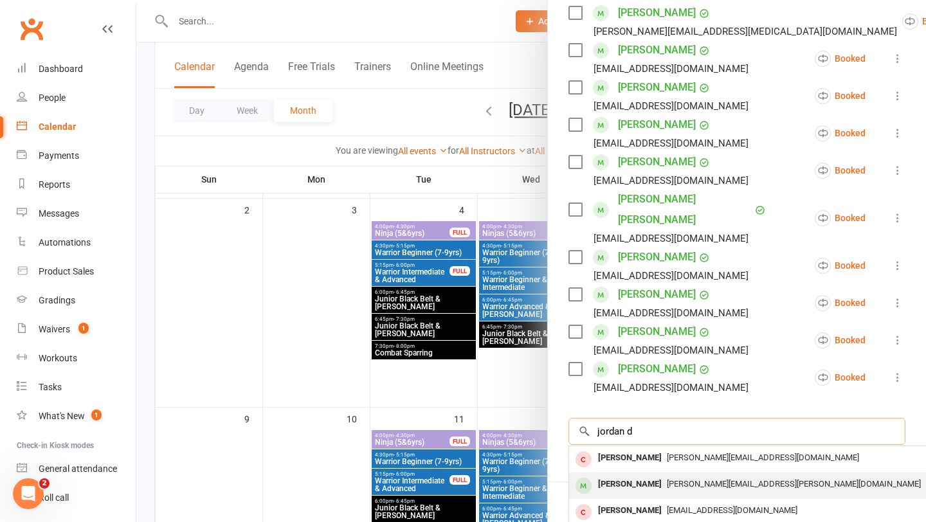
type input "jordan d"
click at [633, 475] on div "[PERSON_NAME]" at bounding box center [630, 484] width 74 height 19
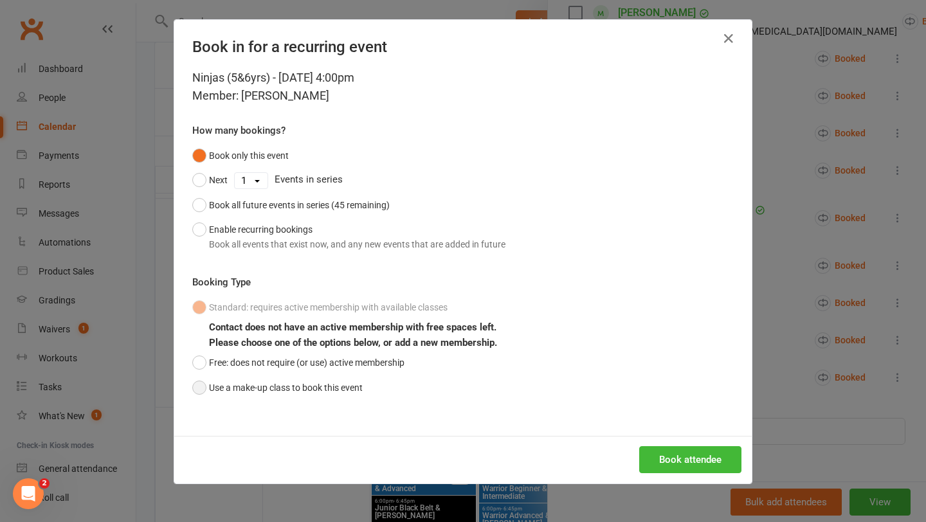
click at [293, 380] on button "Use a make-up class to book this event" at bounding box center [277, 388] width 170 height 24
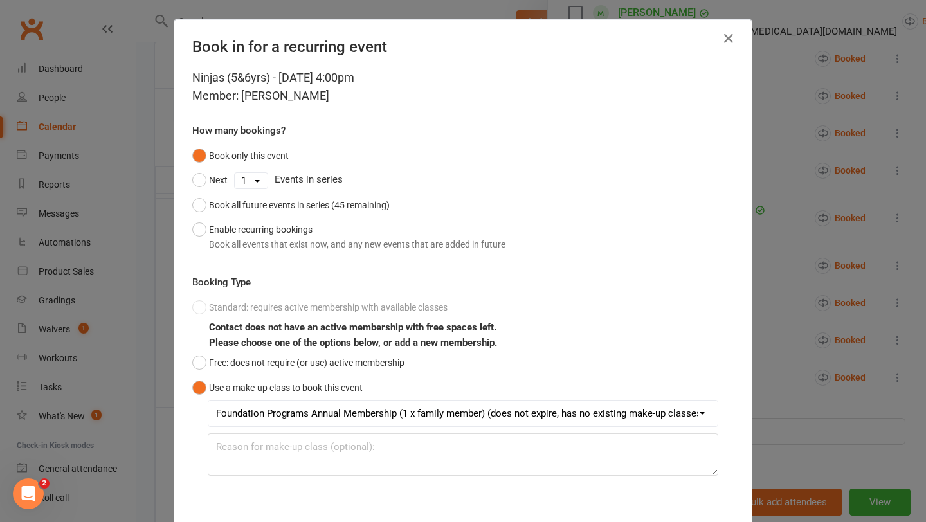
scroll to position [57, 0]
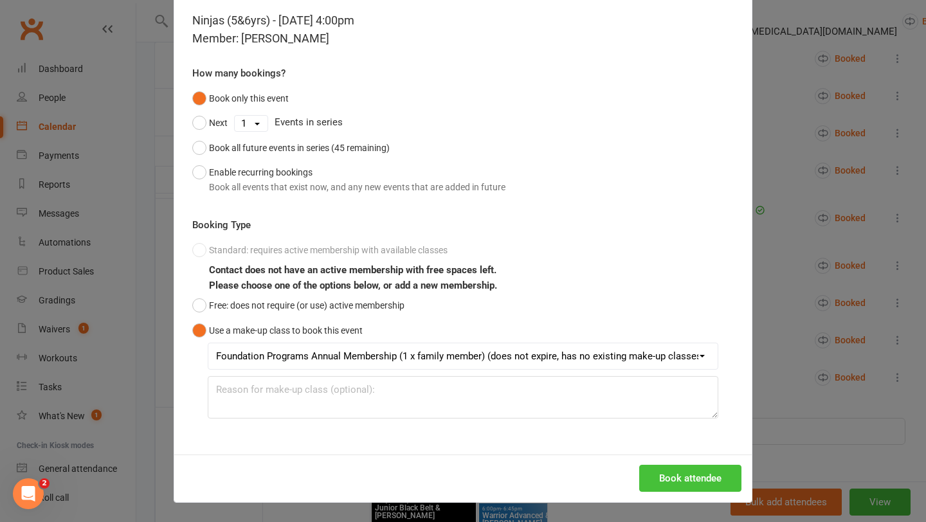
click at [709, 478] on button "Book attendee" at bounding box center [690, 478] width 102 height 27
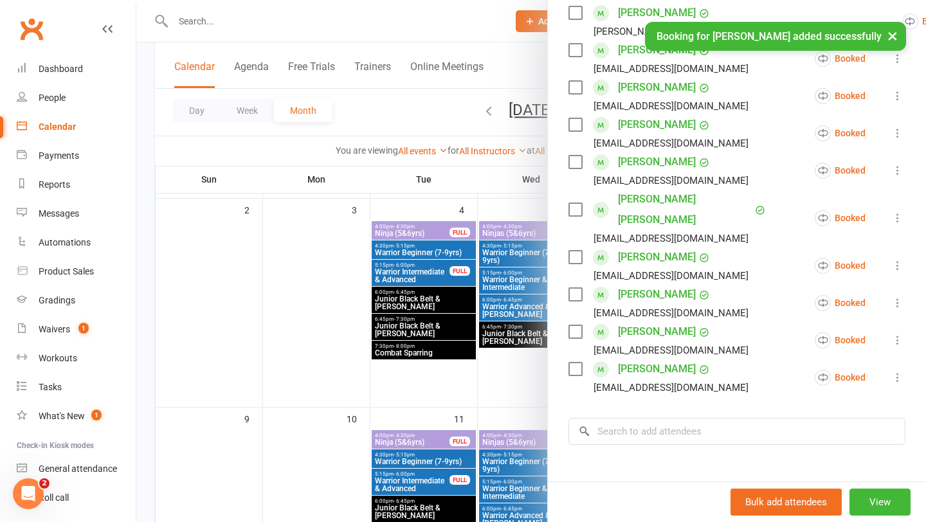
scroll to position [423, 0]
click at [474, 443] on div at bounding box center [531, 261] width 790 height 522
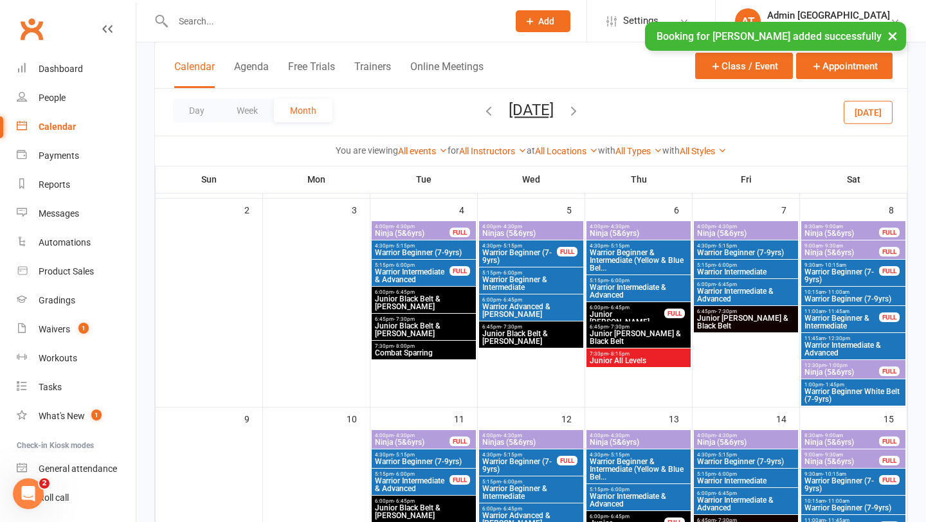
click at [543, 436] on span "4:00pm - 4:30pm" at bounding box center [531, 436] width 99 height 6
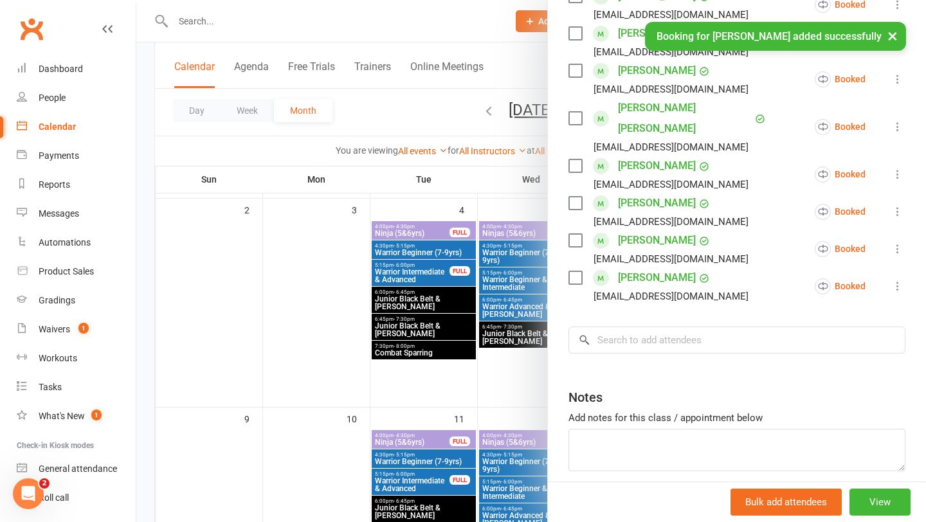
scroll to position [511, 0]
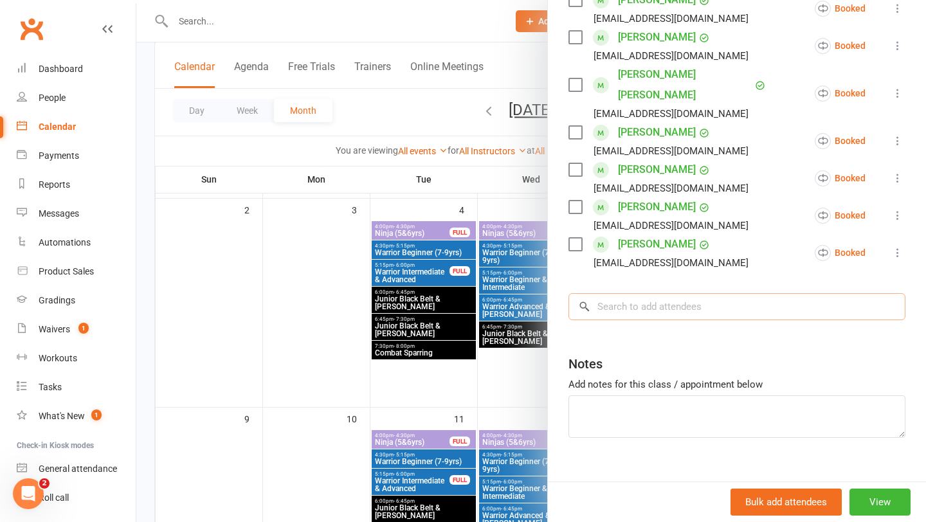
click at [652, 293] on input "search" at bounding box center [737, 306] width 337 height 27
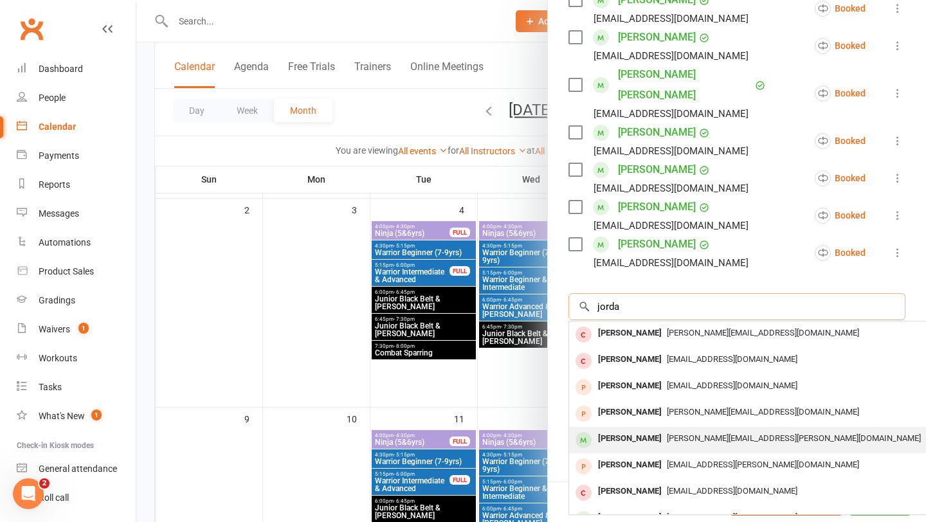
type input "jorda"
click at [628, 430] on div "[PERSON_NAME]" at bounding box center [630, 439] width 74 height 19
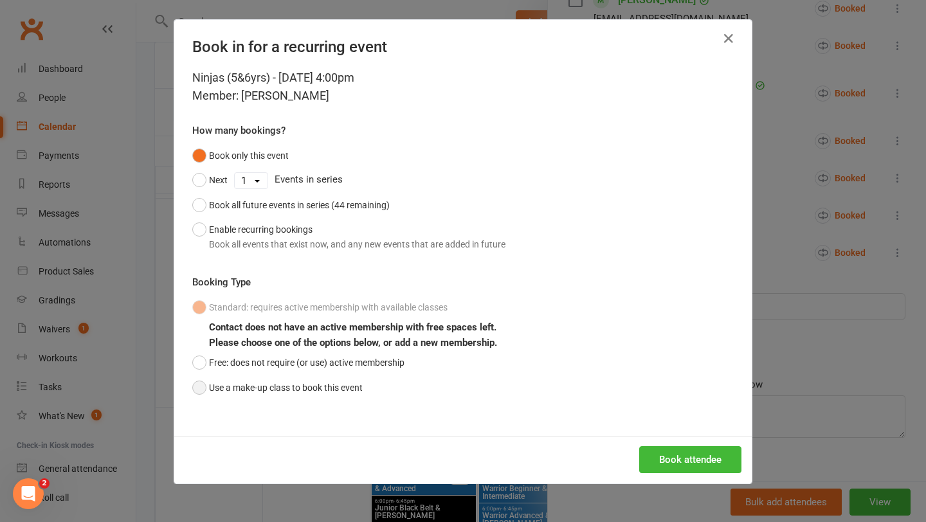
click at [291, 390] on button "Use a make-up class to book this event" at bounding box center [277, 388] width 170 height 24
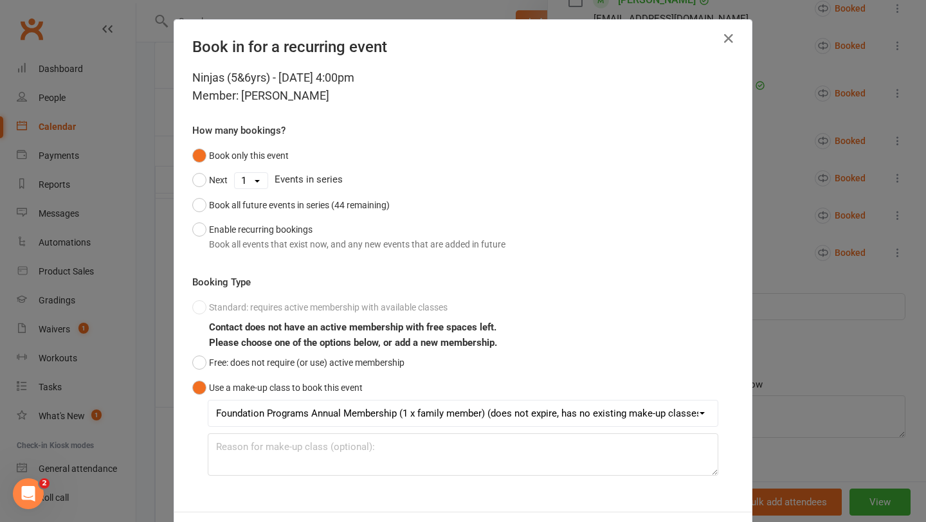
scroll to position [57, 0]
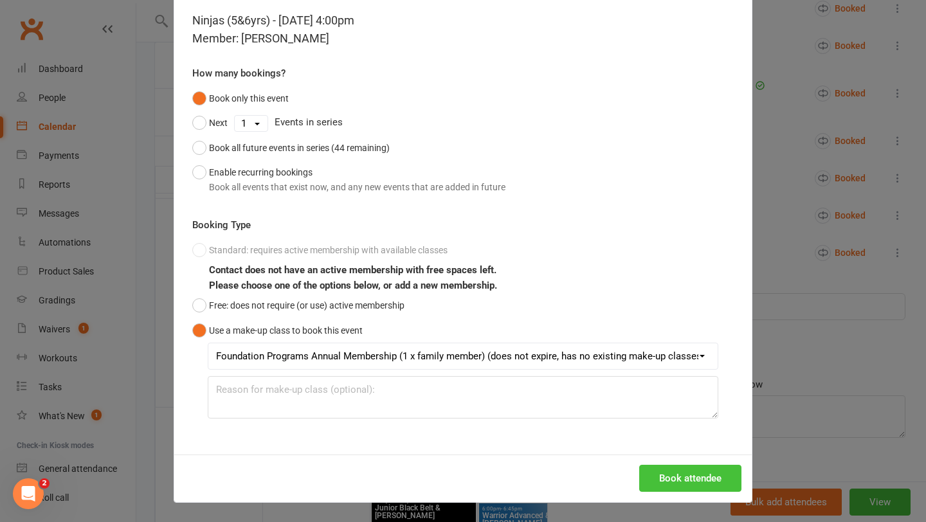
click at [664, 482] on button "Book attendee" at bounding box center [690, 478] width 102 height 27
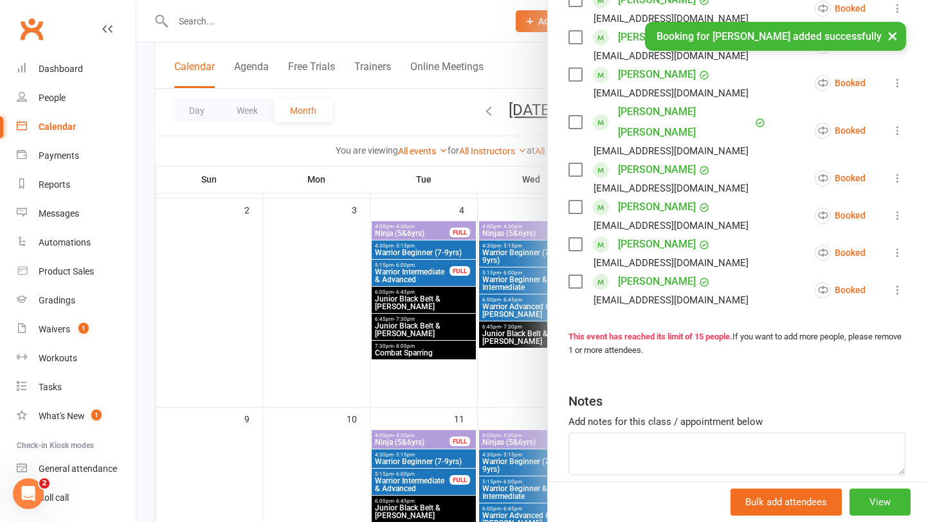
scroll to position [548, 0]
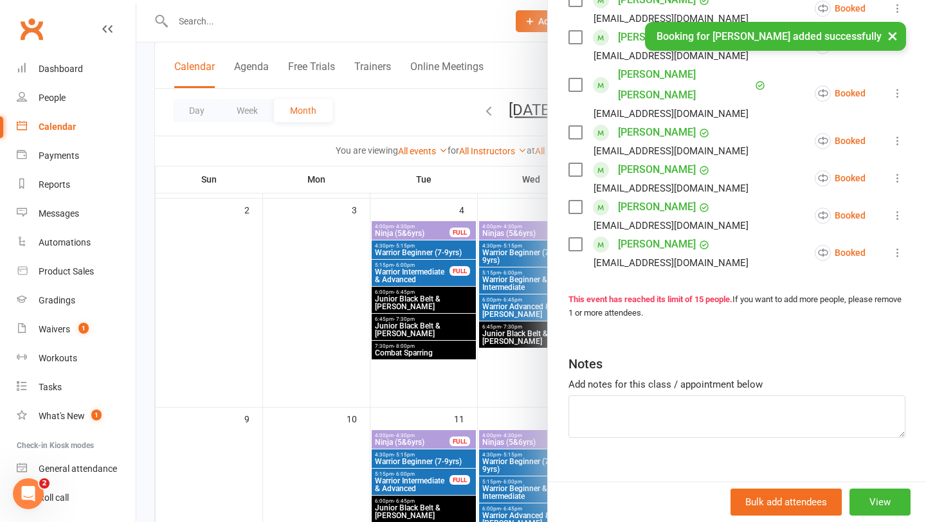
click at [478, 349] on div at bounding box center [531, 261] width 790 height 522
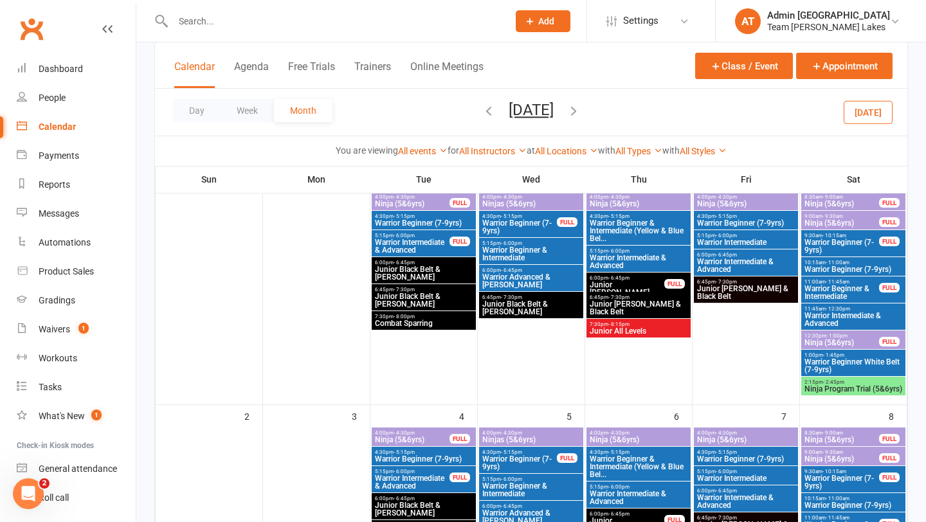
scroll to position [0, 0]
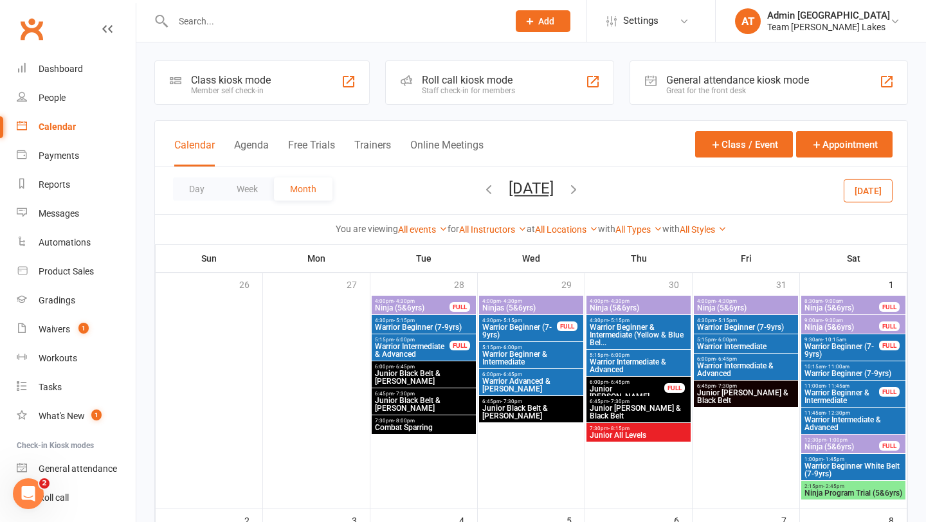
click at [482, 192] on icon "button" at bounding box center [489, 189] width 14 height 14
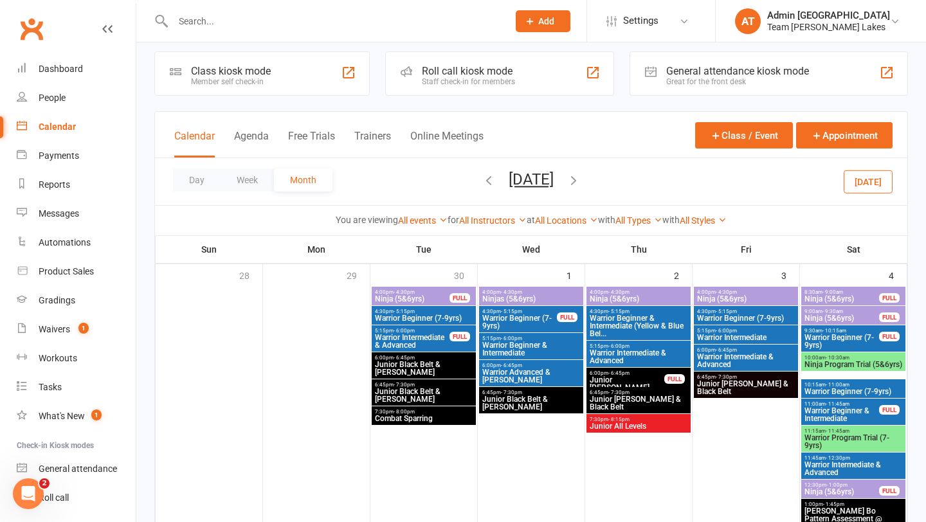
scroll to position [12, 0]
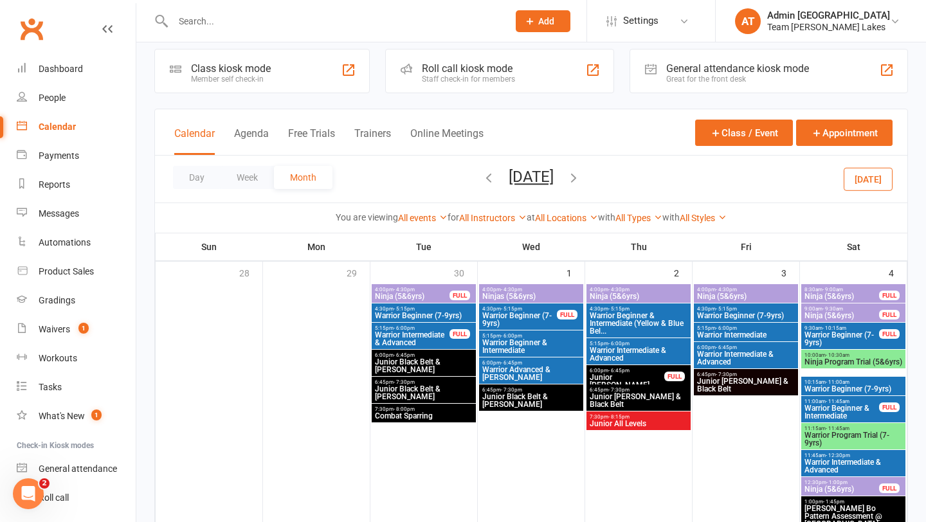
click at [581, 176] on icon "button" at bounding box center [574, 177] width 14 height 14
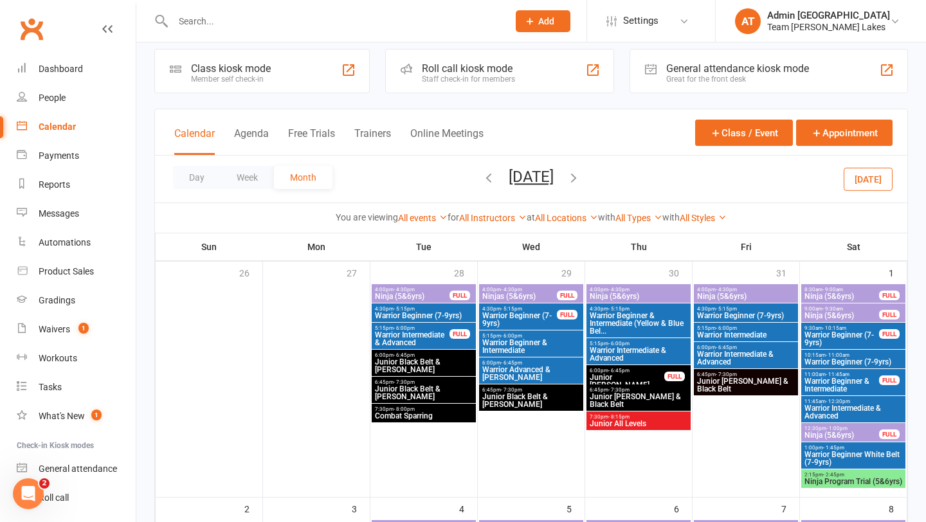
scroll to position [11, 0]
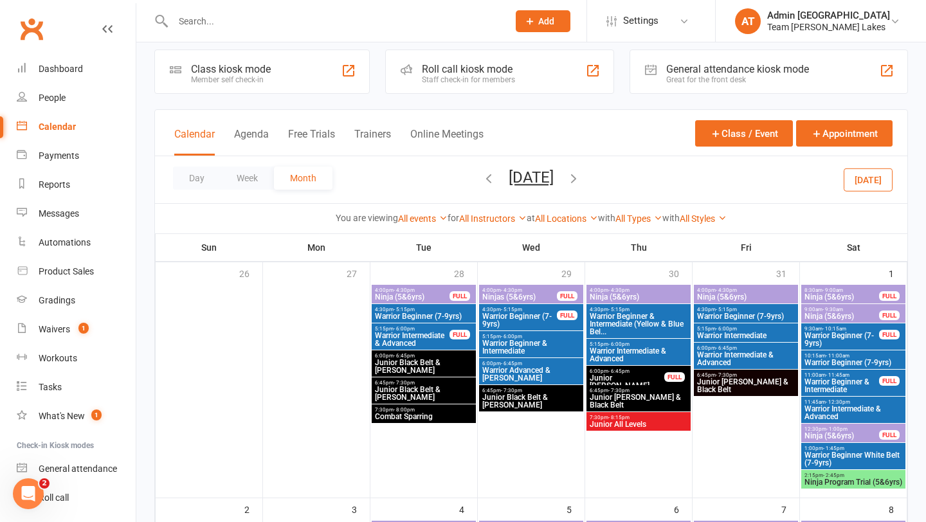
click at [482, 179] on icon "button" at bounding box center [489, 178] width 14 height 14
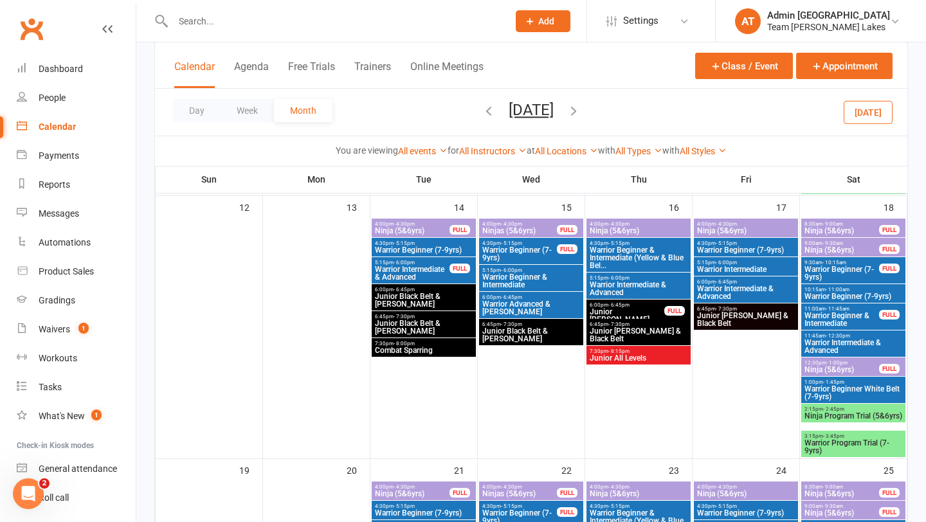
click at [581, 111] on icon "button" at bounding box center [574, 111] width 14 height 14
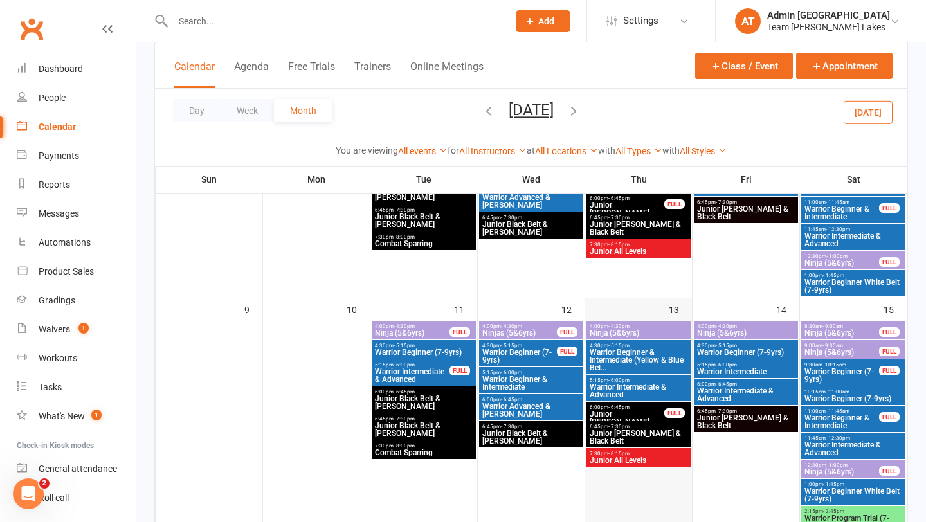
scroll to position [89, 0]
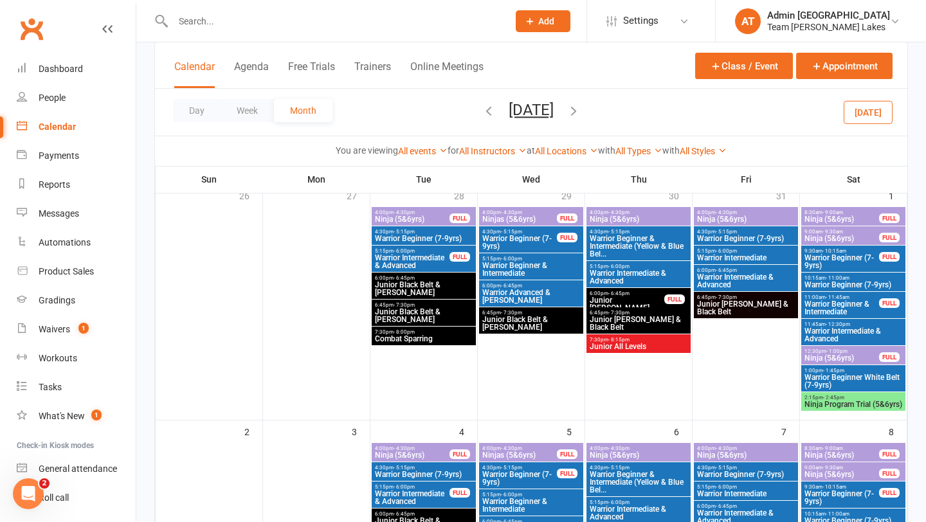
click at [581, 108] on icon "button" at bounding box center [574, 111] width 14 height 14
click at [482, 115] on icon "button" at bounding box center [489, 111] width 14 height 14
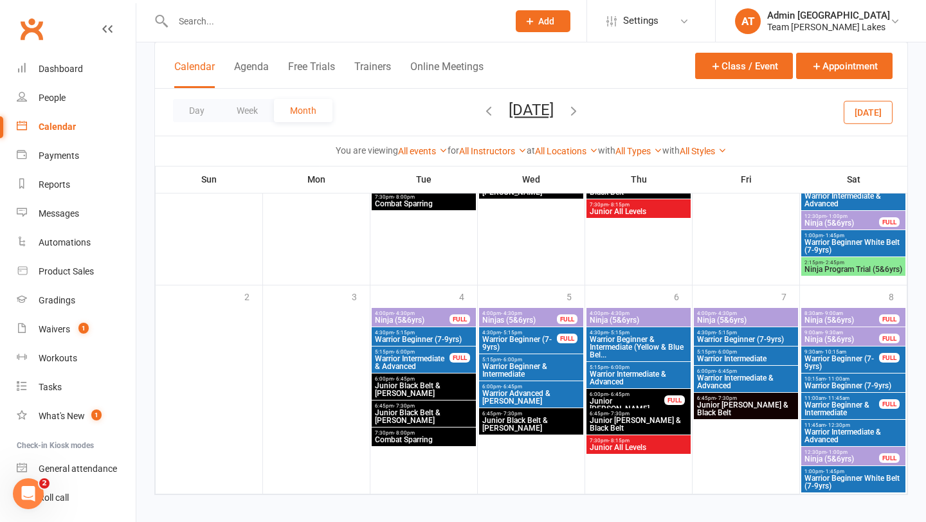
scroll to position [1313, 0]
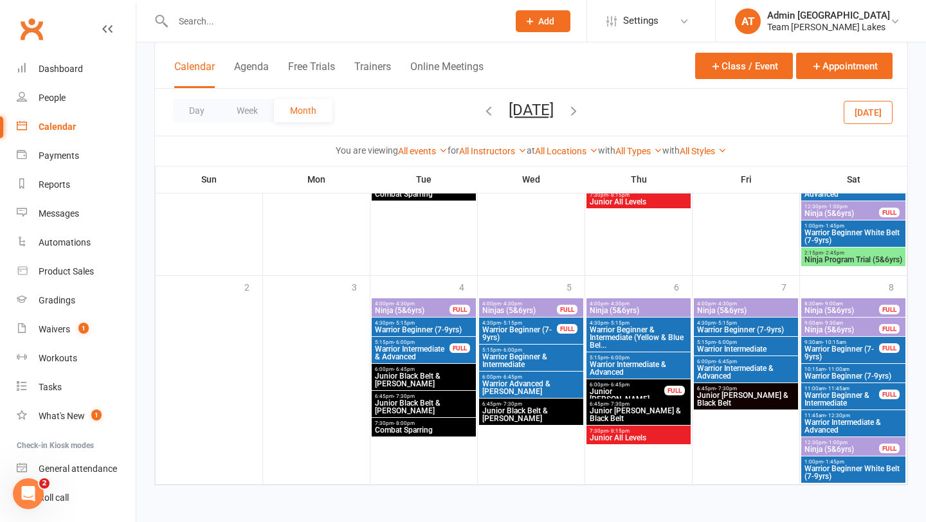
click at [581, 108] on icon "button" at bounding box center [574, 111] width 14 height 14
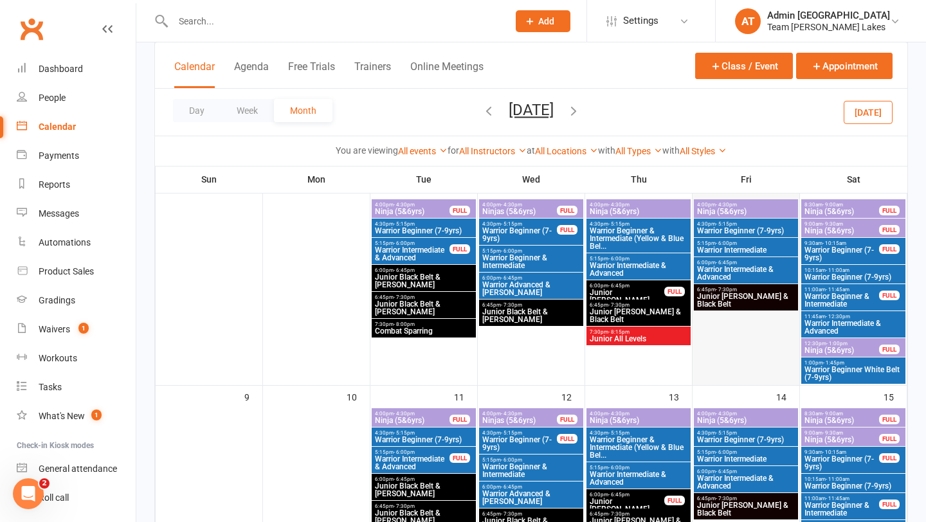
scroll to position [329, 0]
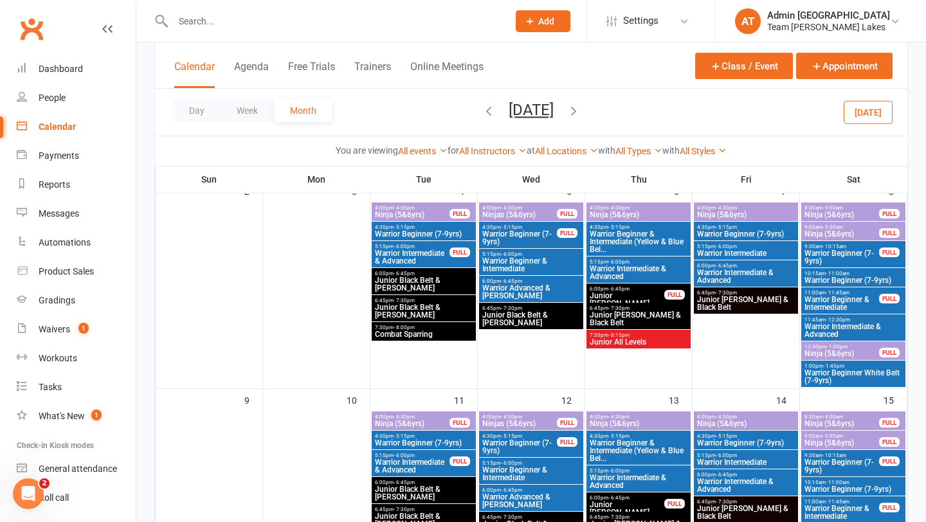
click at [203, 19] on input "text" at bounding box center [334, 21] width 330 height 18
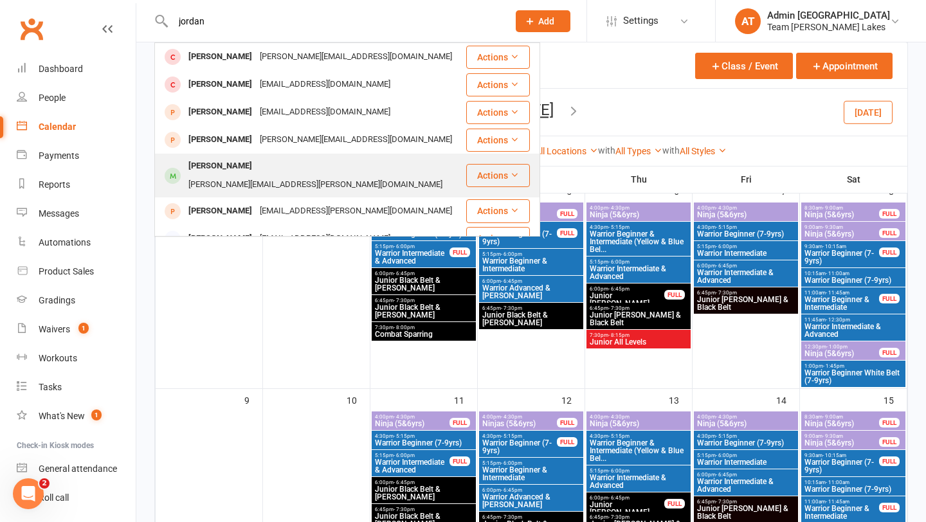
type input "jordan"
click at [230, 163] on div "[PERSON_NAME]" at bounding box center [220, 166] width 71 height 19
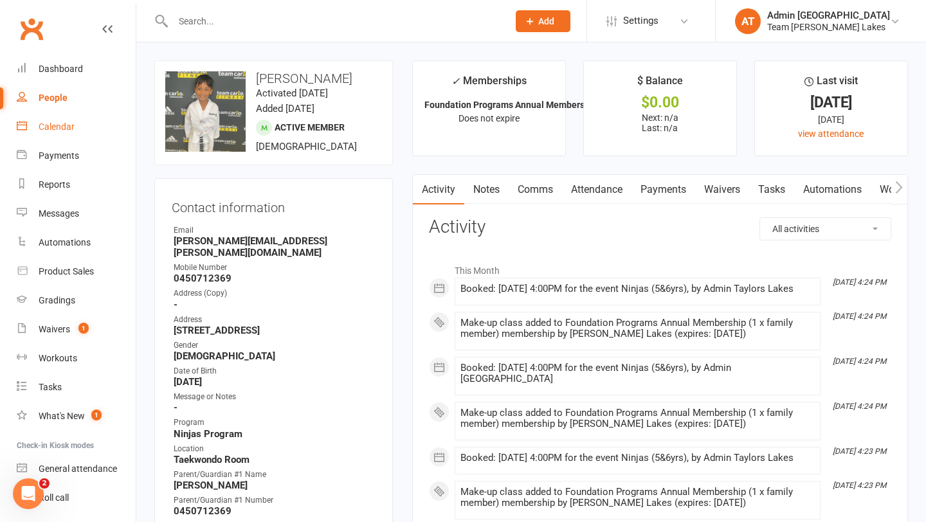
click at [59, 122] on div "Calendar" at bounding box center [57, 127] width 36 height 10
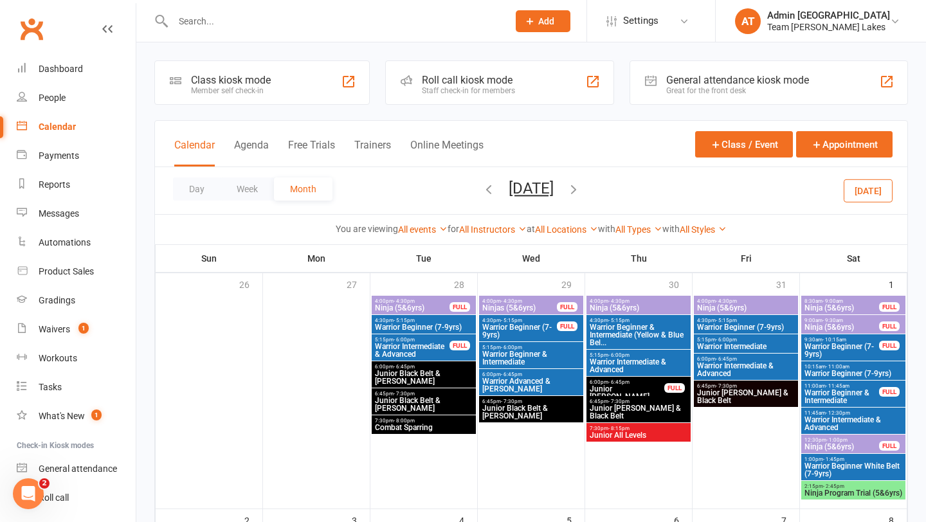
click at [482, 188] on icon "button" at bounding box center [489, 189] width 14 height 14
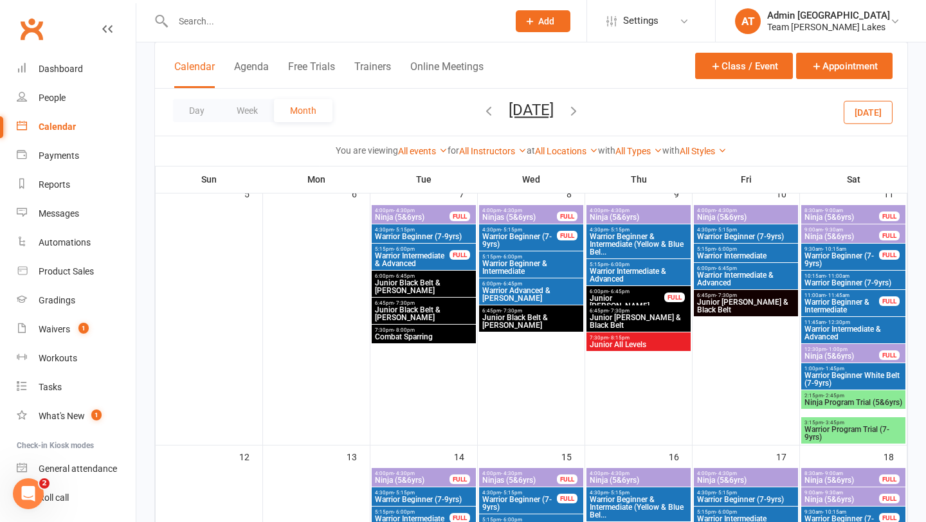
scroll to position [159, 0]
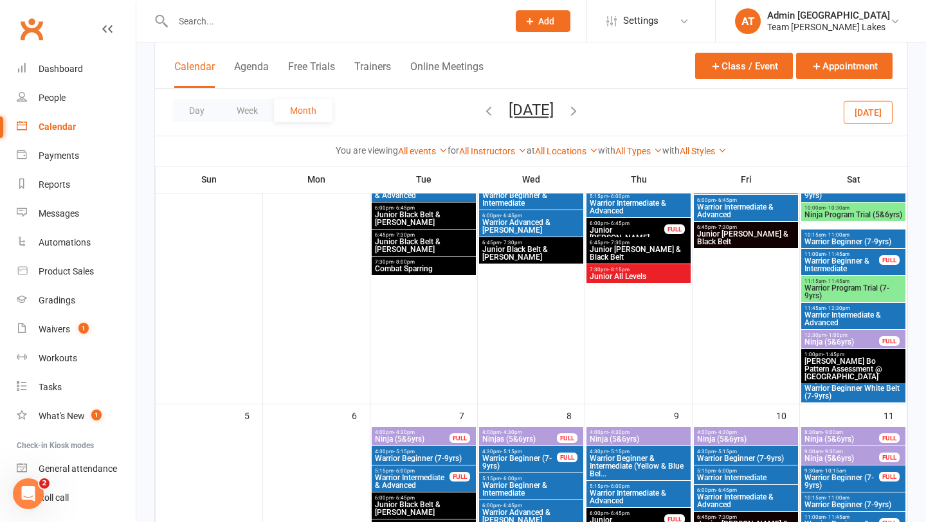
click at [482, 109] on icon "button" at bounding box center [489, 111] width 14 height 14
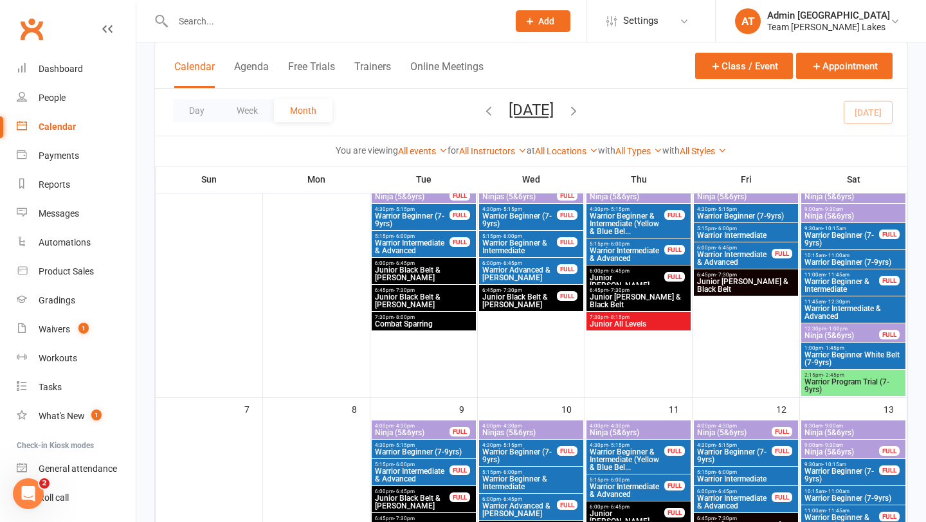
scroll to position [102, 0]
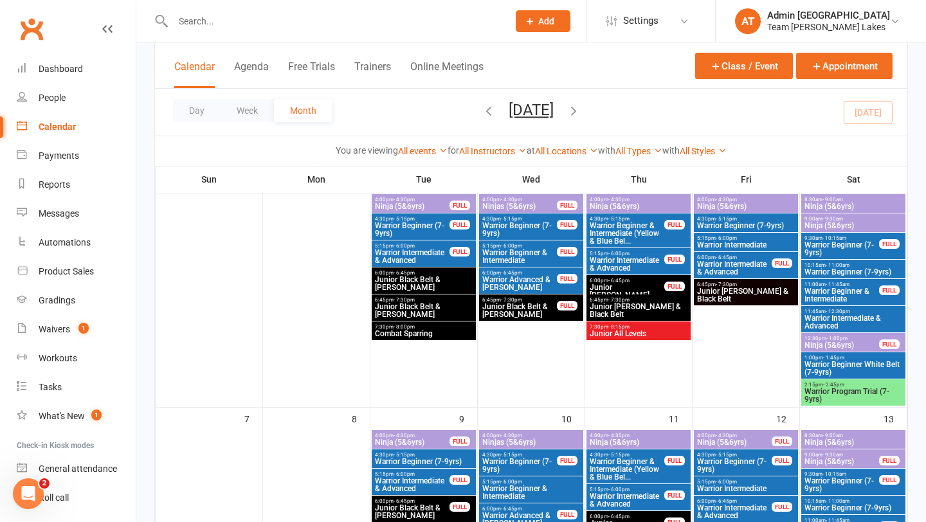
click at [858, 392] on span "Warrior Program Trial (7-9yrs)" at bounding box center [853, 395] width 99 height 15
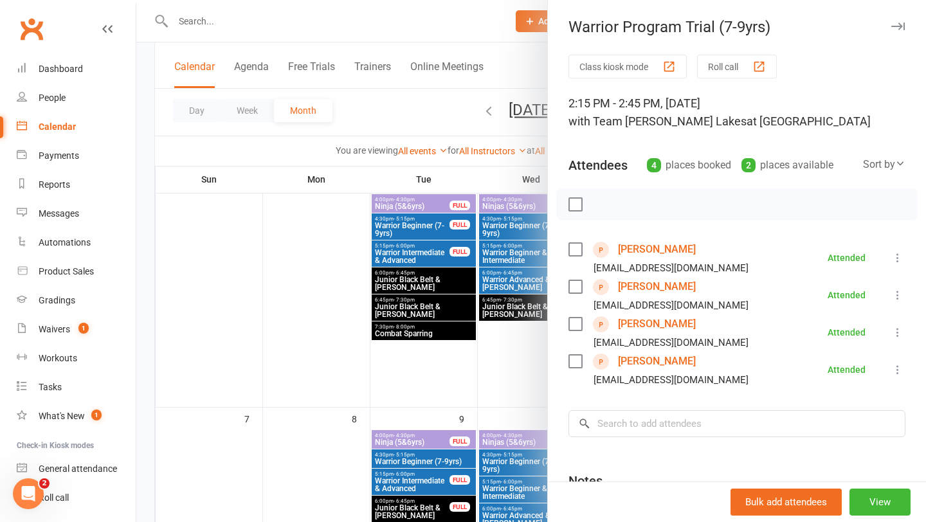
click at [651, 250] on link "[PERSON_NAME]" at bounding box center [657, 249] width 78 height 21
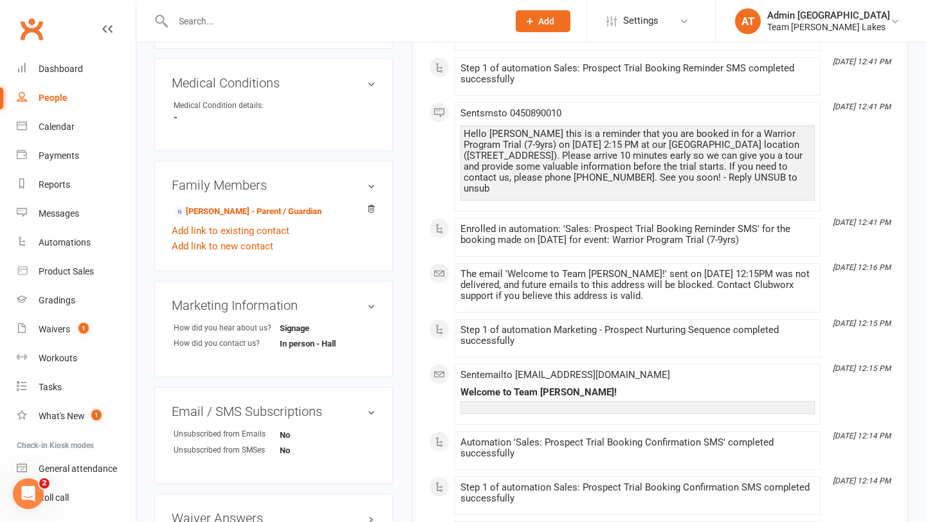
scroll to position [621, 0]
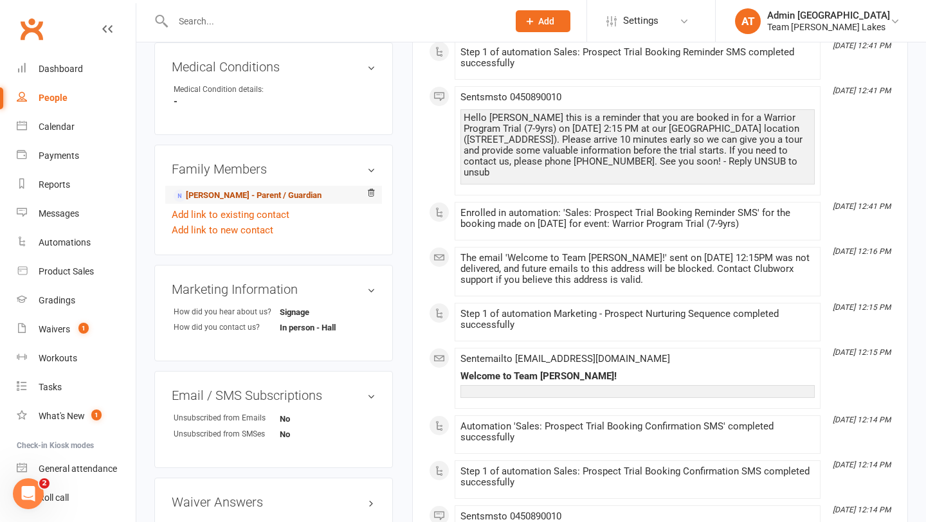
click at [269, 194] on link "[PERSON_NAME] - Parent / Guardian" at bounding box center [248, 196] width 148 height 14
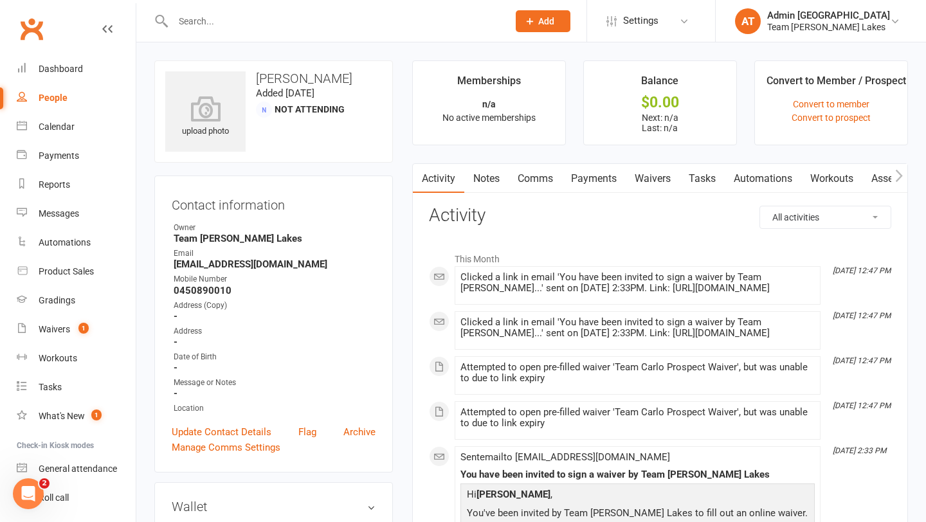
click at [648, 181] on link "Waivers" at bounding box center [653, 179] width 54 height 30
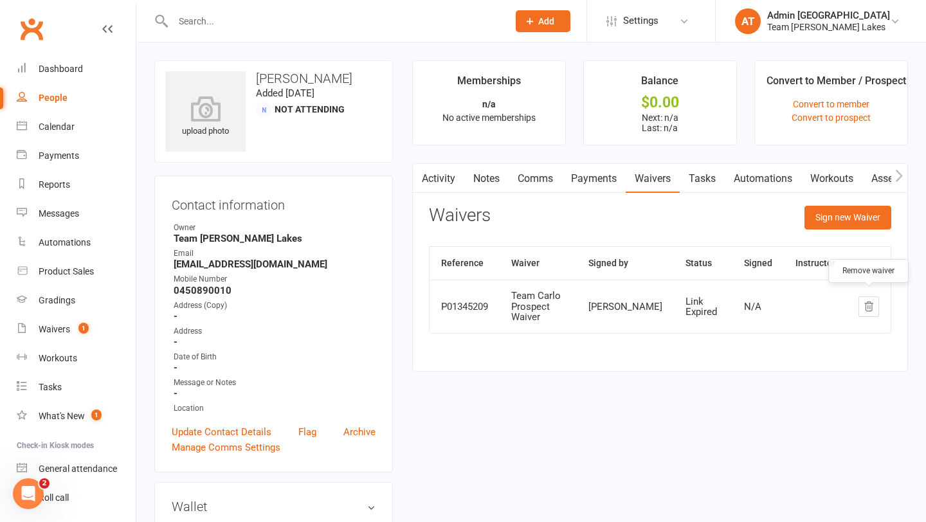
click at [870, 302] on icon "button" at bounding box center [869, 306] width 8 height 9
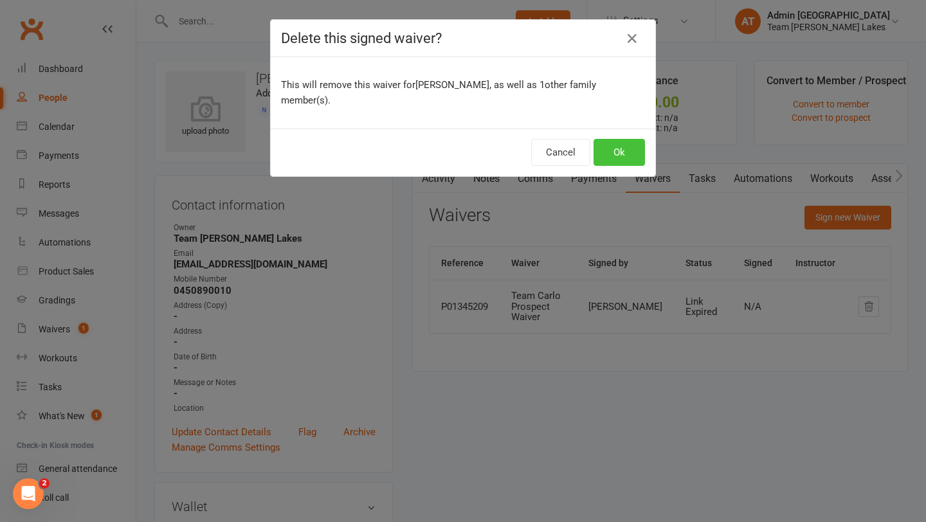
click at [633, 147] on button "Ok" at bounding box center [619, 152] width 51 height 27
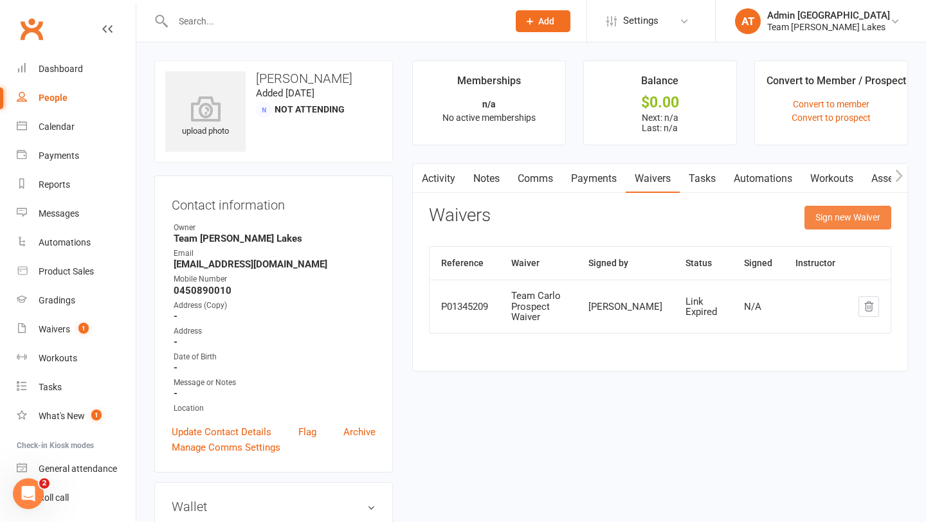
click at [847, 214] on button "Sign new Waiver" at bounding box center [848, 217] width 87 height 23
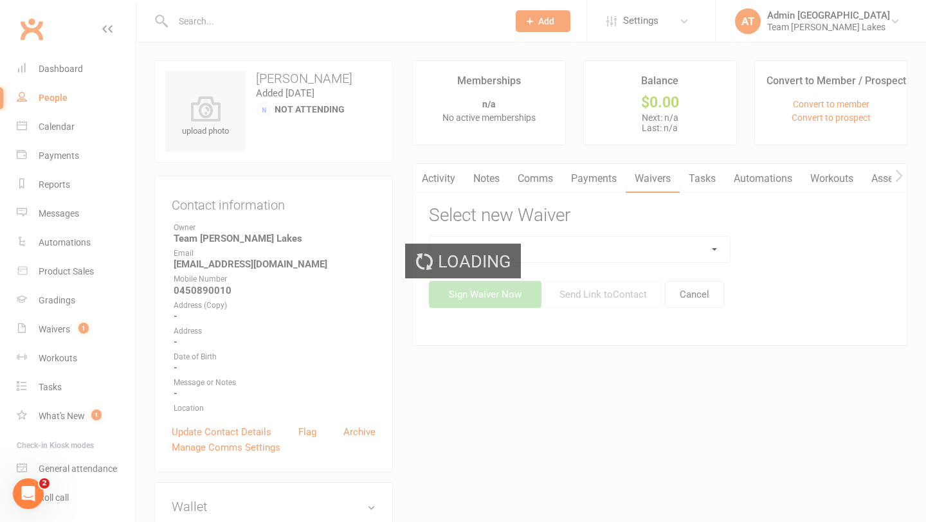
click at [717, 247] on div "Loading" at bounding box center [463, 261] width 926 height 522
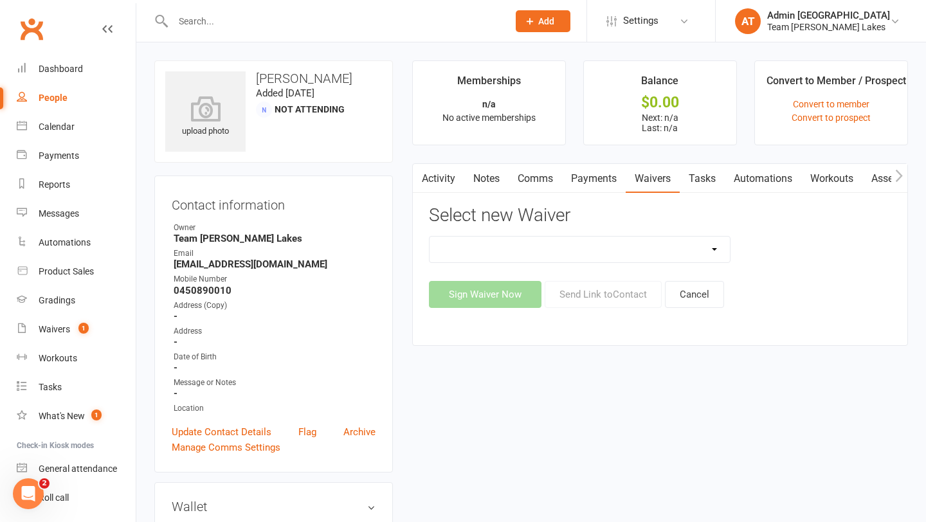
click at [715, 248] on select "Family Program Combination Member Waiver (3+ Family Members) Family Program Com…" at bounding box center [580, 250] width 301 height 26
select select "2"
click at [430, 237] on select "Family Program Combination Member Waiver (3+ Family Members) Family Program Com…" at bounding box center [580, 250] width 301 height 26
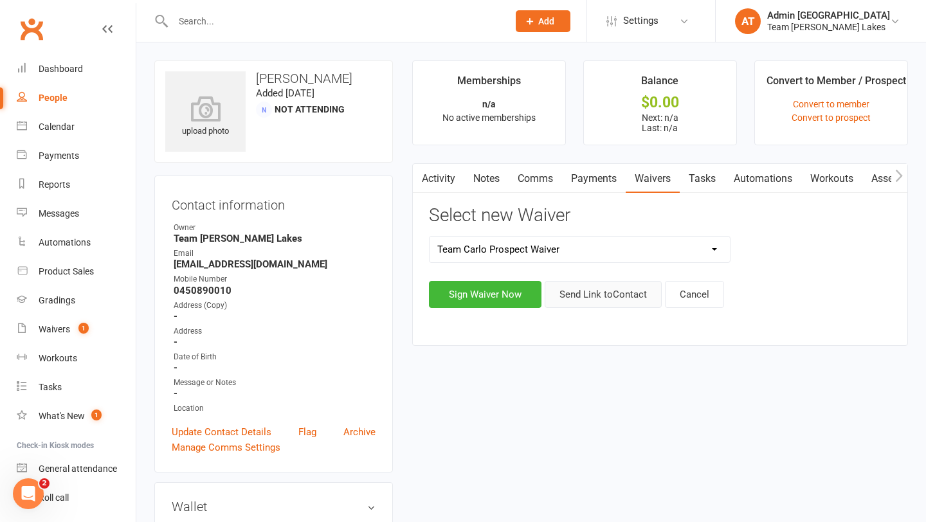
click at [600, 294] on button "Send Link to Contact" at bounding box center [603, 294] width 117 height 27
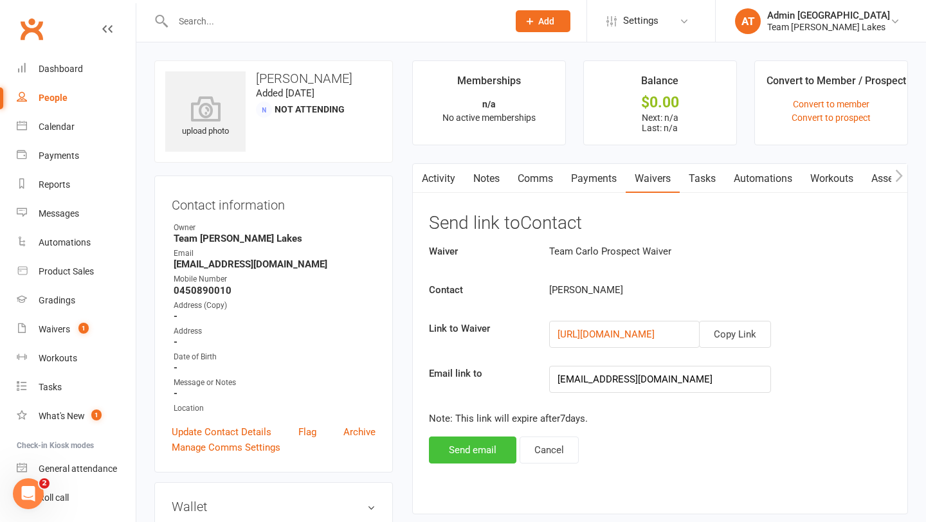
click at [470, 448] on button "Send email" at bounding box center [472, 450] width 87 height 27
